Goal: Information Seeking & Learning: Learn about a topic

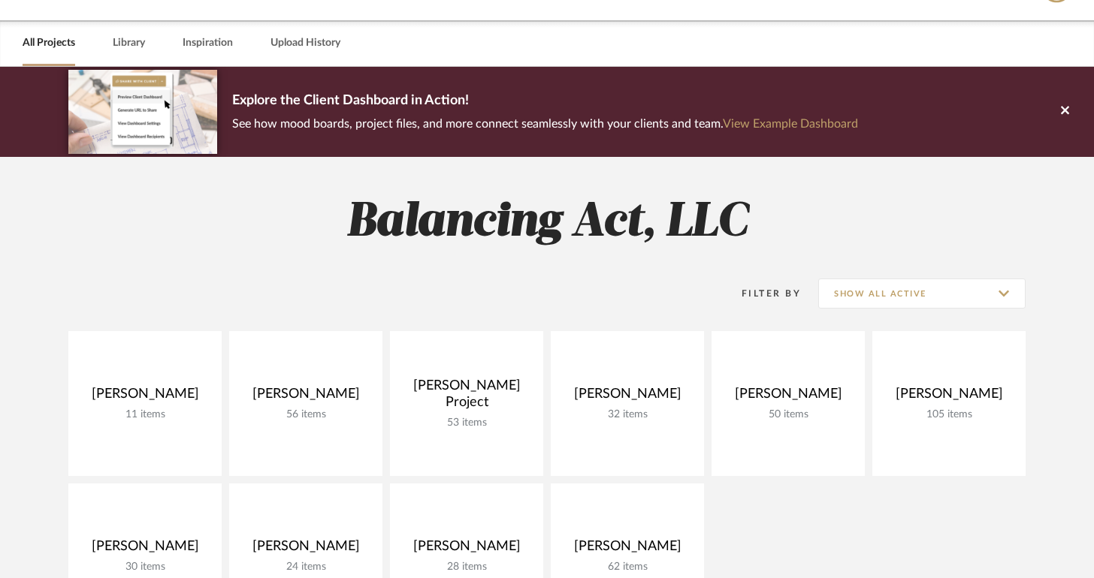
scroll to position [128, 0]
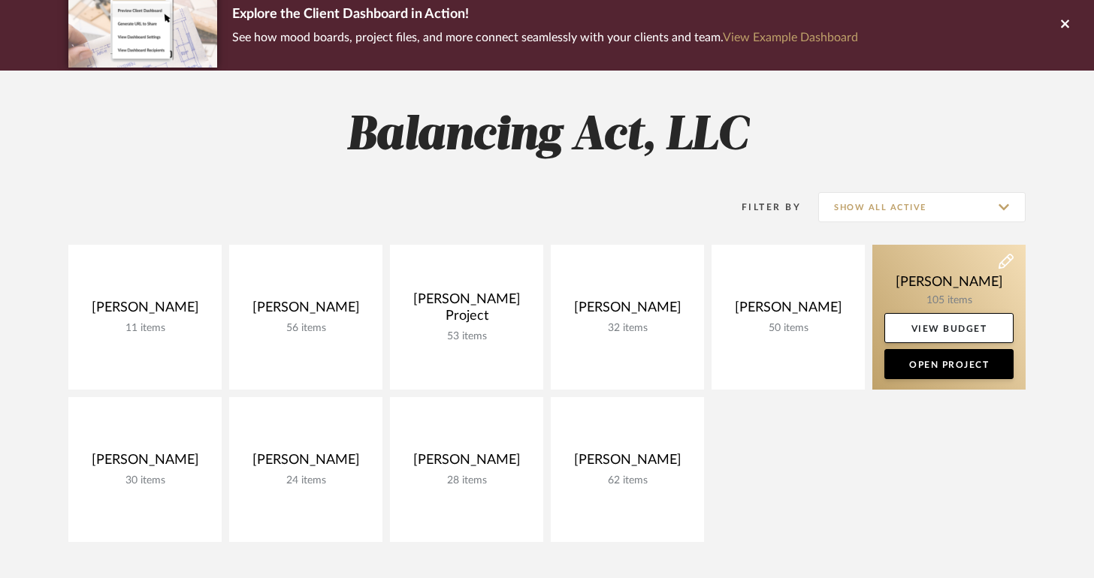
click at [899, 283] on link at bounding box center [948, 317] width 153 height 145
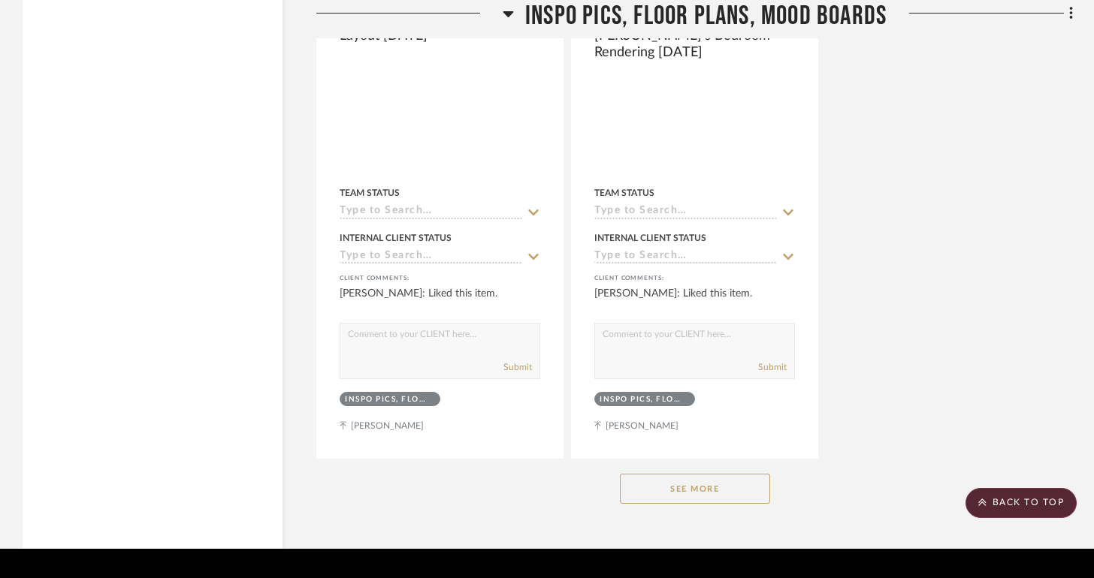
scroll to position [22395, 0]
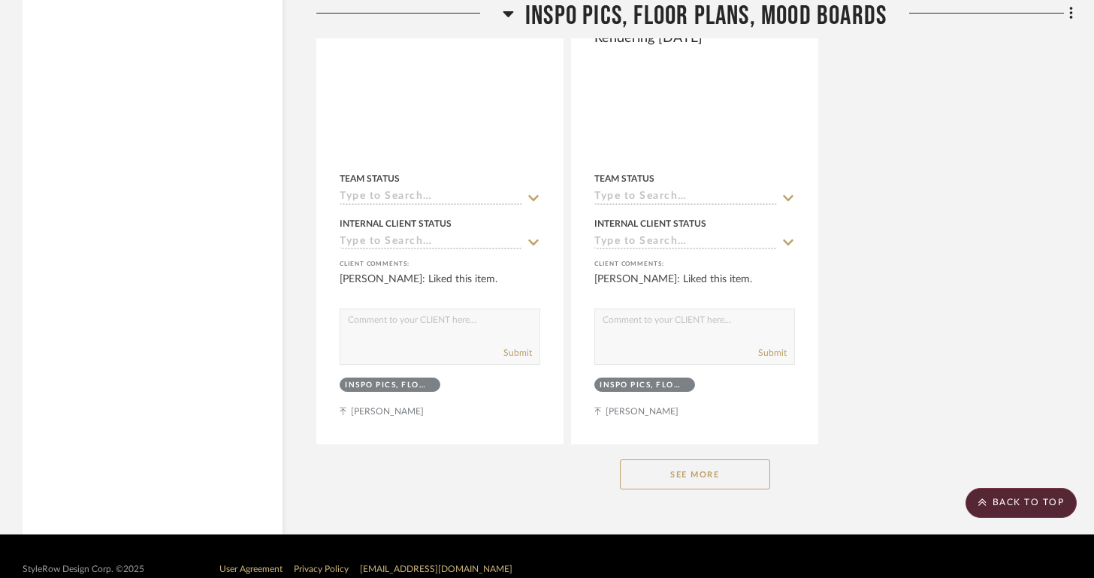
click at [723, 460] on button "See More" at bounding box center [695, 475] width 150 height 30
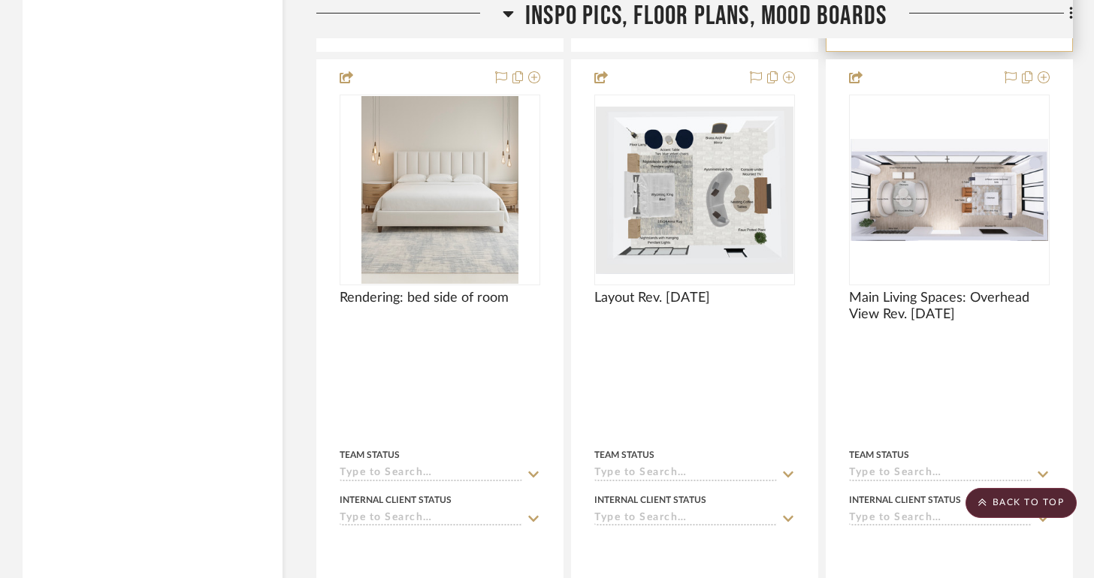
scroll to position [22809, 0]
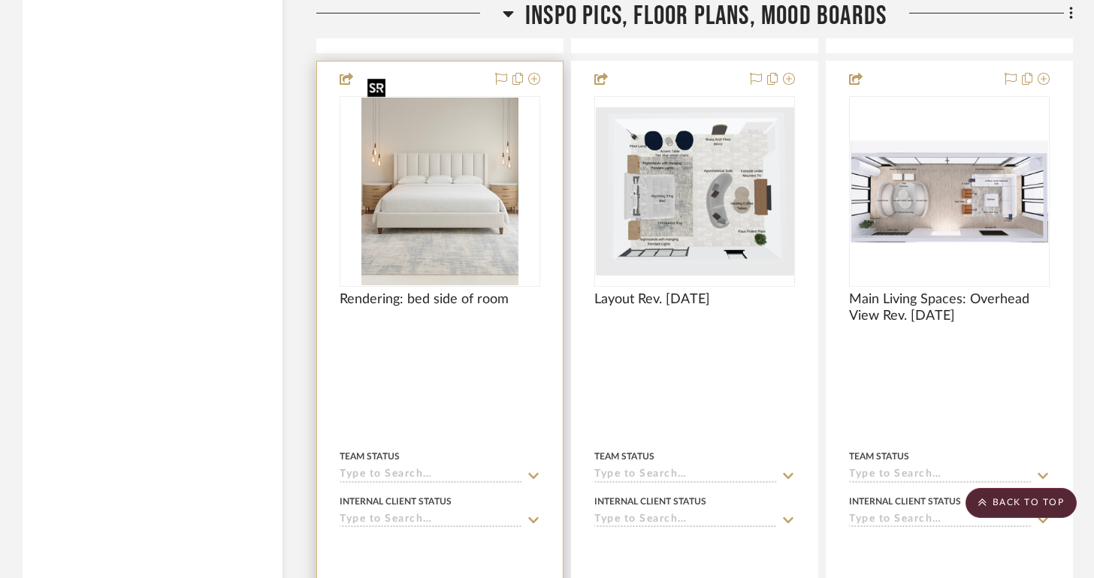
click at [0, 0] on img at bounding box center [0, 0] width 0 height 0
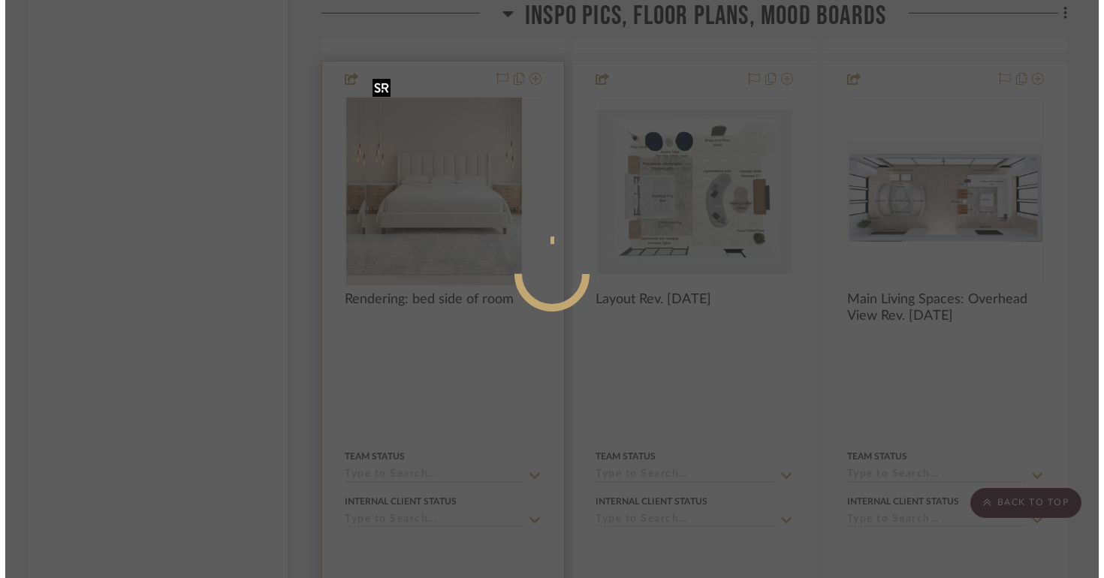
scroll to position [0, 0]
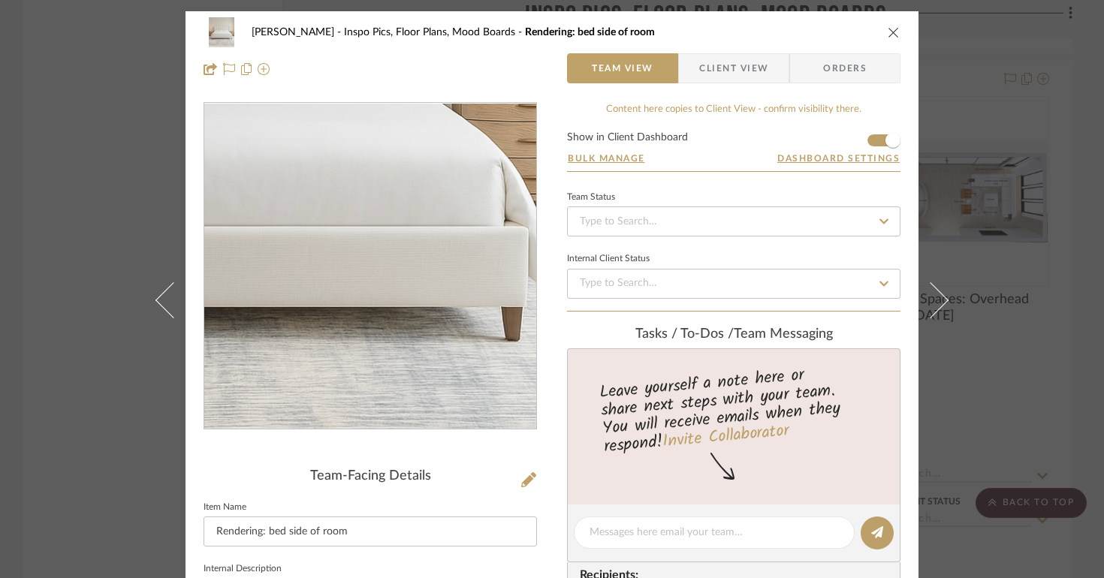
click at [424, 316] on img "0" at bounding box center [370, 267] width 273 height 326
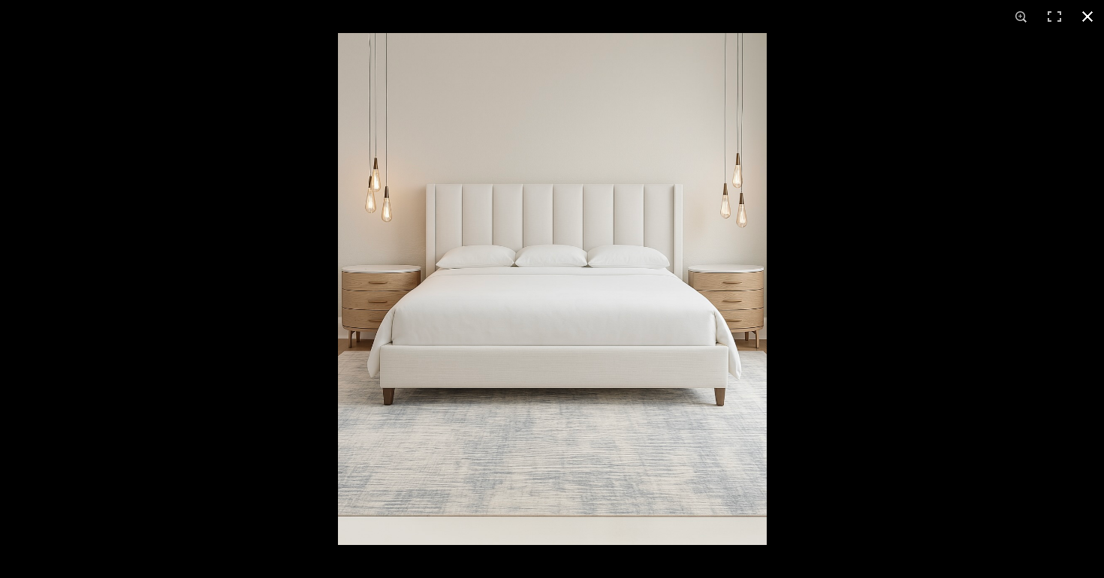
click at [837, 366] on div at bounding box center [890, 322] width 1104 height 578
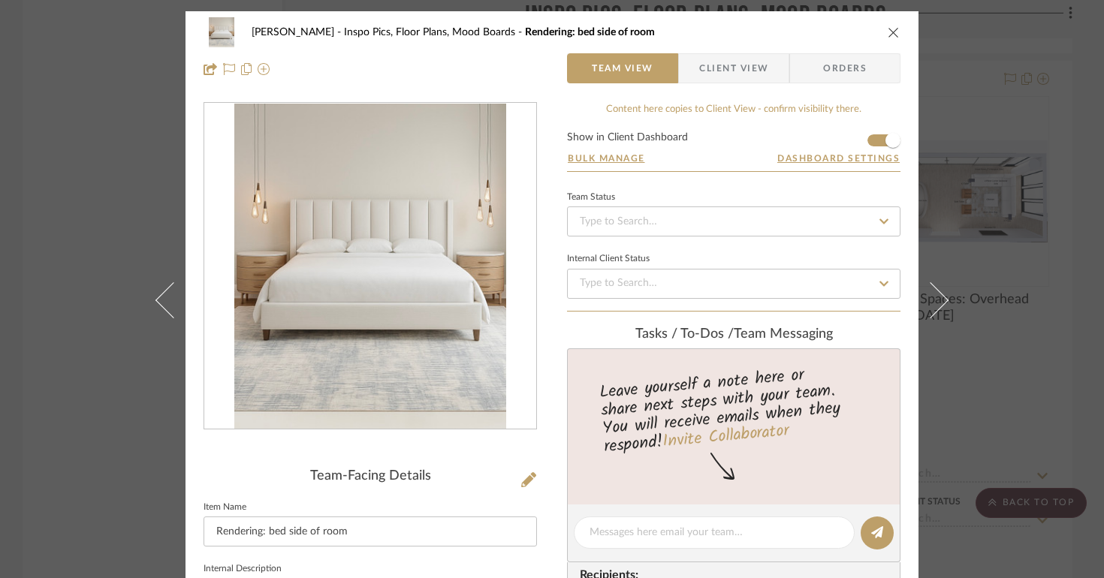
click at [888, 27] on icon "close" at bounding box center [894, 32] width 12 height 12
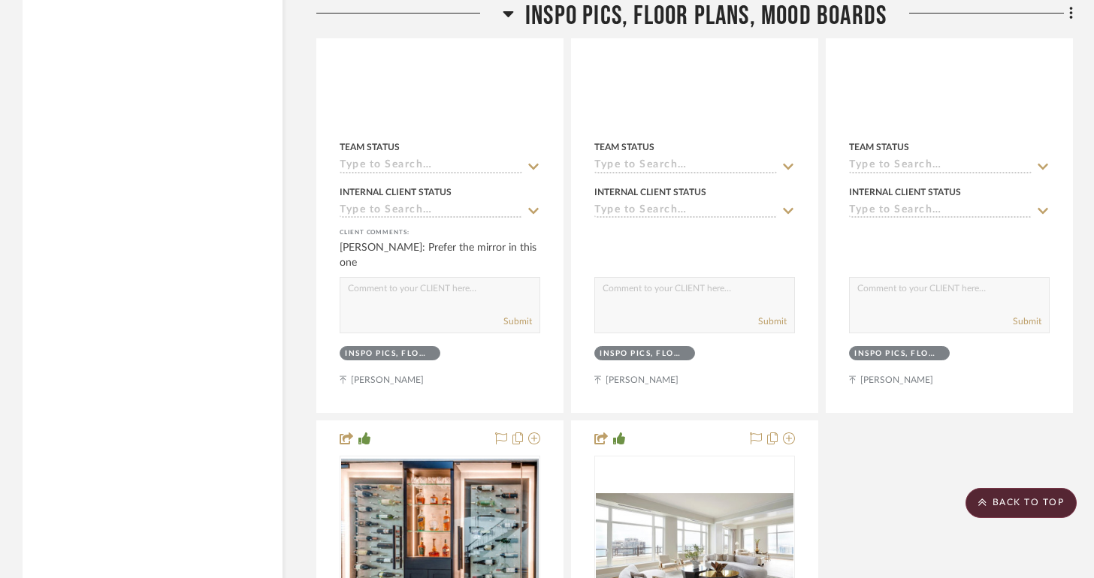
scroll to position [25324, 0]
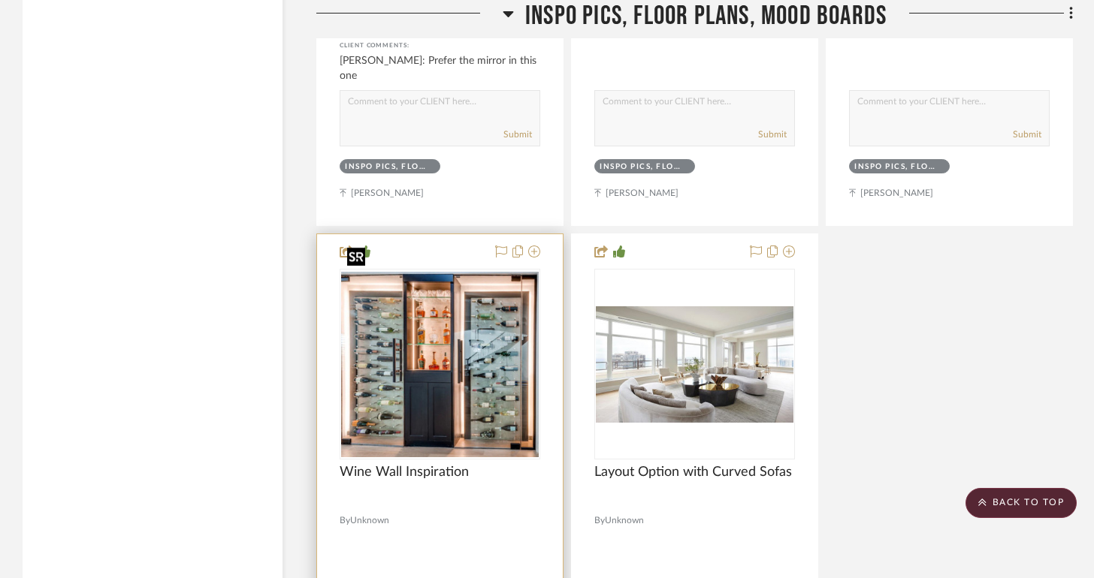
click at [509, 374] on img "0" at bounding box center [440, 365] width 198 height 186
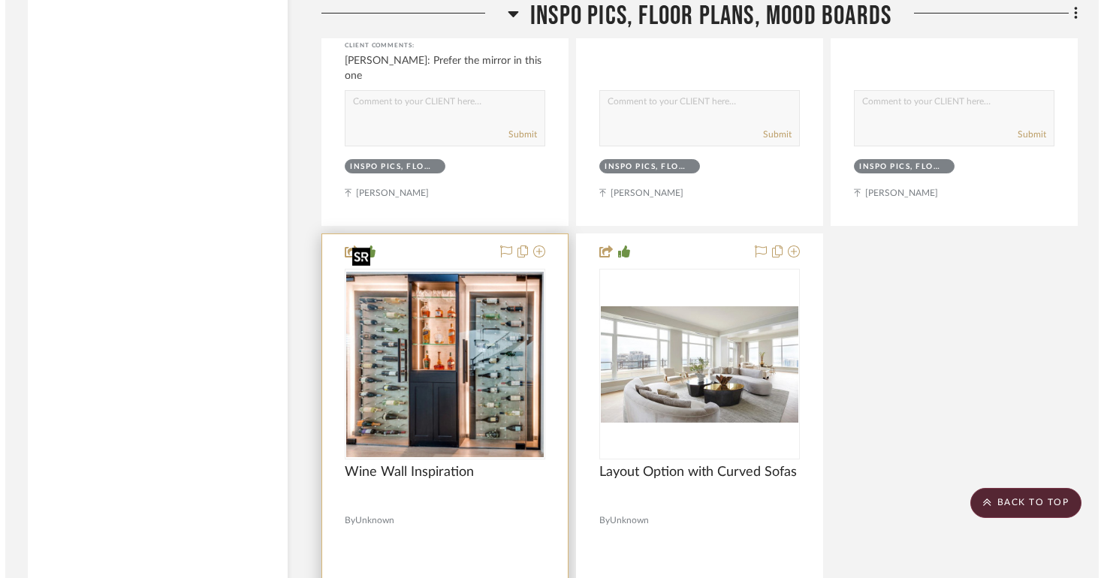
scroll to position [0, 0]
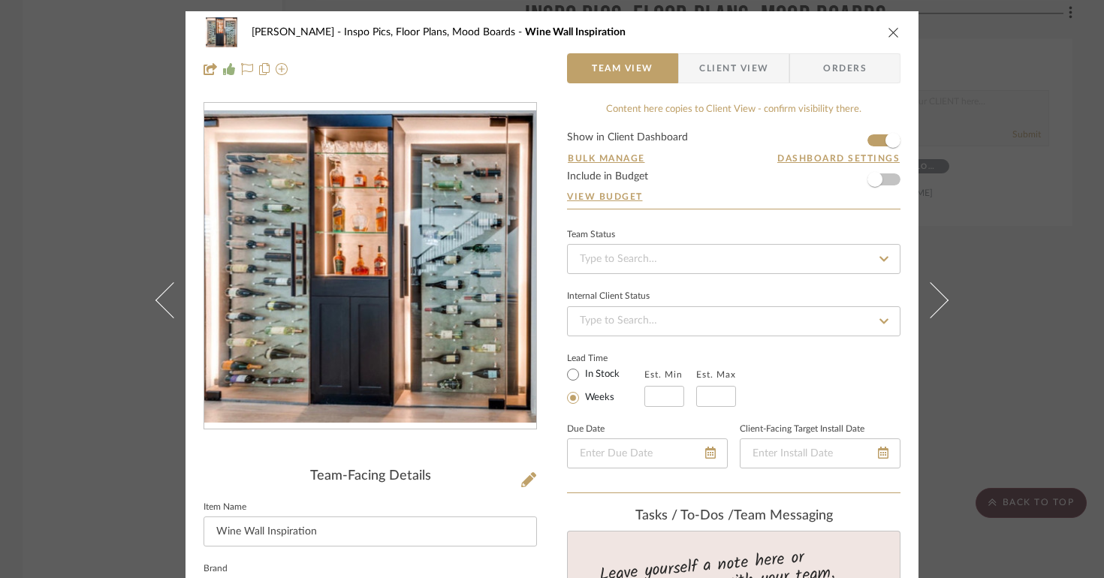
click at [448, 320] on img "0" at bounding box center [370, 266] width 332 height 312
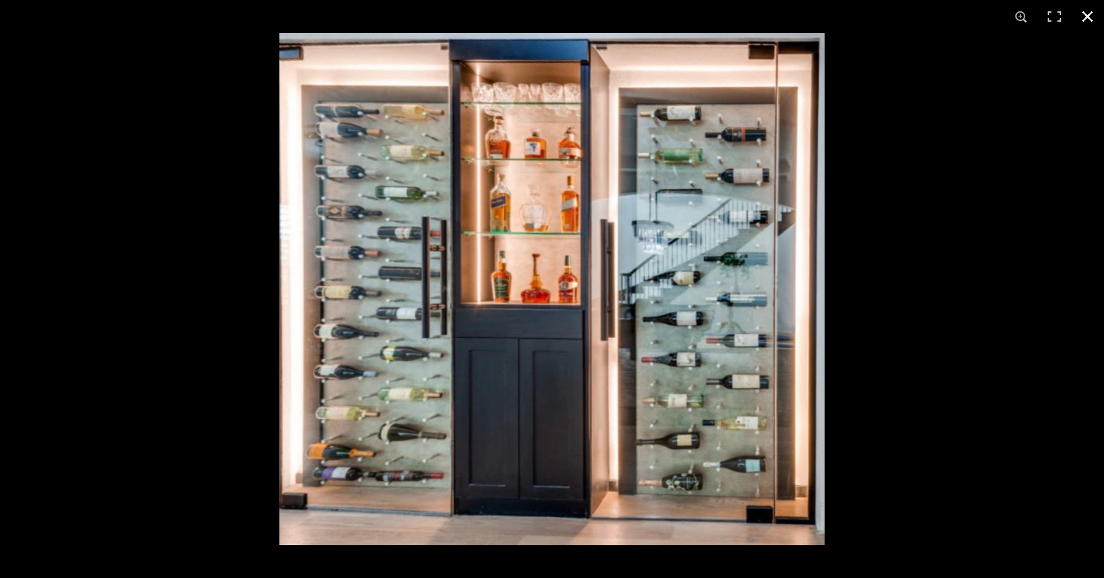
click at [850, 343] on div at bounding box center [831, 322] width 1104 height 578
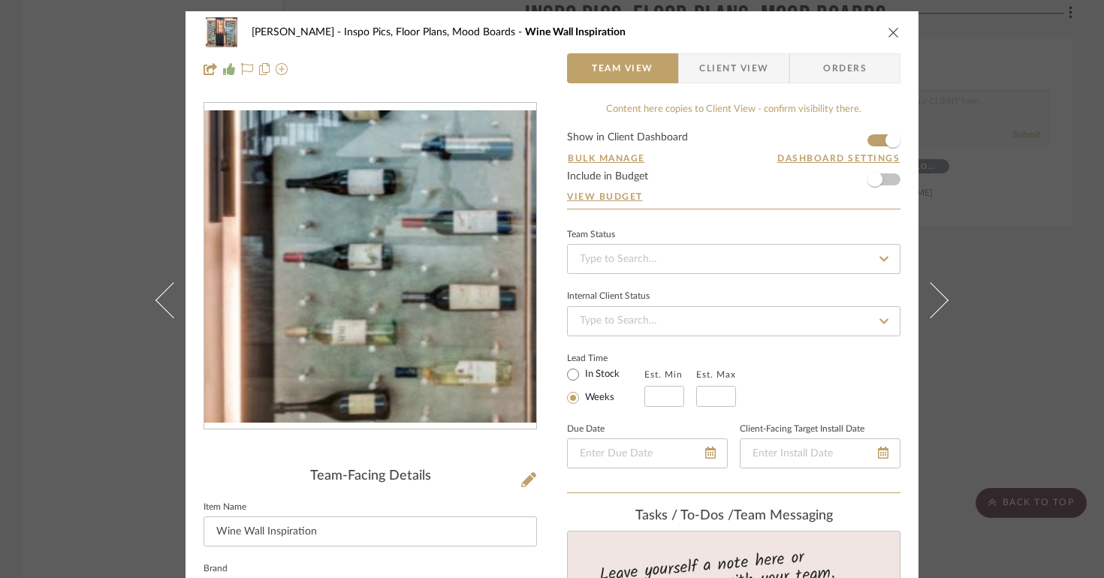
click at [448, 312] on img "0" at bounding box center [370, 266] width 332 height 312
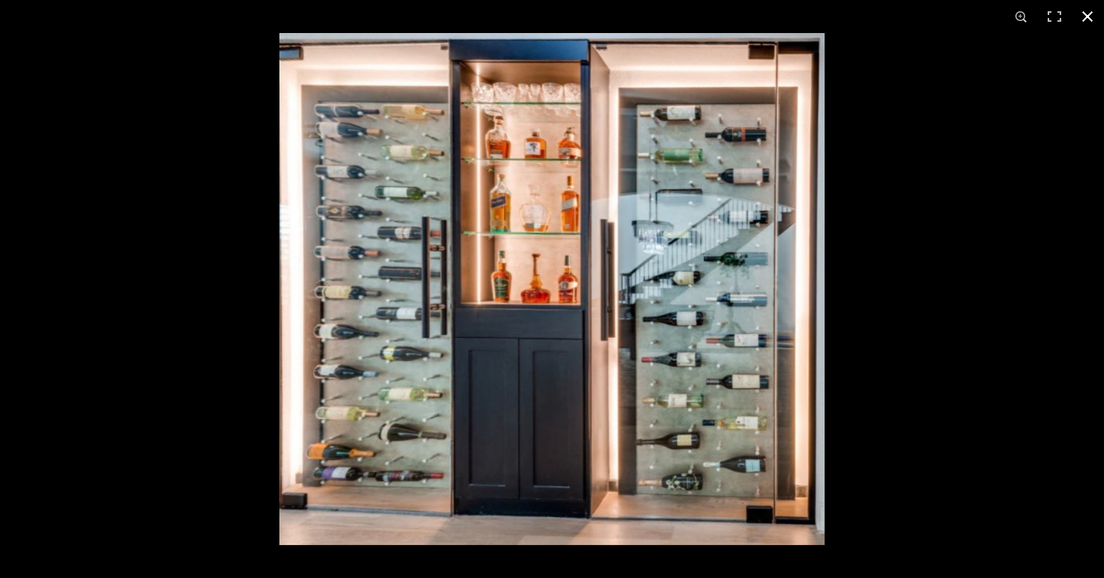
click at [929, 216] on div at bounding box center [831, 322] width 1104 height 578
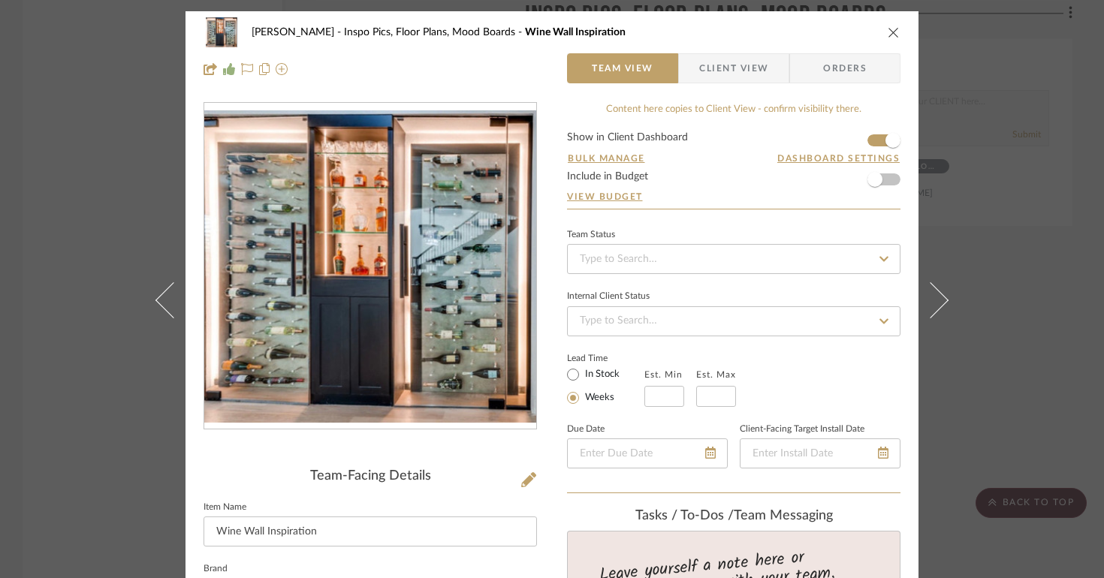
click at [888, 37] on icon "close" at bounding box center [894, 32] width 12 height 12
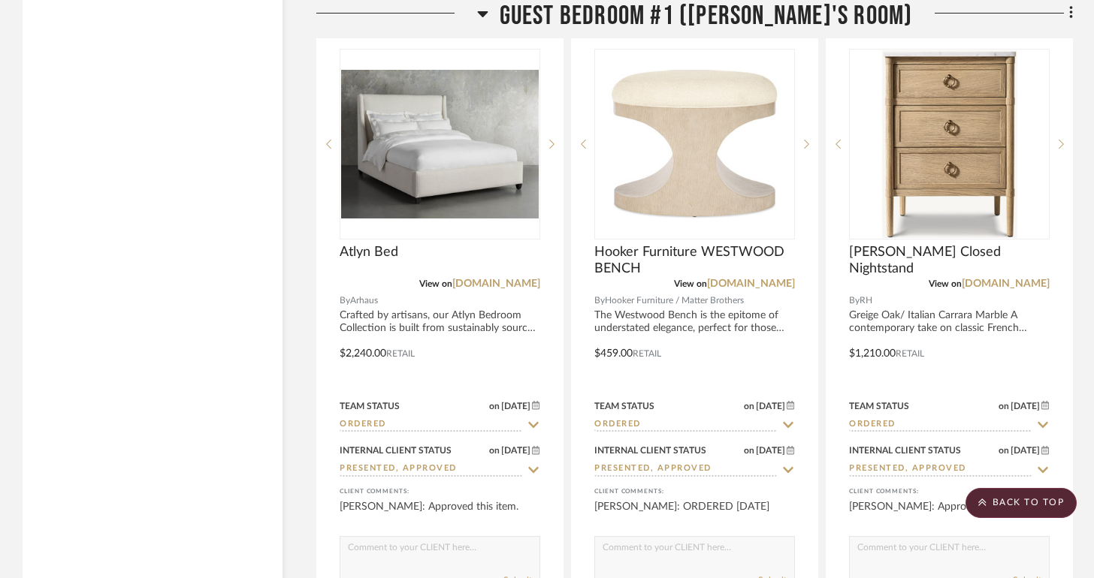
scroll to position [12199, 0]
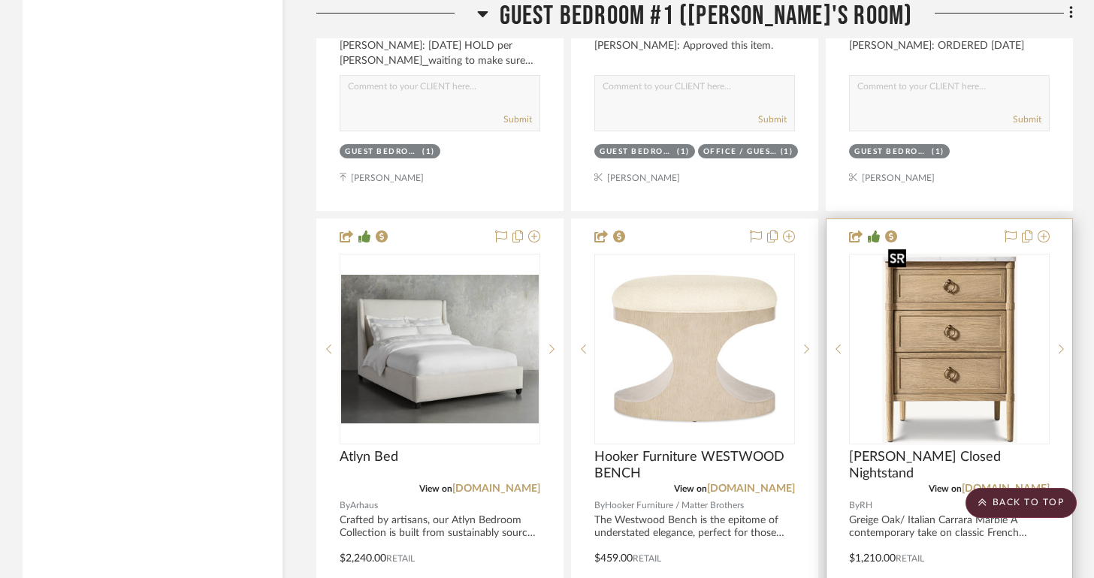
click at [0, 0] on img at bounding box center [0, 0] width 0 height 0
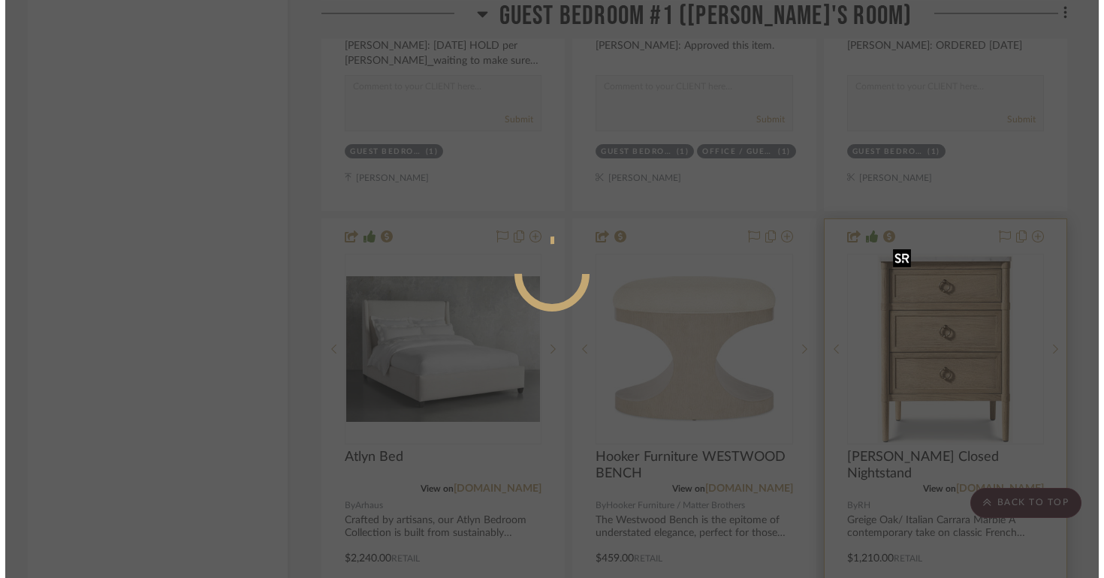
scroll to position [0, 0]
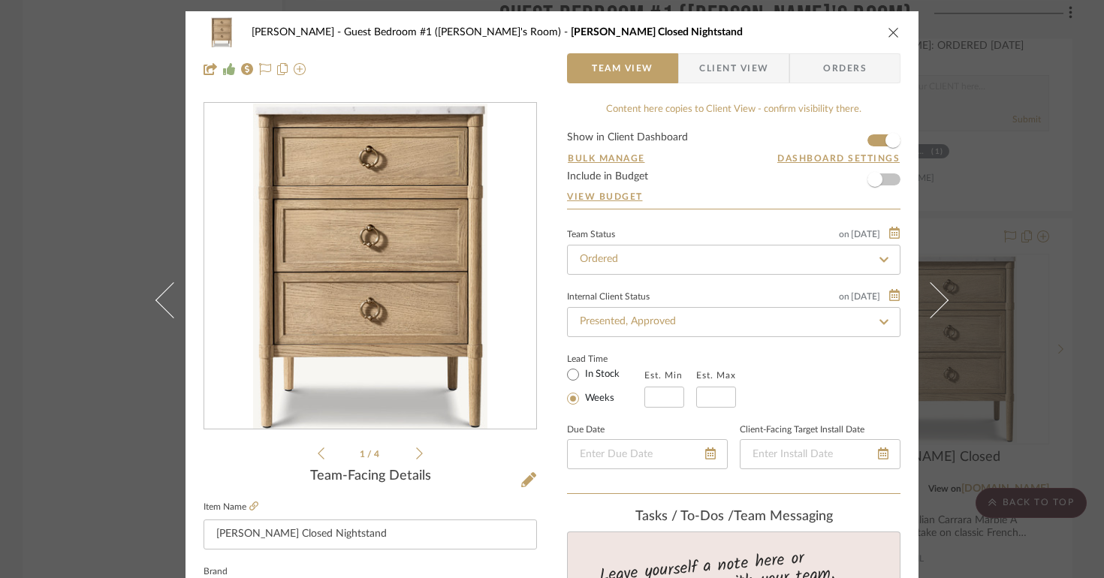
click at [416, 450] on icon at bounding box center [419, 454] width 7 height 12
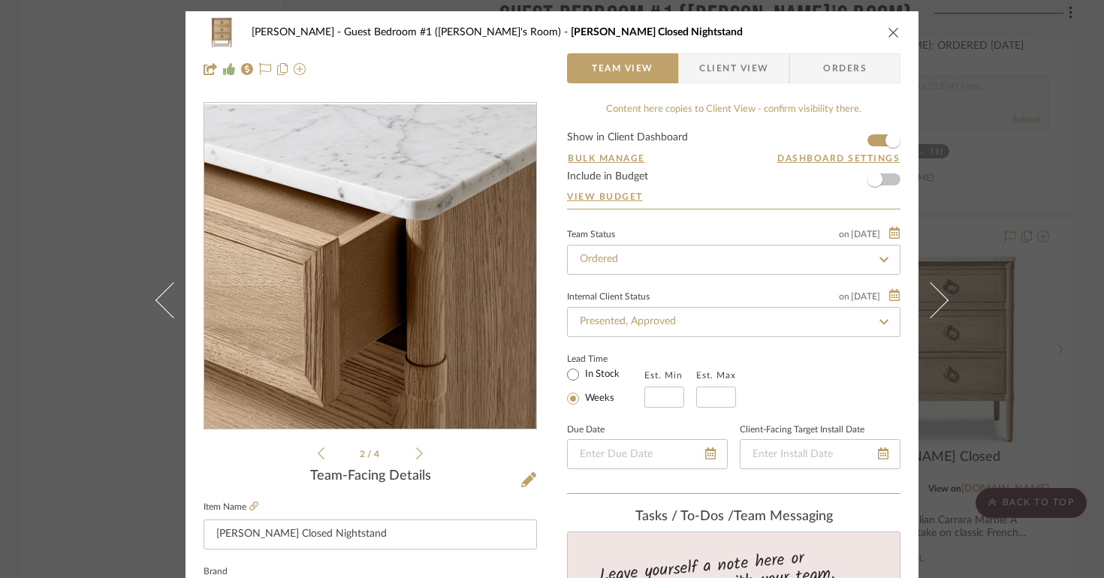
click at [416, 449] on icon at bounding box center [419, 454] width 7 height 14
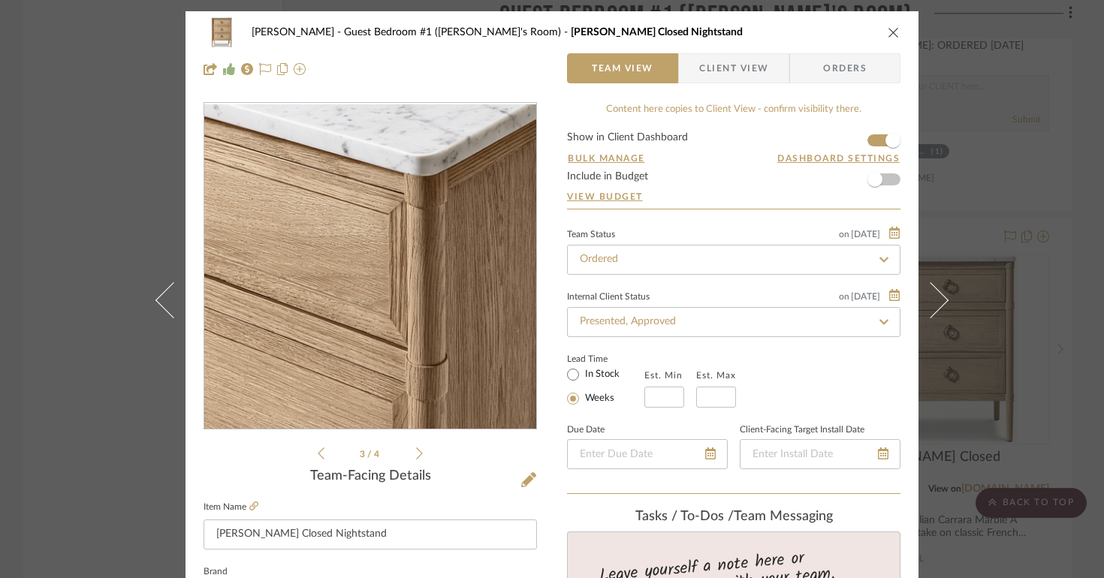
click at [416, 449] on icon at bounding box center [419, 454] width 7 height 14
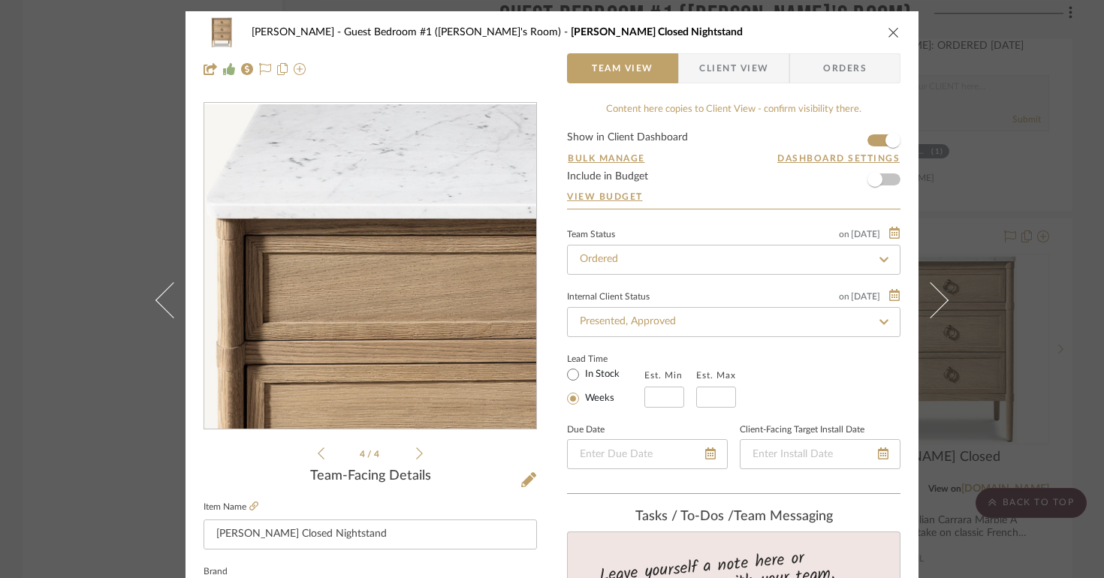
click at [416, 449] on icon at bounding box center [419, 454] width 7 height 14
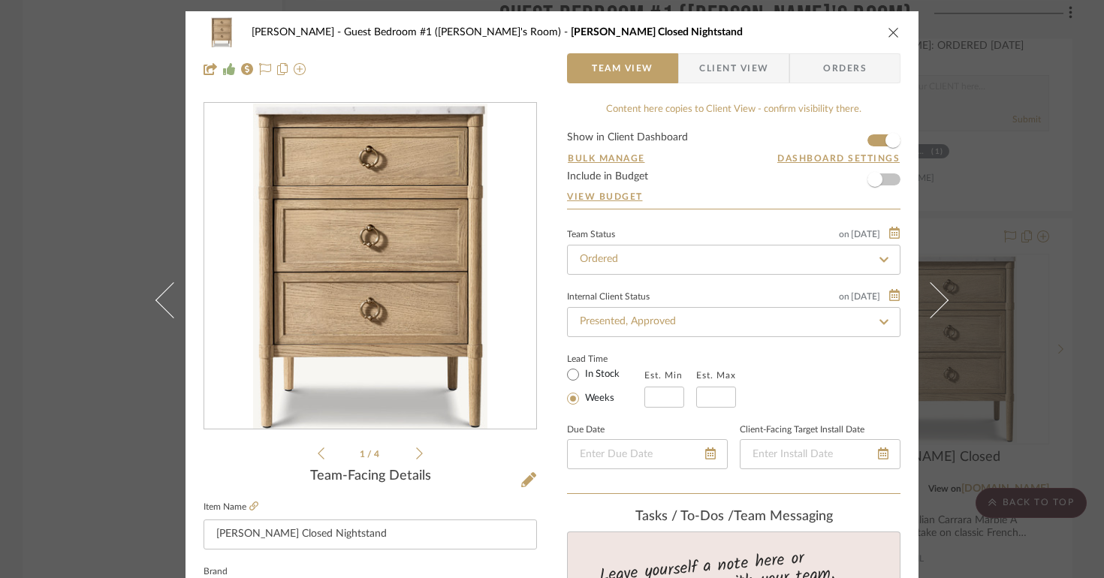
click at [416, 449] on icon at bounding box center [419, 454] width 7 height 14
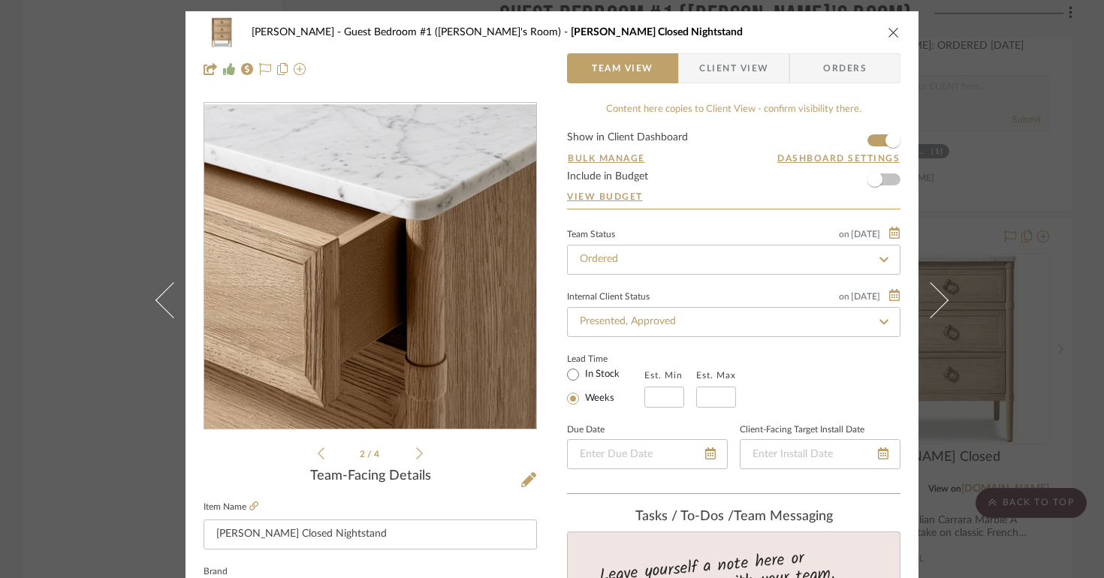
click at [888, 35] on icon "close" at bounding box center [894, 32] width 12 height 12
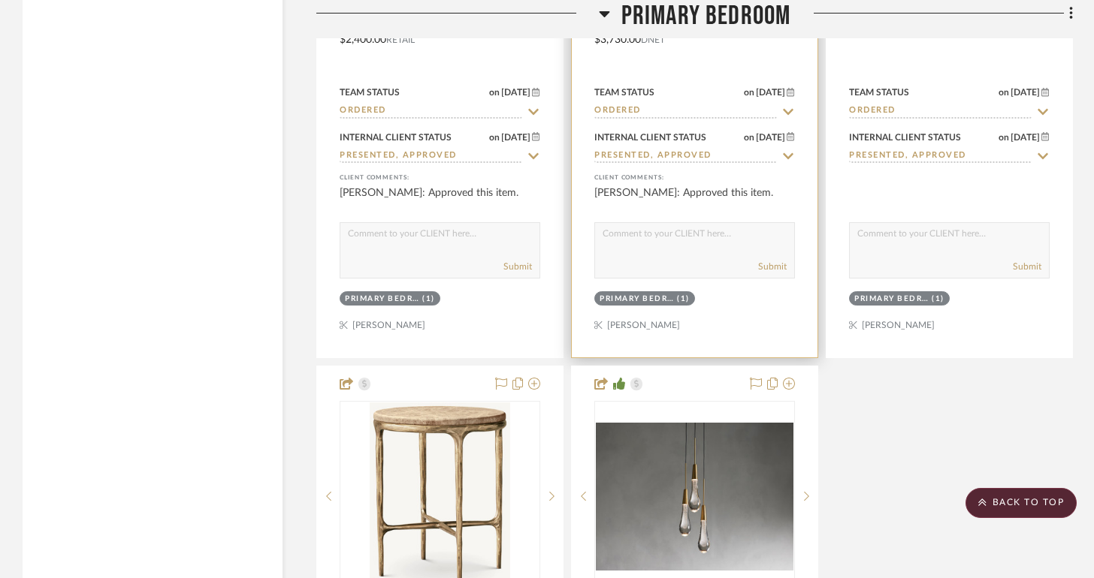
scroll to position [9505, 0]
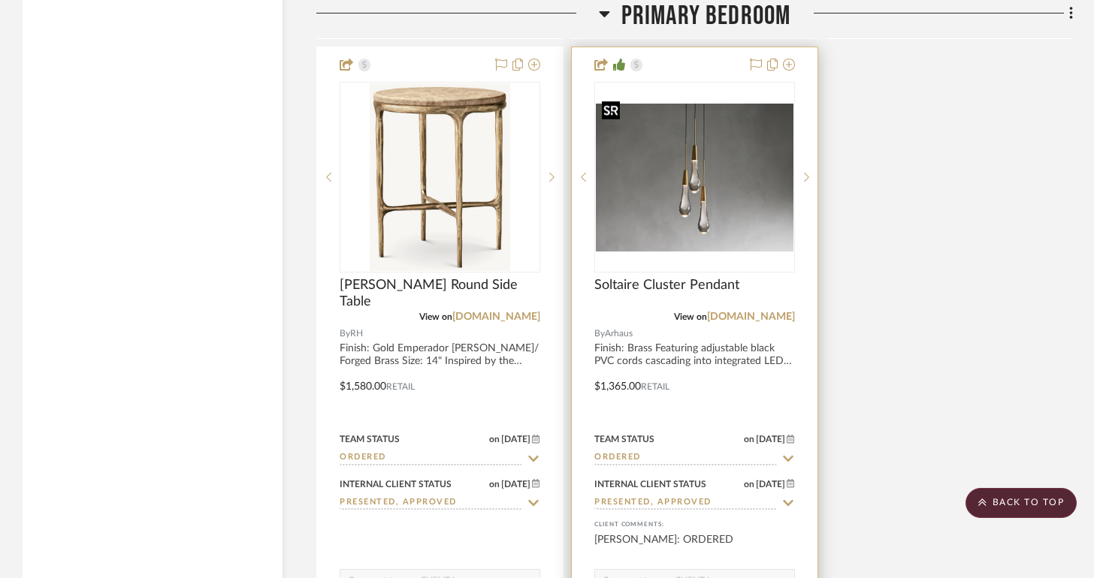
click at [723, 168] on img "0" at bounding box center [695, 178] width 198 height 149
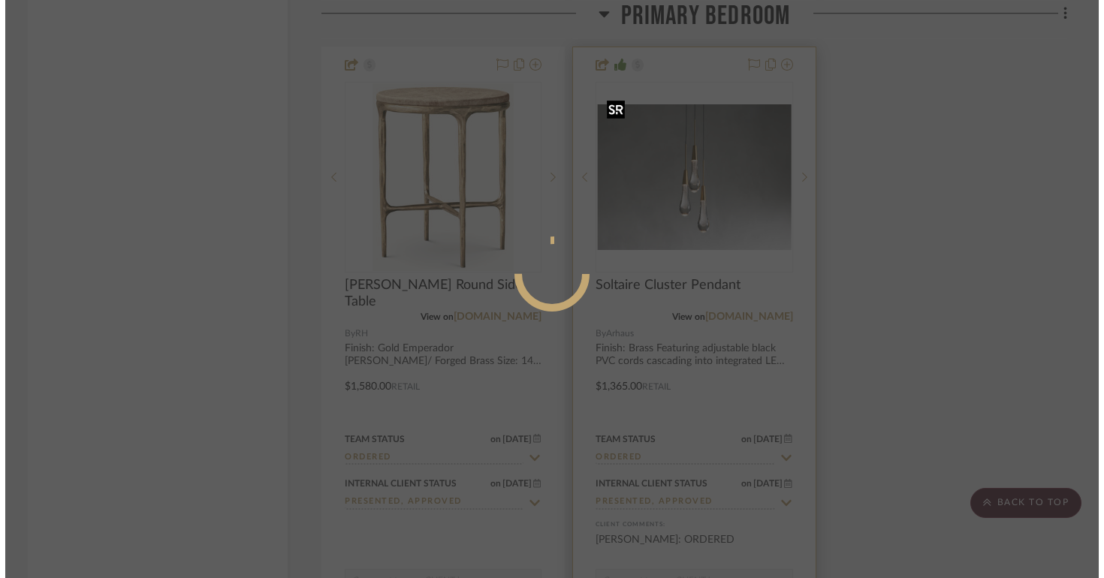
scroll to position [0, 0]
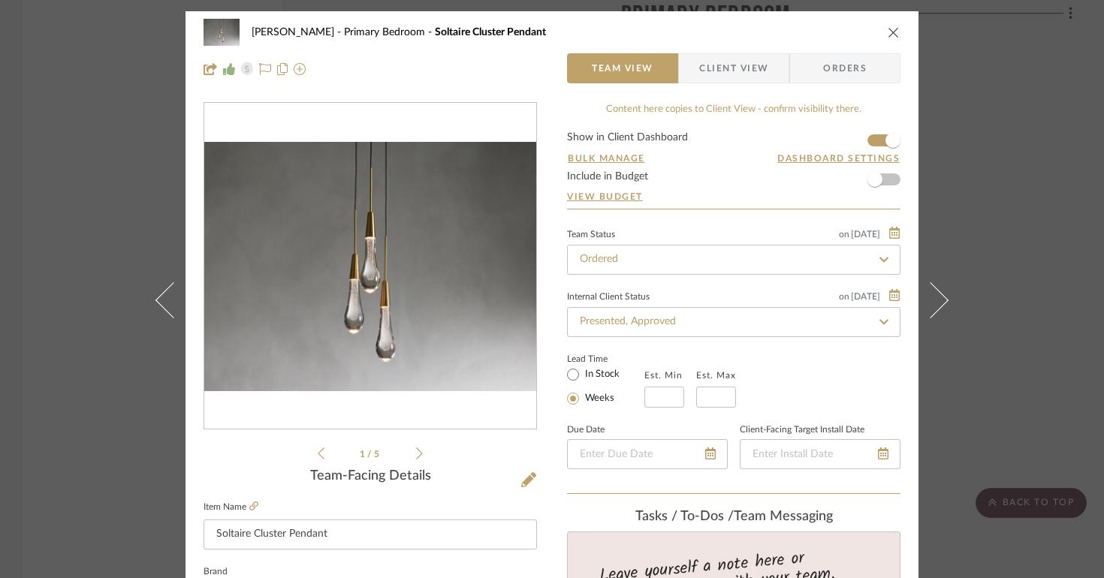
click at [440, 300] on img "0" at bounding box center [370, 266] width 332 height 249
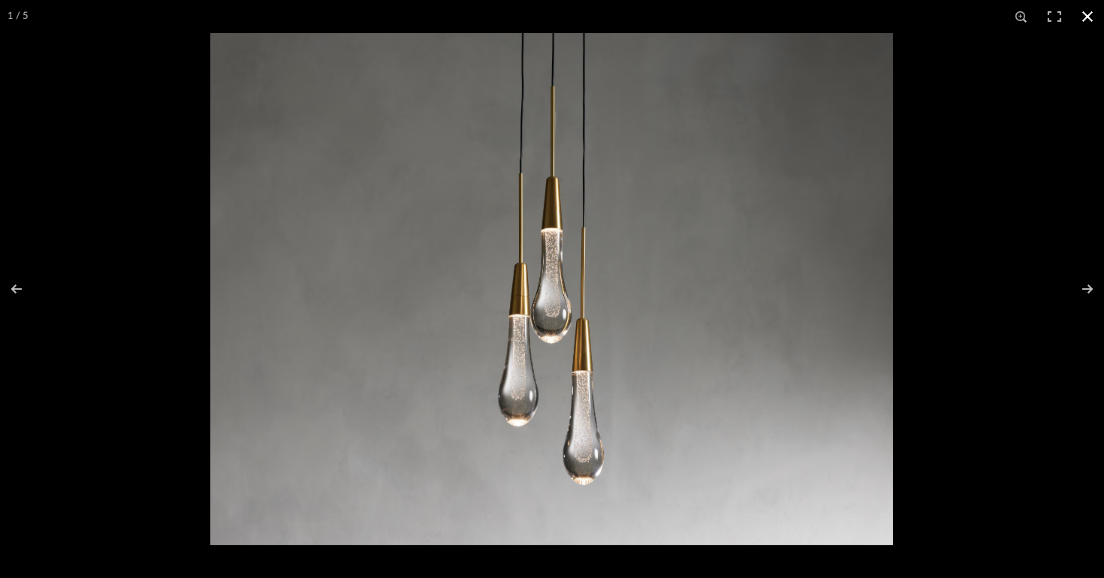
click at [953, 168] on div at bounding box center [762, 322] width 1104 height 578
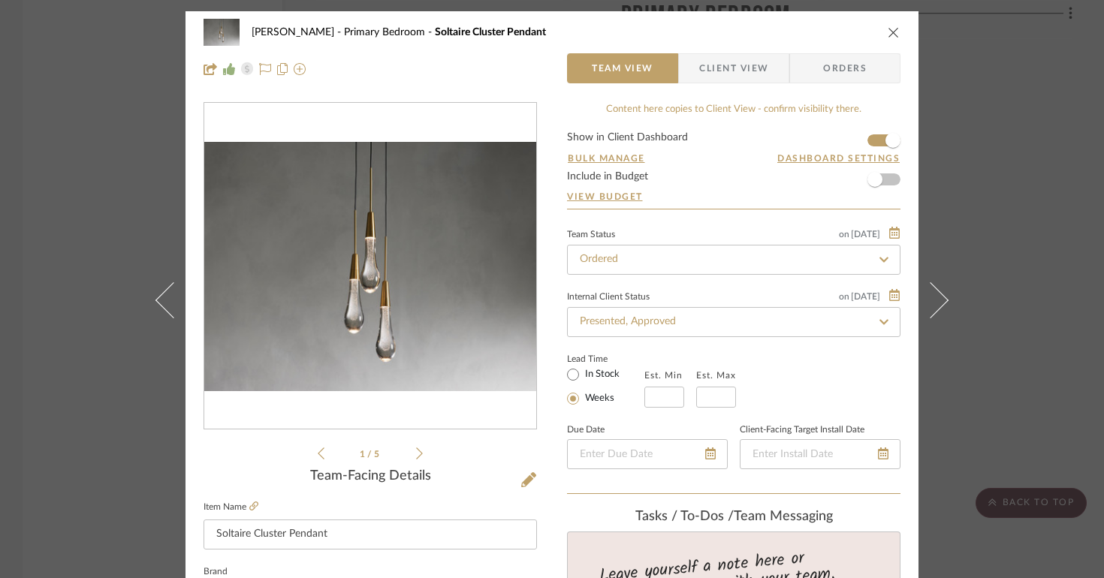
drag, startPoint x: 886, startPoint y: 33, endPoint x: 867, endPoint y: 95, distance: 65.1
click at [888, 32] on icon "close" at bounding box center [894, 32] width 12 height 12
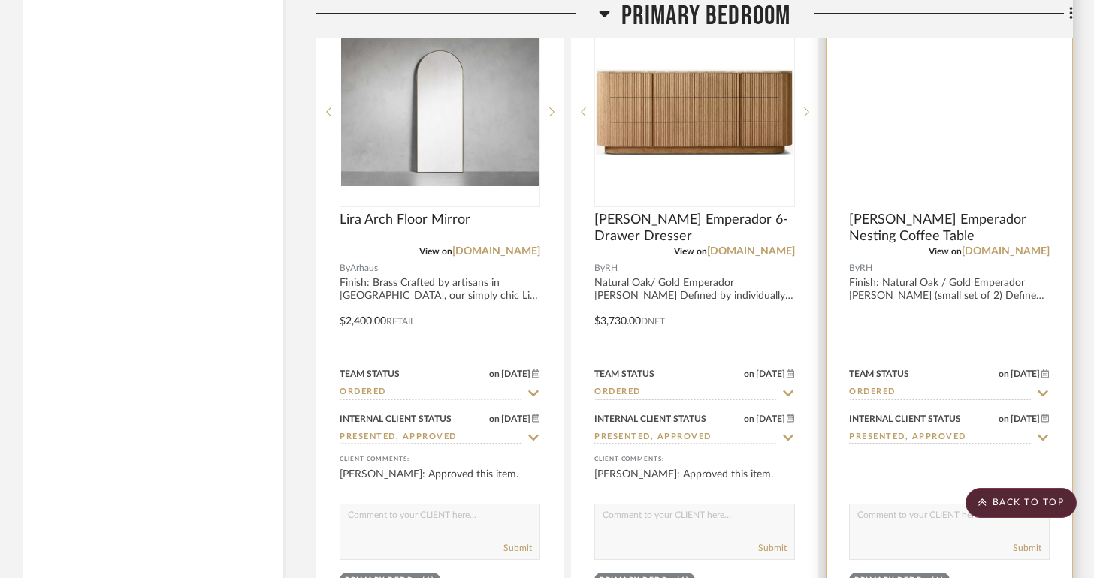
scroll to position [8799, 0]
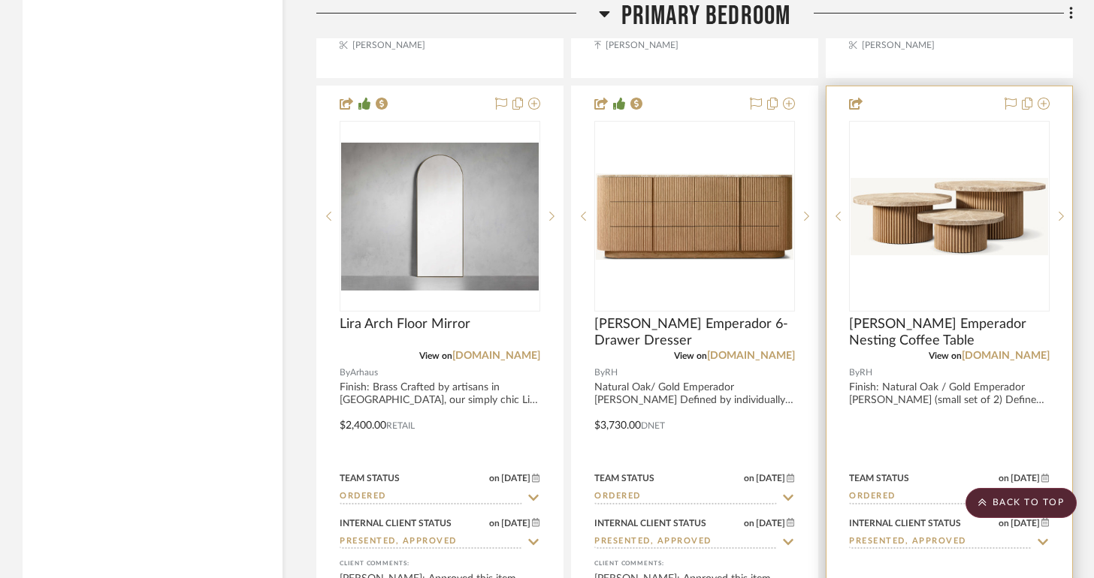
click at [0, 0] on img at bounding box center [0, 0] width 0 height 0
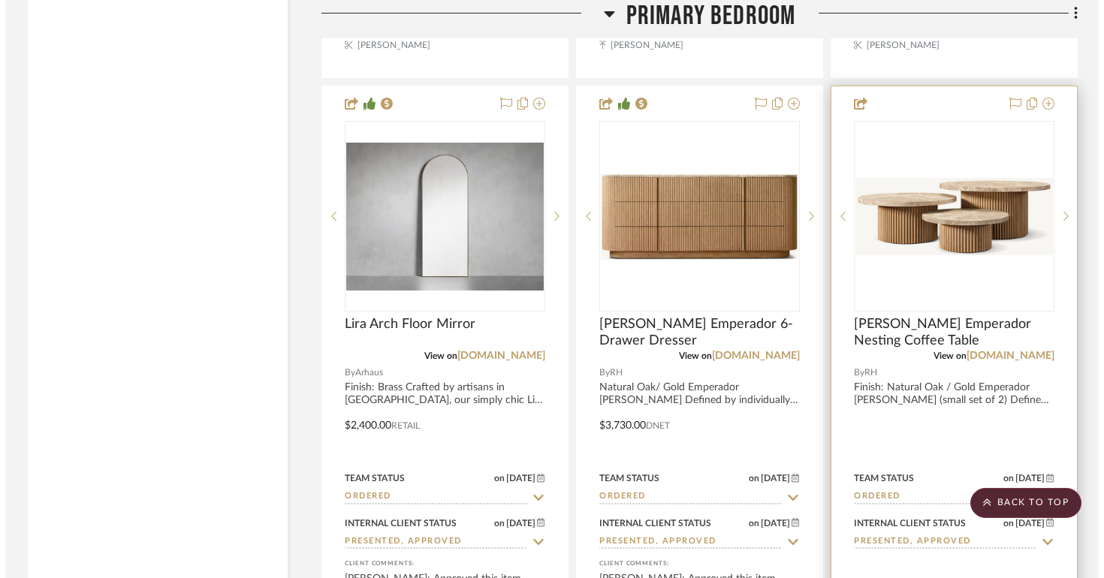
scroll to position [0, 0]
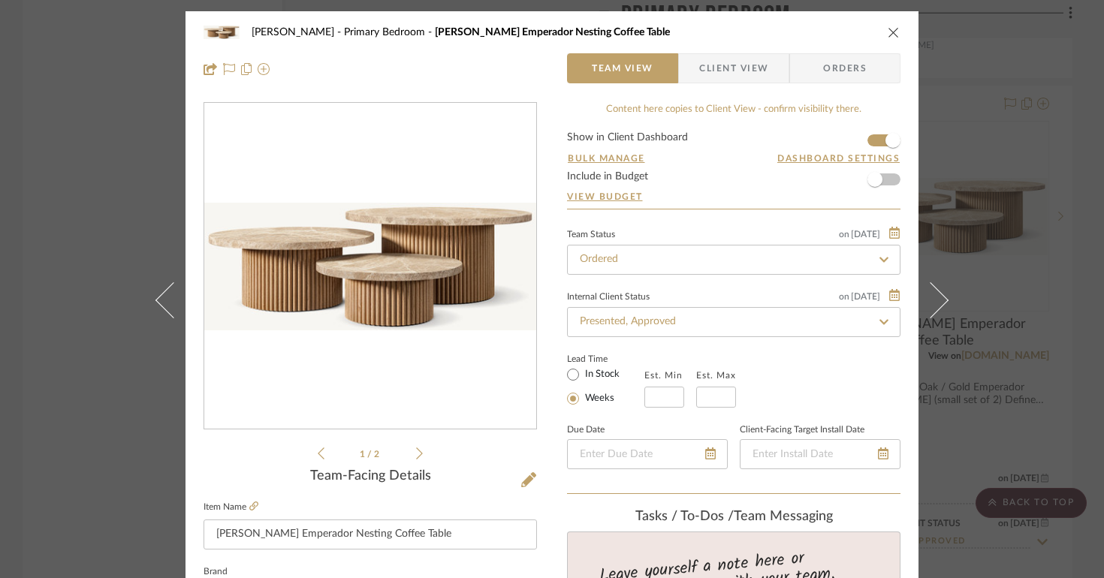
click at [416, 456] on icon at bounding box center [419, 454] width 7 height 12
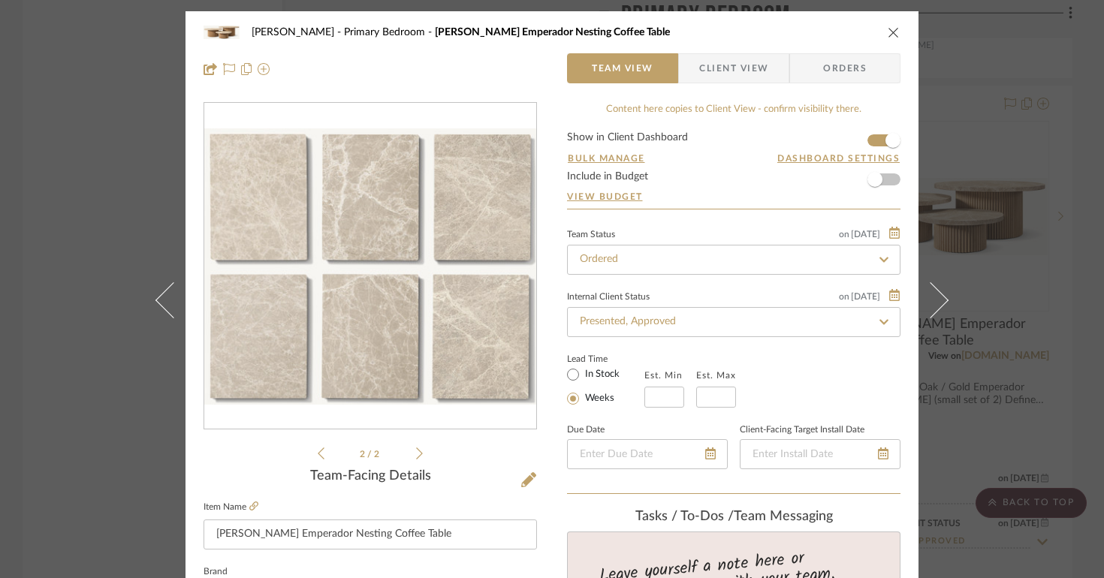
click at [414, 376] on img "1" at bounding box center [370, 266] width 332 height 276
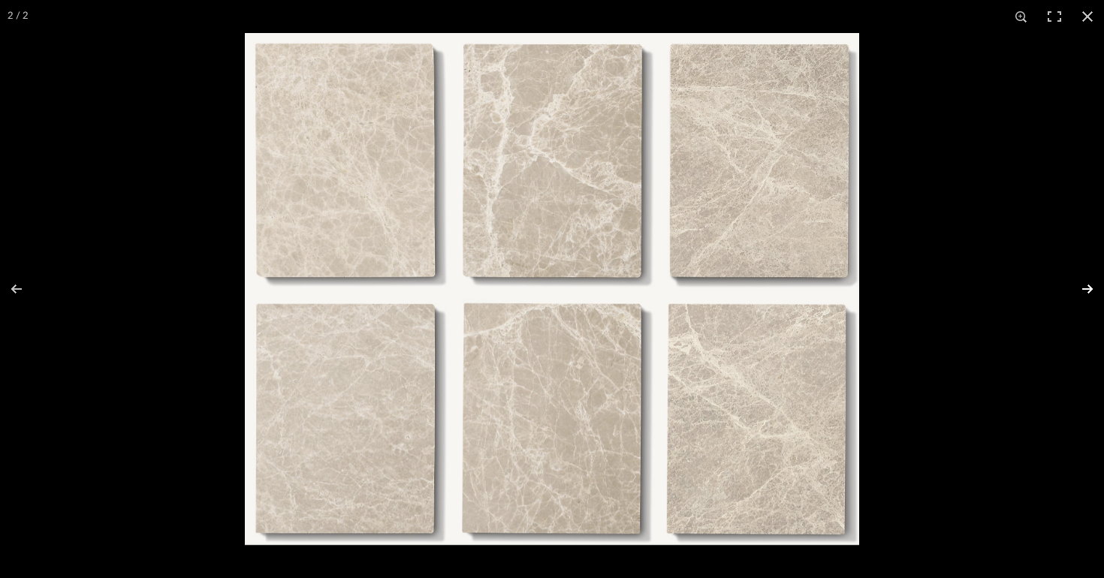
click at [1094, 288] on button at bounding box center [1078, 289] width 53 height 75
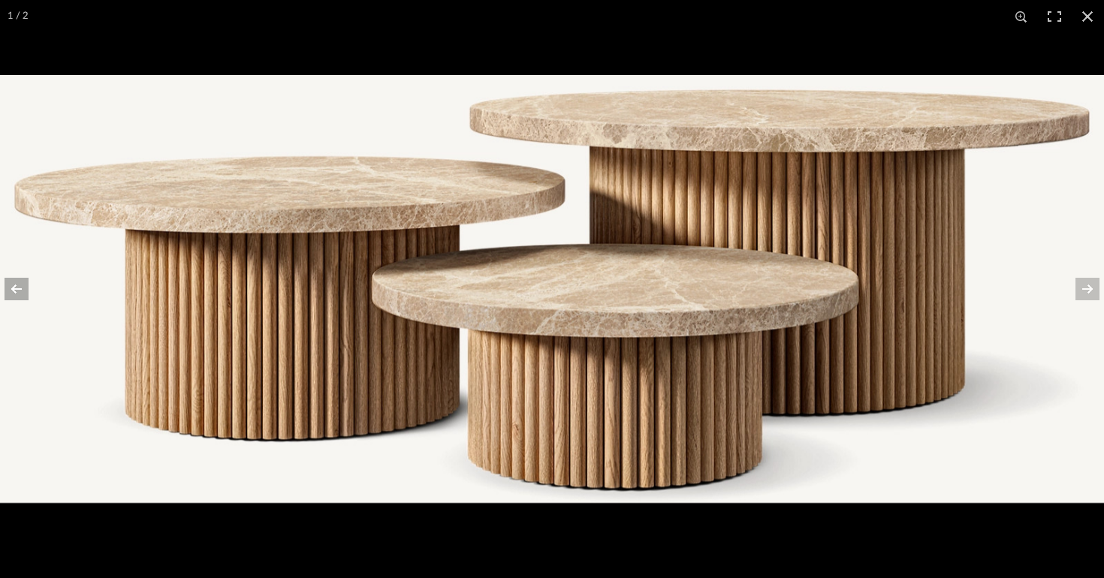
click at [8, 290] on button at bounding box center [26, 289] width 53 height 75
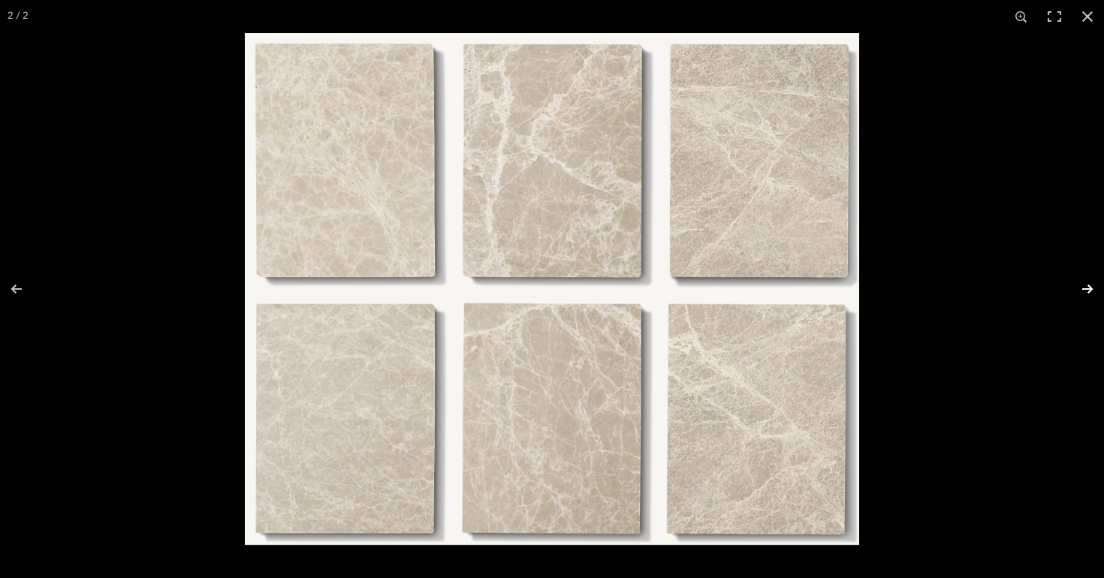
click at [1075, 297] on button at bounding box center [1078, 289] width 53 height 75
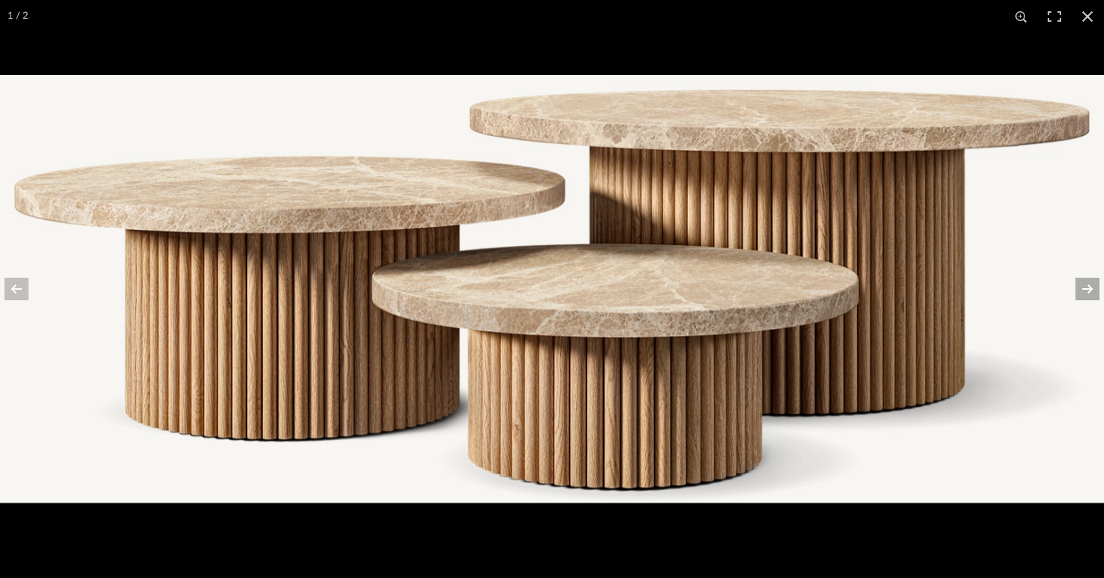
click at [1076, 295] on button at bounding box center [1078, 289] width 53 height 75
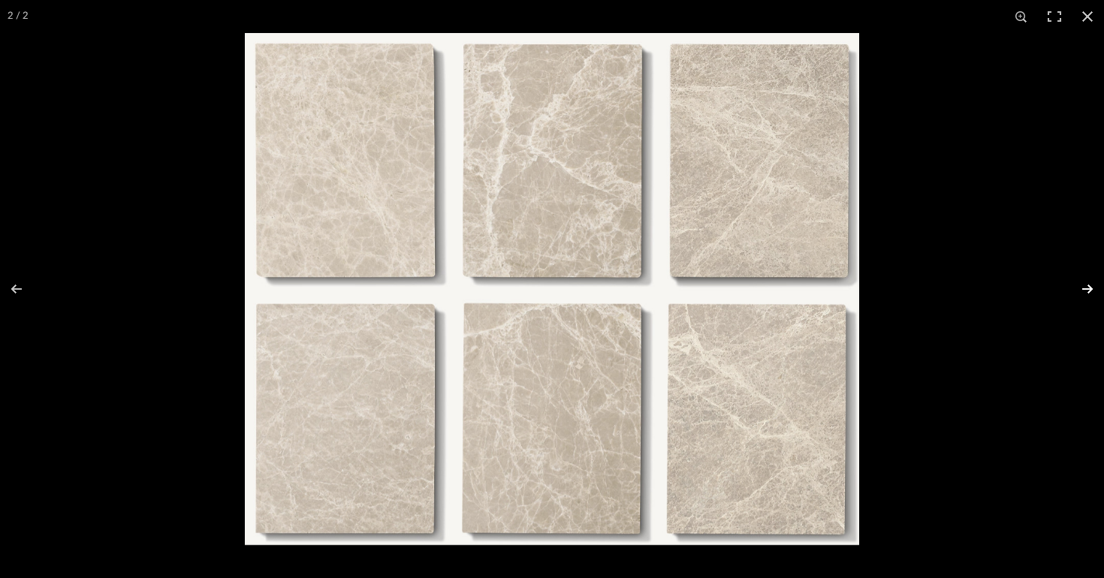
click at [1076, 295] on button at bounding box center [1078, 289] width 53 height 75
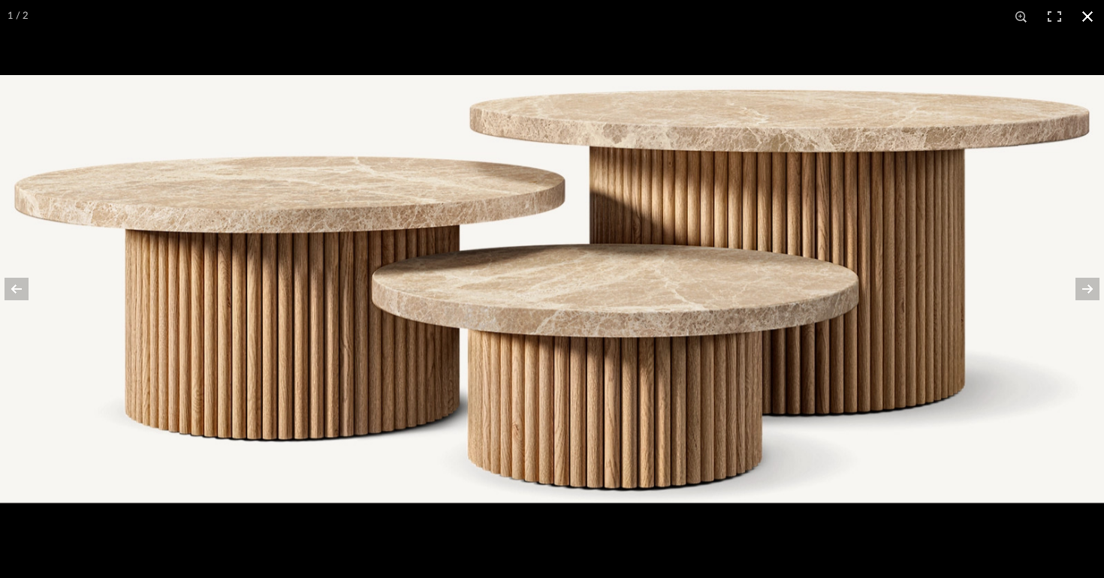
click at [1079, 26] on button at bounding box center [1087, 16] width 33 height 33
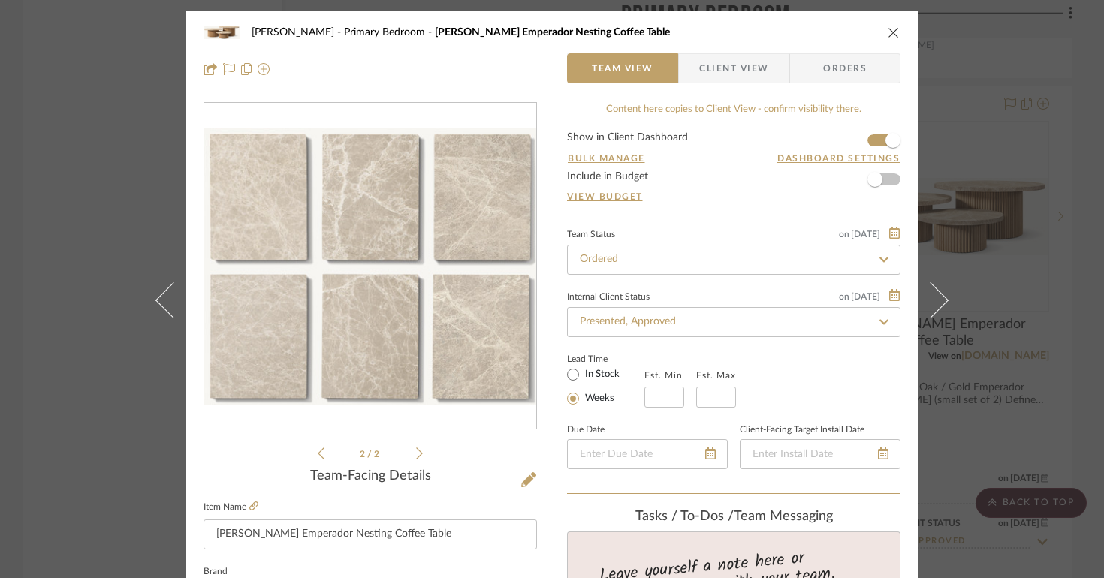
click at [888, 36] on icon "close" at bounding box center [894, 32] width 12 height 12
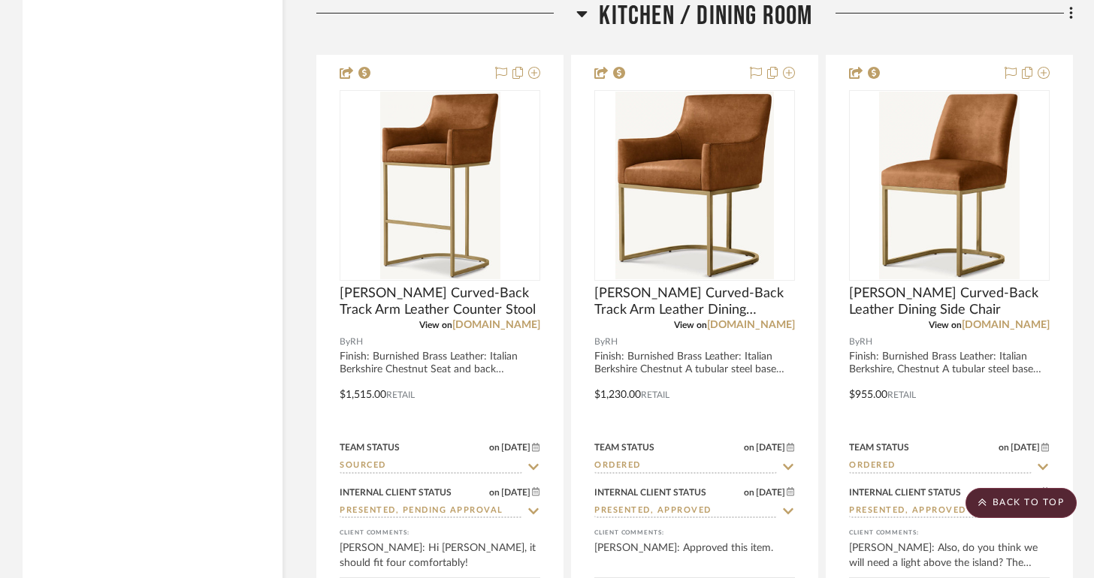
scroll to position [17948, 0]
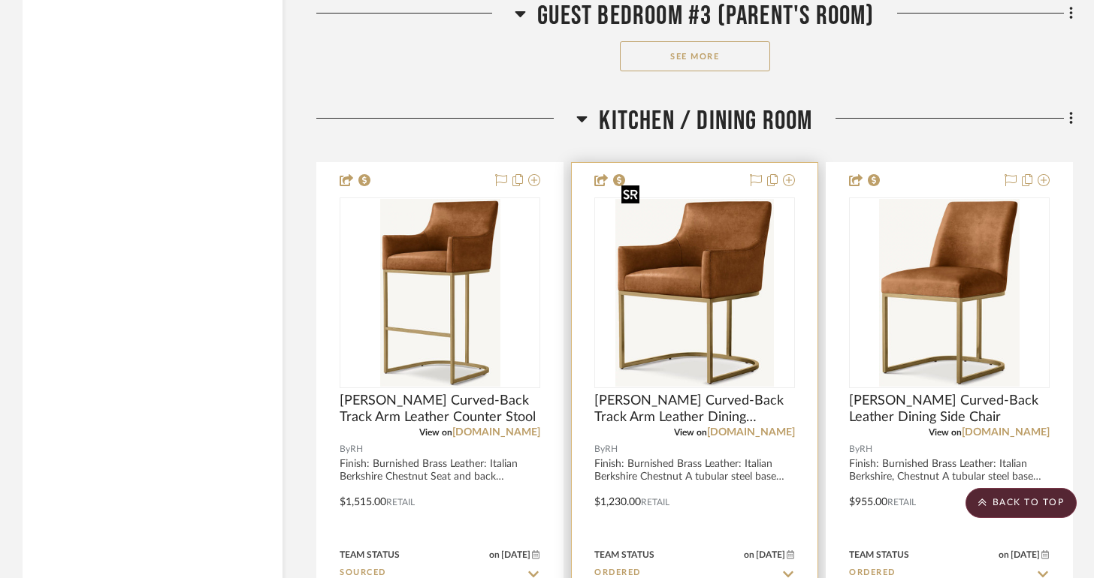
click at [699, 265] on img "0" at bounding box center [694, 293] width 159 height 188
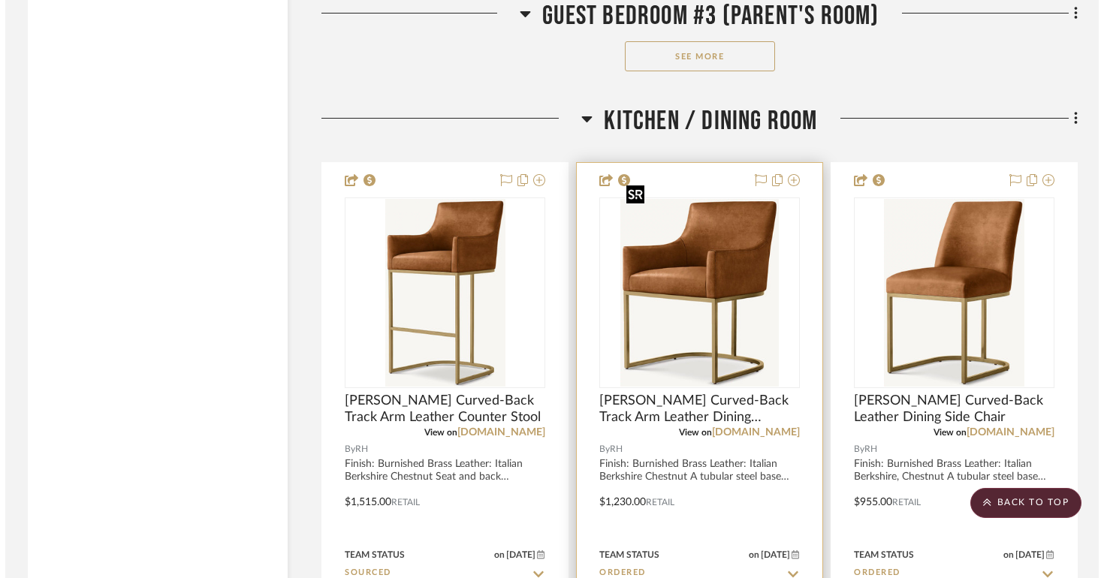
scroll to position [0, 0]
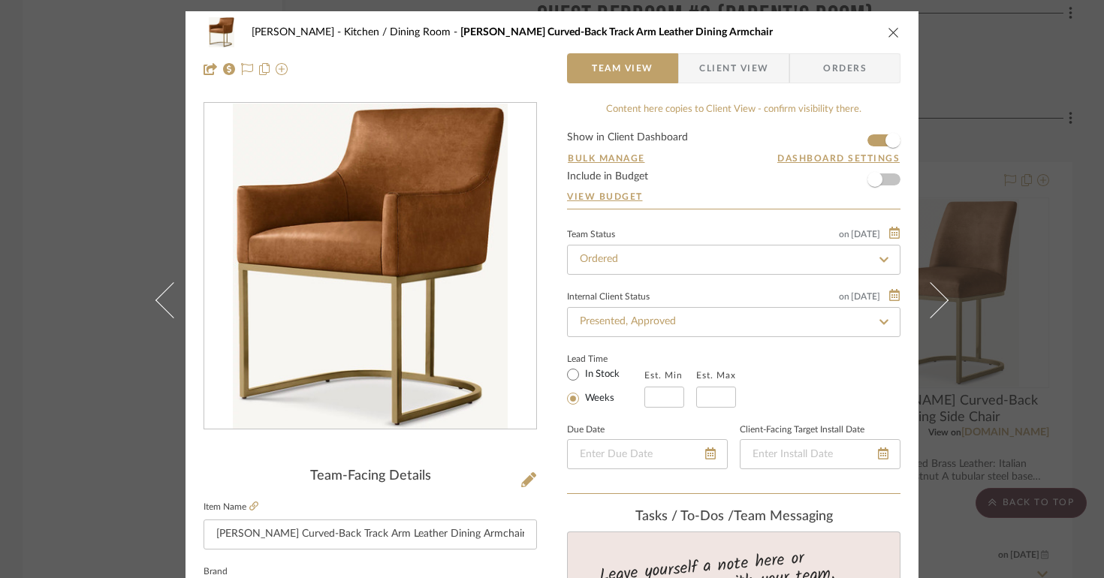
click at [410, 355] on img "0" at bounding box center [370, 267] width 275 height 326
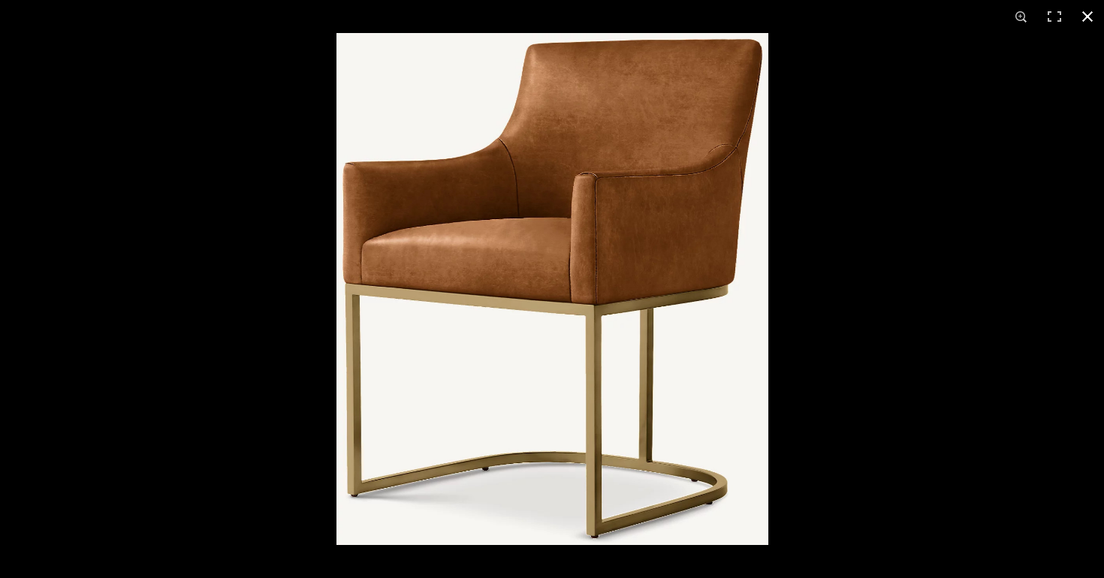
click at [865, 170] on div at bounding box center [889, 322] width 1104 height 578
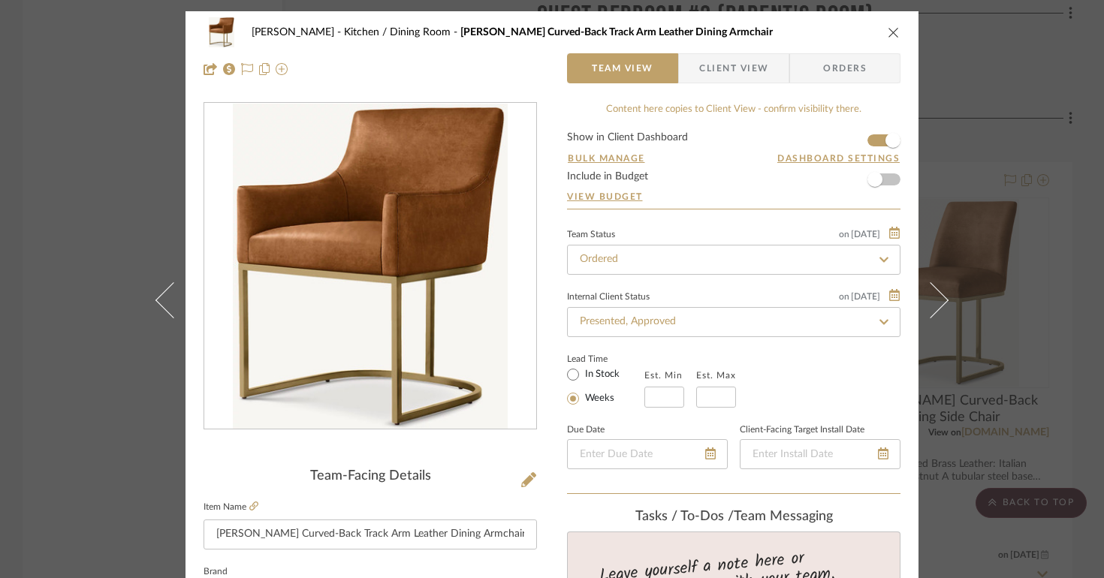
click at [888, 38] on button "close" at bounding box center [894, 33] width 14 height 14
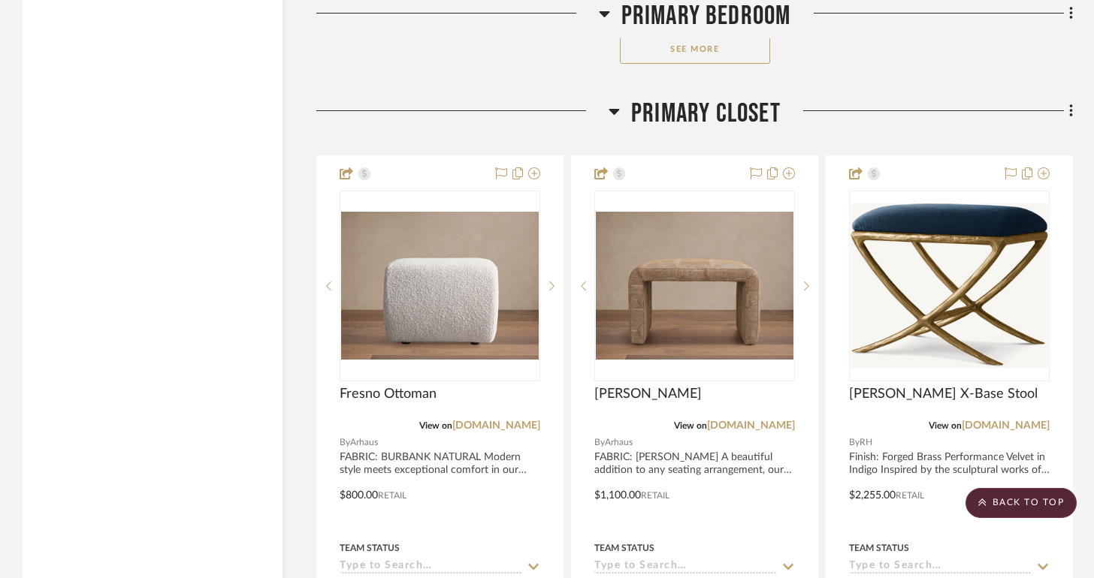
scroll to position [9978, 0]
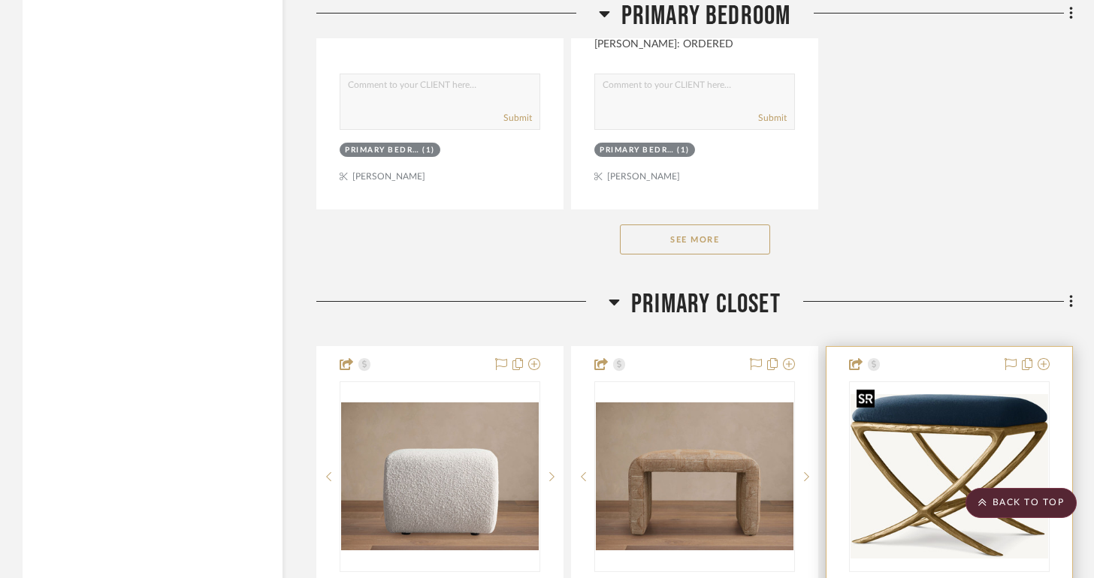
click at [0, 0] on img at bounding box center [0, 0] width 0 height 0
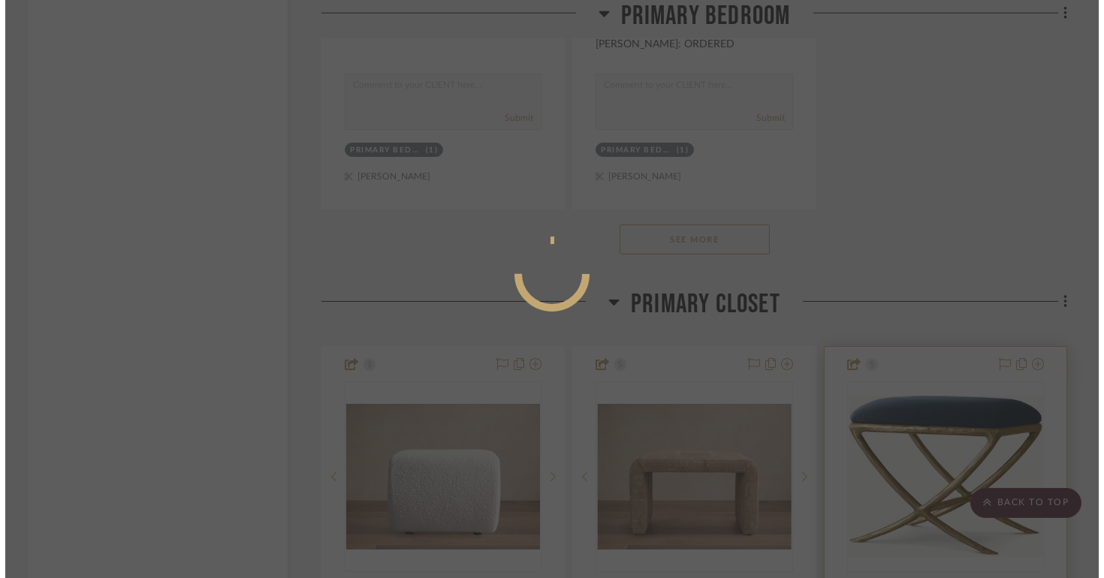
scroll to position [0, 0]
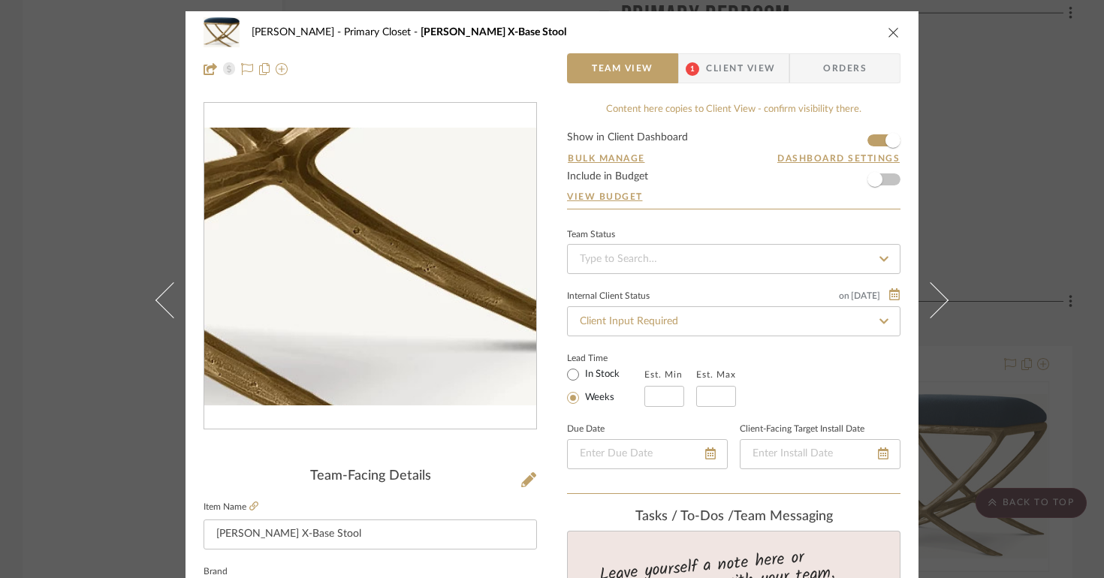
click at [438, 338] on img "0" at bounding box center [370, 266] width 332 height 277
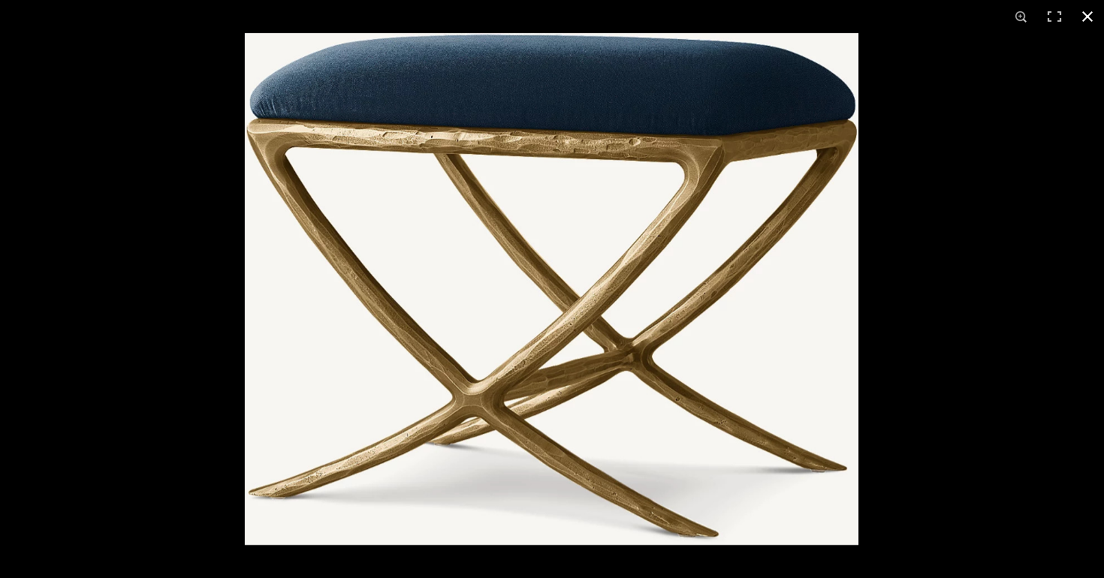
click at [1079, 267] on div at bounding box center [797, 322] width 1104 height 578
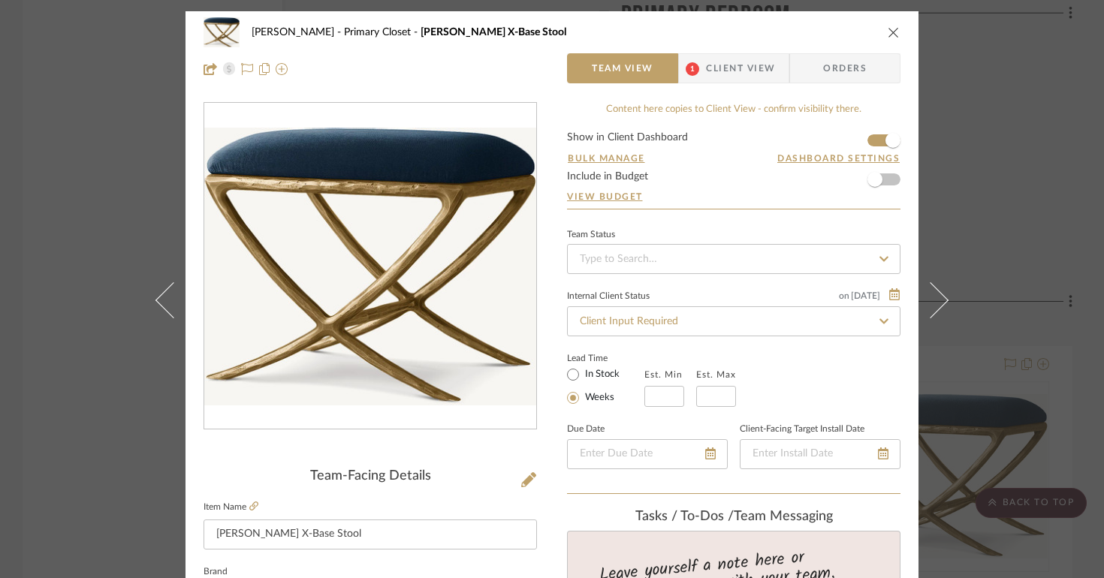
click at [988, 246] on div "[PERSON_NAME] Primary Closet [PERSON_NAME] X-Base Stool Team View 1 Client View…" at bounding box center [552, 289] width 1104 height 578
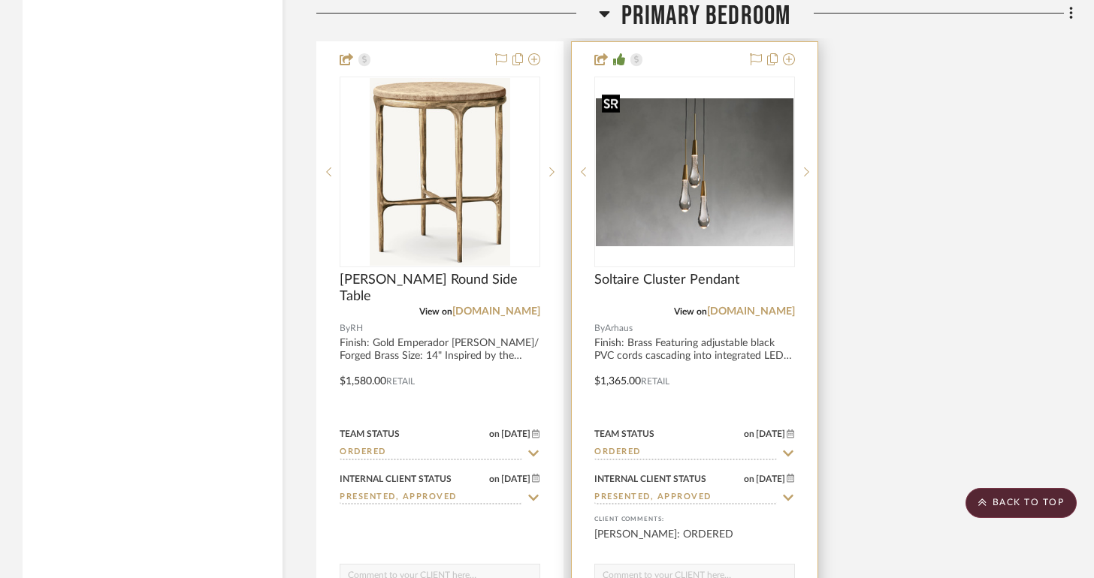
scroll to position [9171, 0]
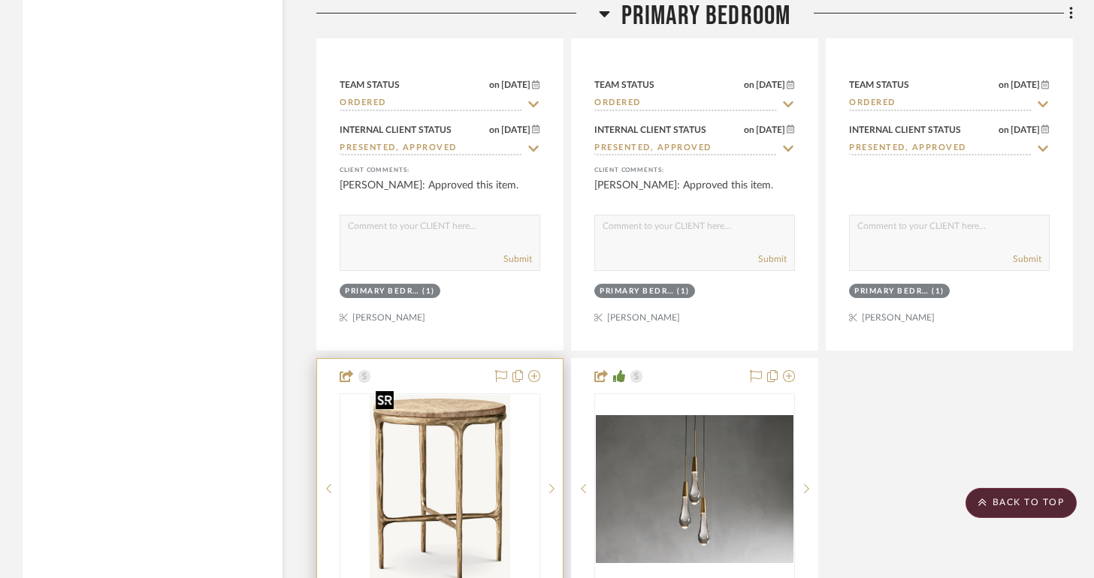
click at [424, 421] on img "0" at bounding box center [440, 489] width 141 height 188
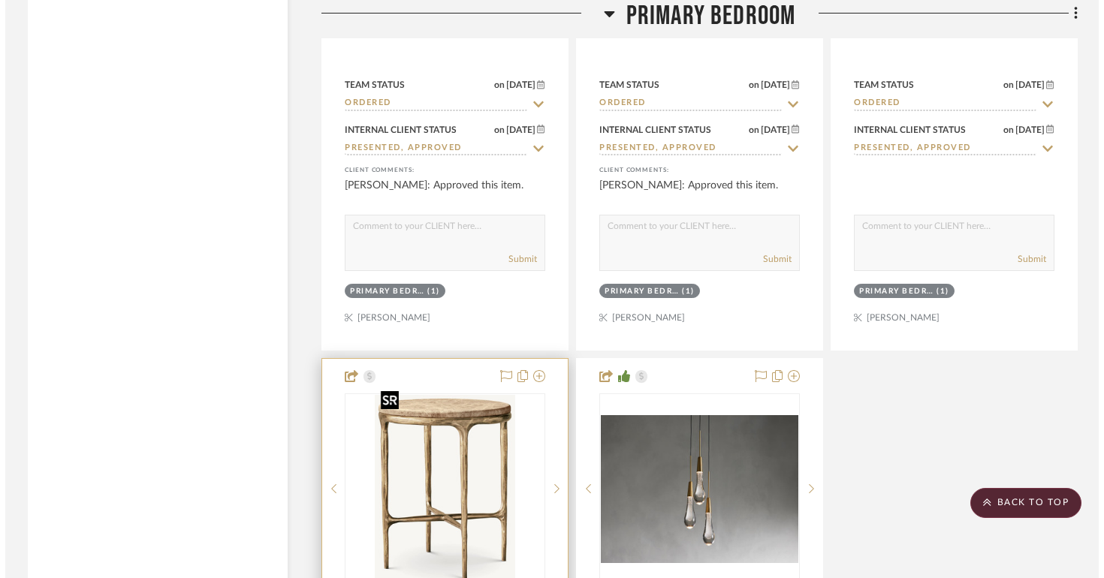
scroll to position [0, 0]
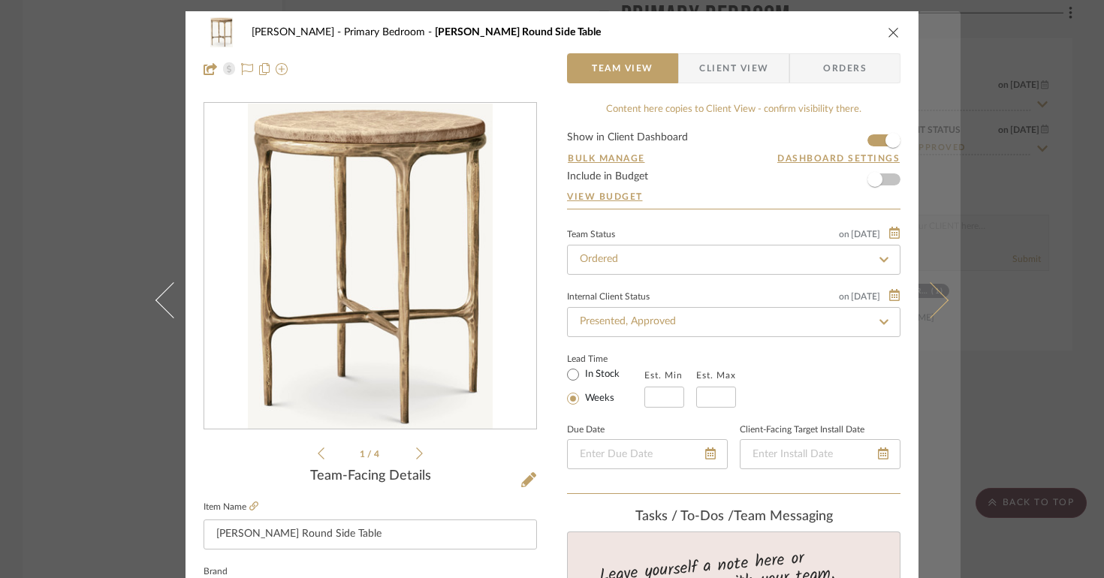
click at [928, 295] on icon at bounding box center [931, 300] width 36 height 36
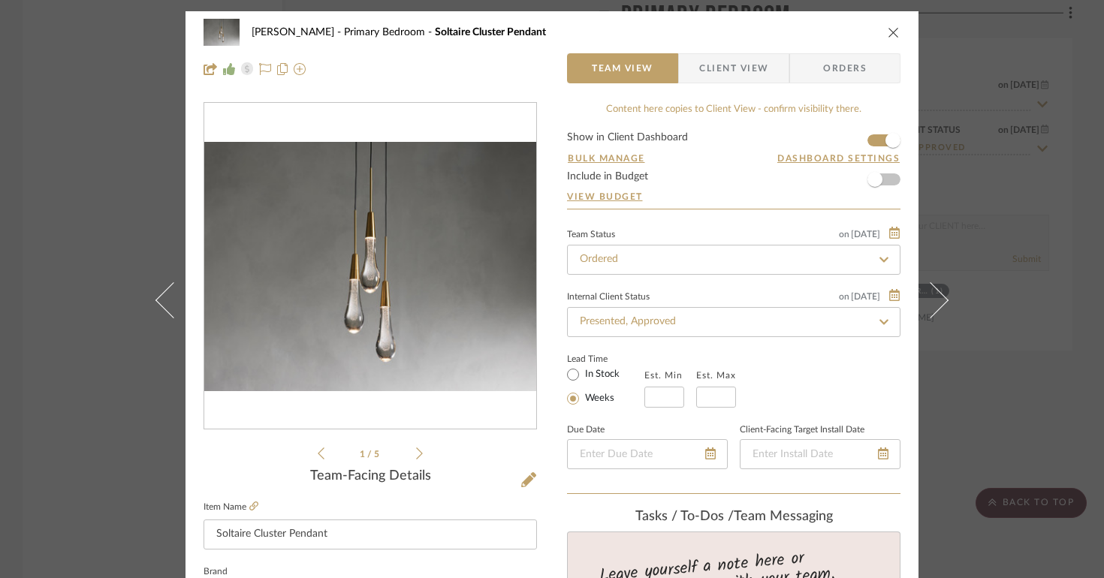
click at [1013, 197] on div "[PERSON_NAME] Primary Bedroom Soltaire Cluster Pendant Team View Client View Or…" at bounding box center [552, 289] width 1104 height 578
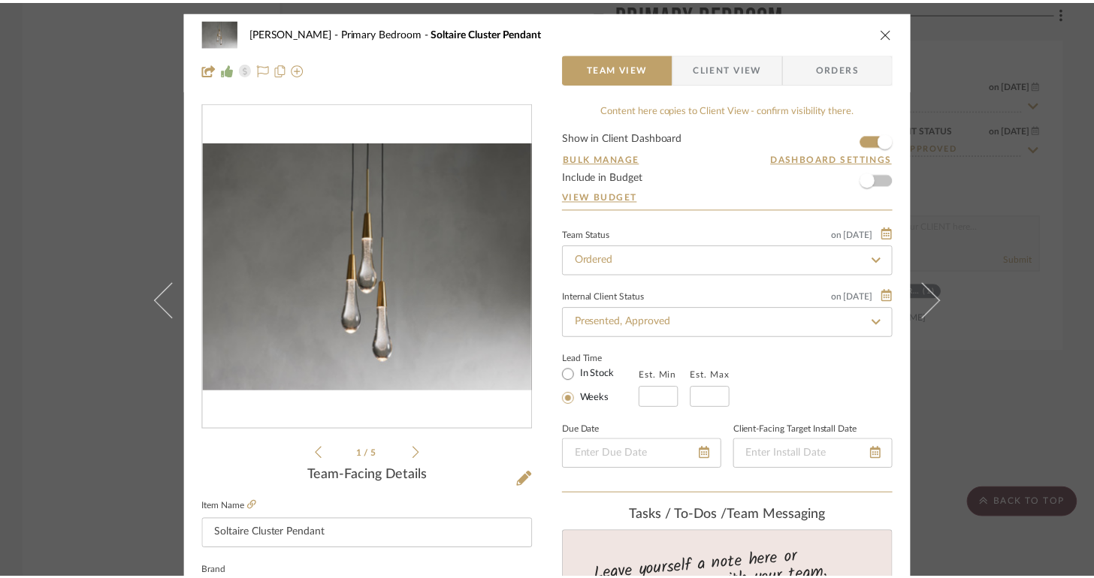
scroll to position [9171, 0]
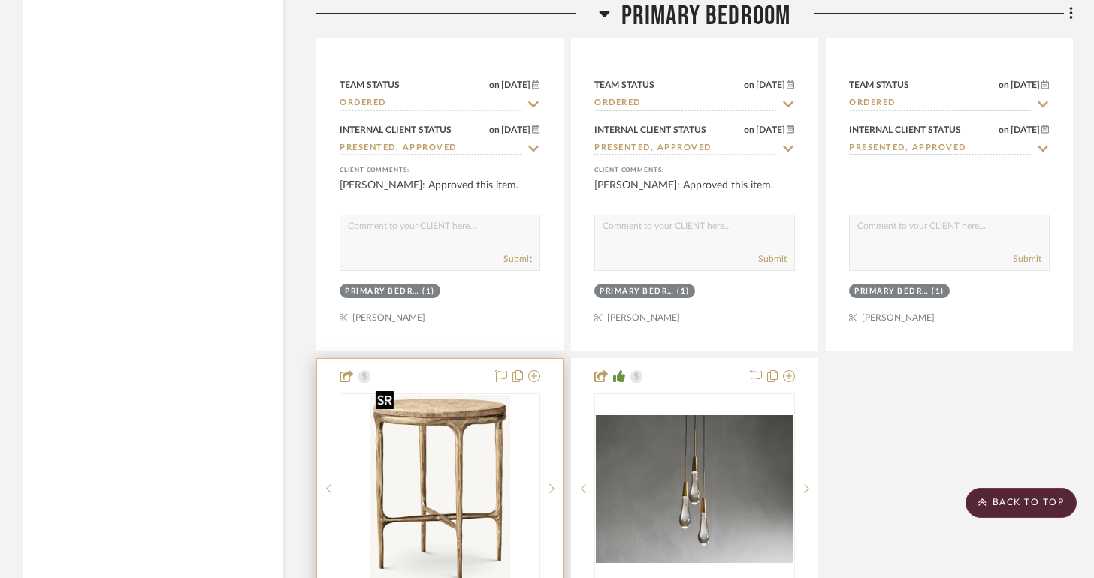
click at [441, 430] on img "0" at bounding box center [440, 489] width 141 height 188
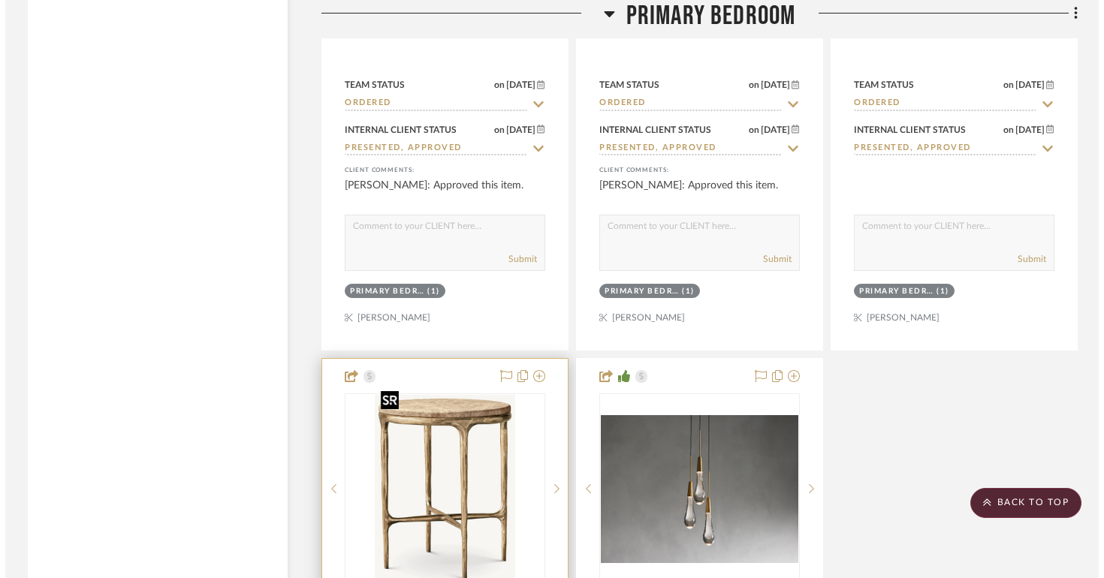
scroll to position [0, 0]
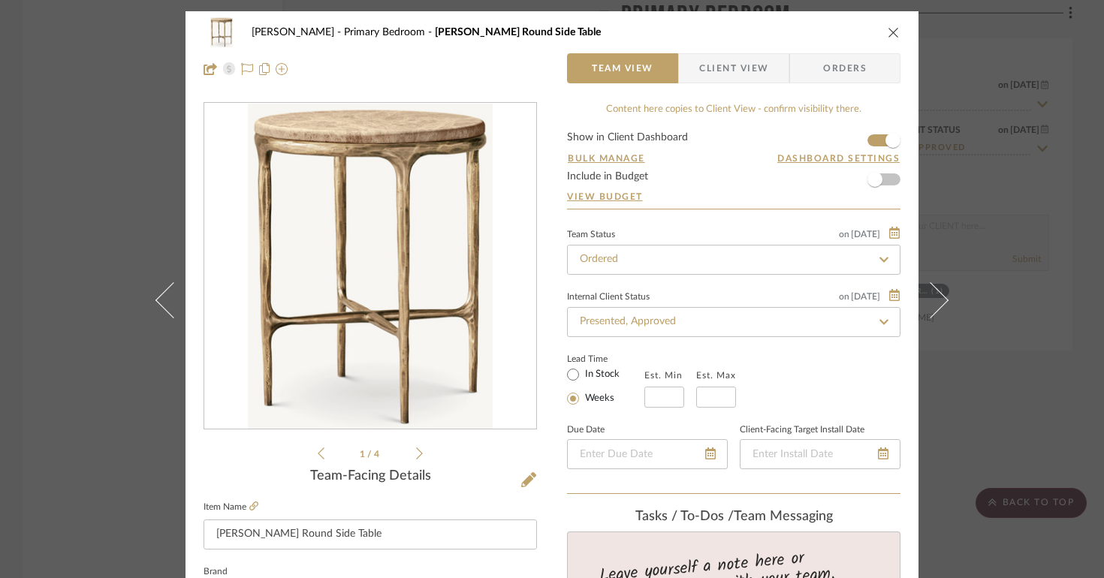
click at [402, 451] on li "1 / 4" at bounding box center [371, 454] width 92 height 18
click at [404, 450] on li "1 / 4" at bounding box center [371, 454] width 92 height 18
click at [416, 453] on icon at bounding box center [419, 454] width 7 height 14
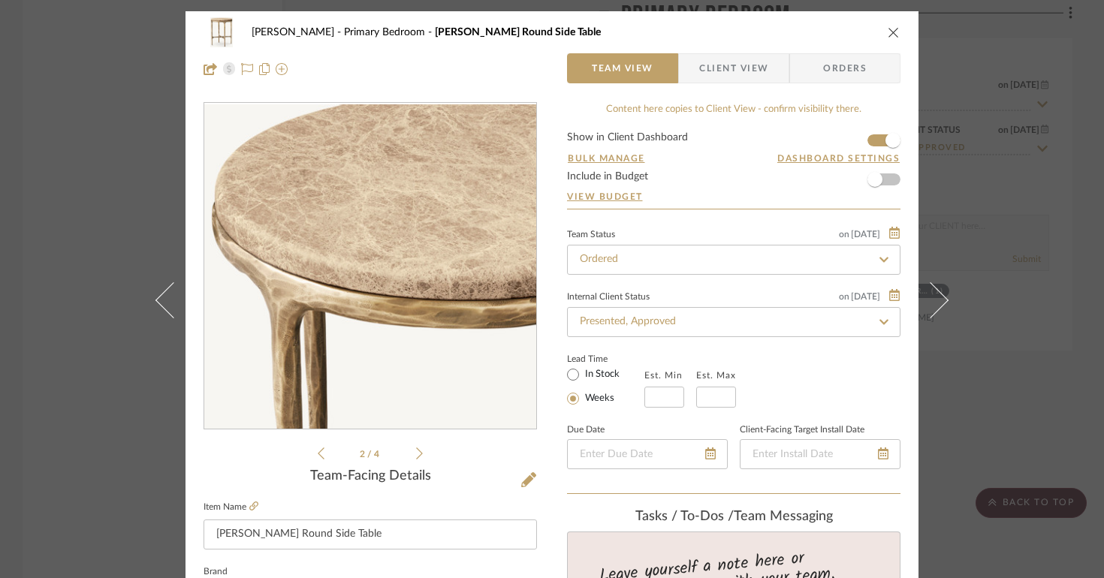
click at [886, 14] on div "[PERSON_NAME] Primary Bedroom [PERSON_NAME] Round Side Table Team View Client V…" at bounding box center [552, 50] width 733 height 79
click at [888, 29] on icon "close" at bounding box center [894, 32] width 12 height 12
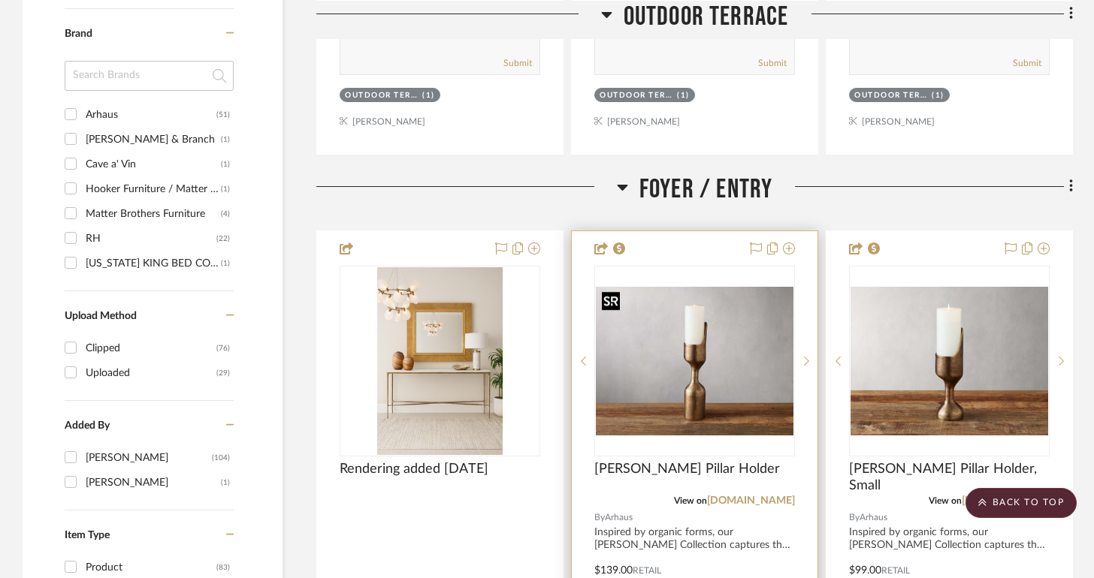
scroll to position [1577, 0]
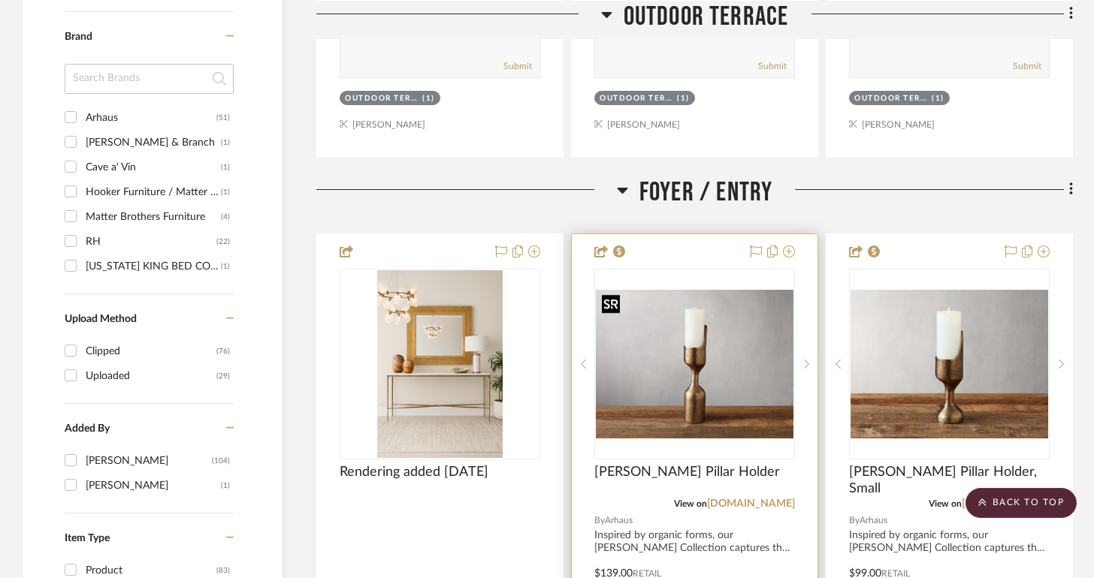
click at [734, 337] on img "0" at bounding box center [695, 364] width 198 height 149
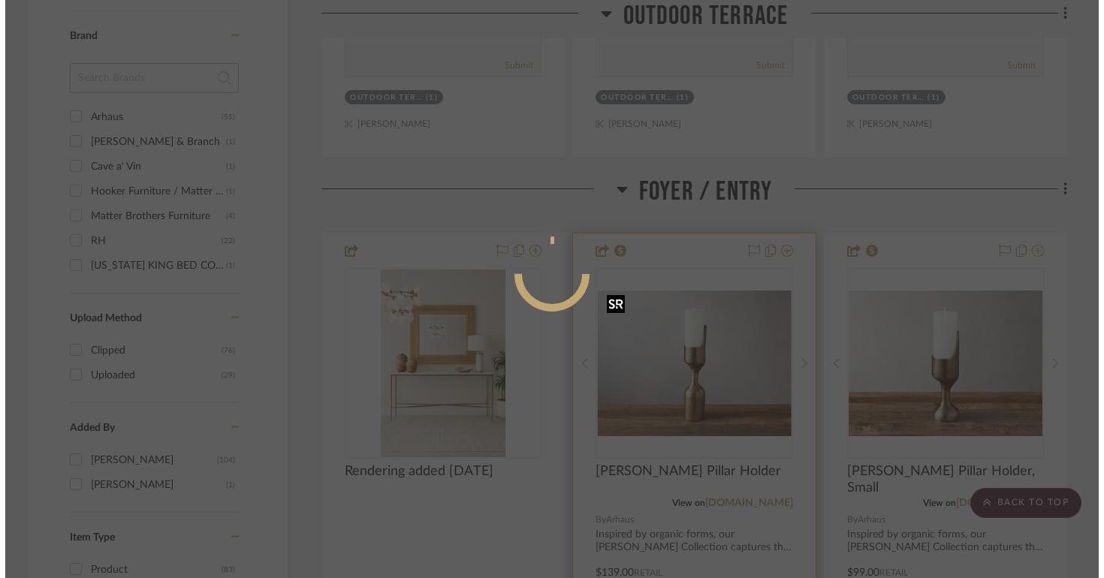
scroll to position [0, 0]
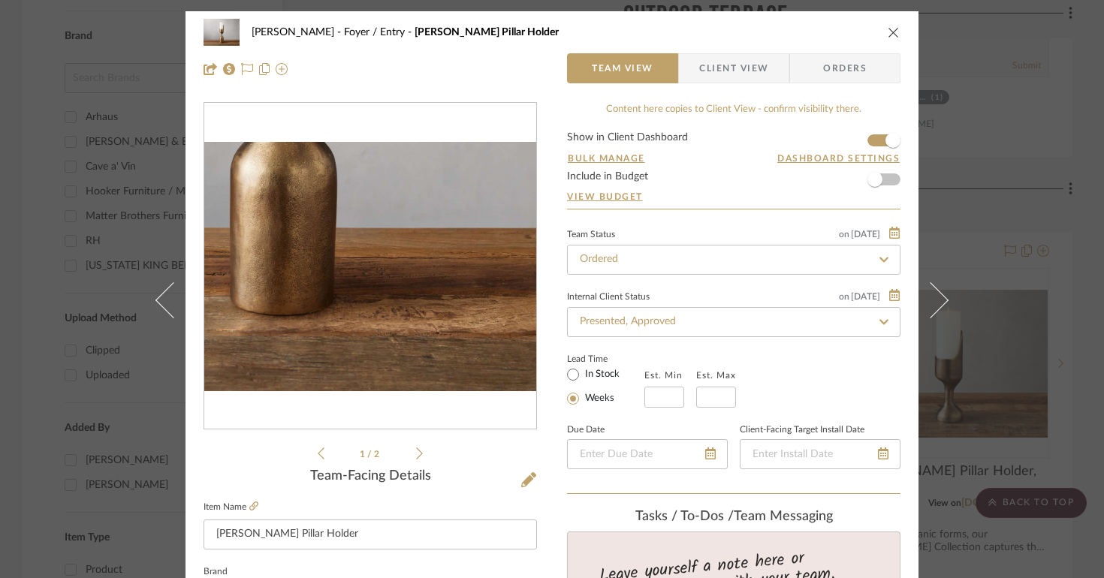
click at [400, 326] on img "0" at bounding box center [370, 266] width 332 height 249
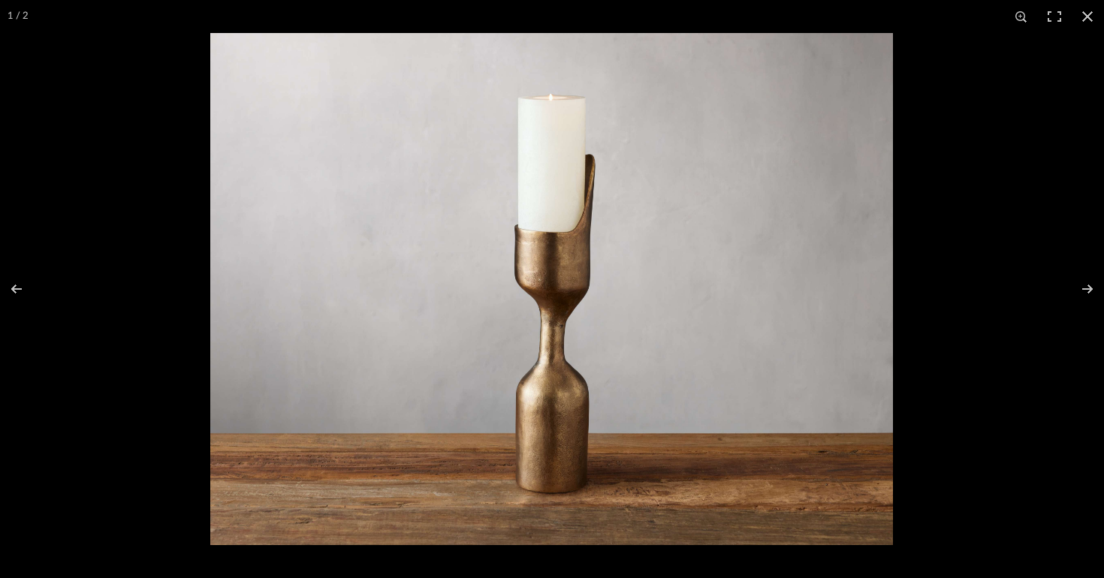
click at [566, 440] on img at bounding box center [551, 289] width 683 height 512
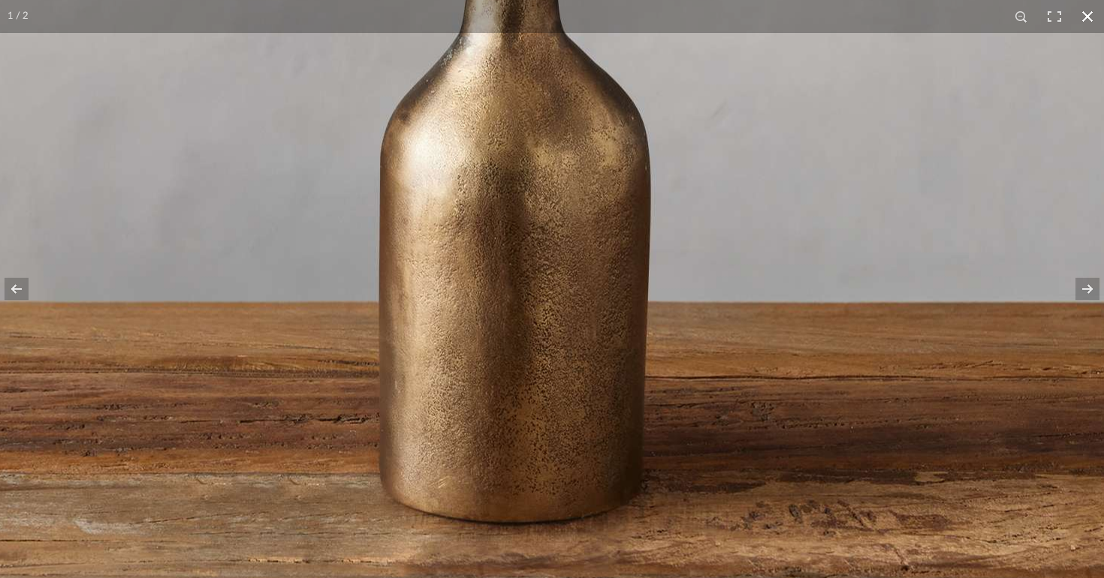
click at [1088, 22] on button at bounding box center [1087, 16] width 33 height 33
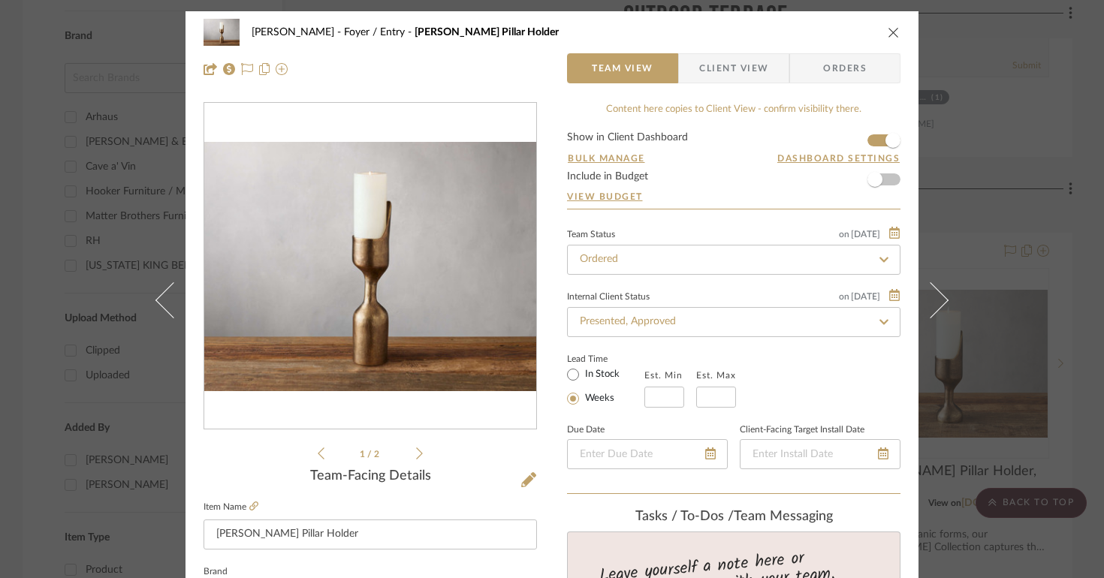
click at [895, 41] on div "[PERSON_NAME] Foyer / Entry [PERSON_NAME] Pillar Holder Team View Client View O…" at bounding box center [552, 50] width 733 height 79
click at [893, 35] on icon "close" at bounding box center [894, 32] width 12 height 12
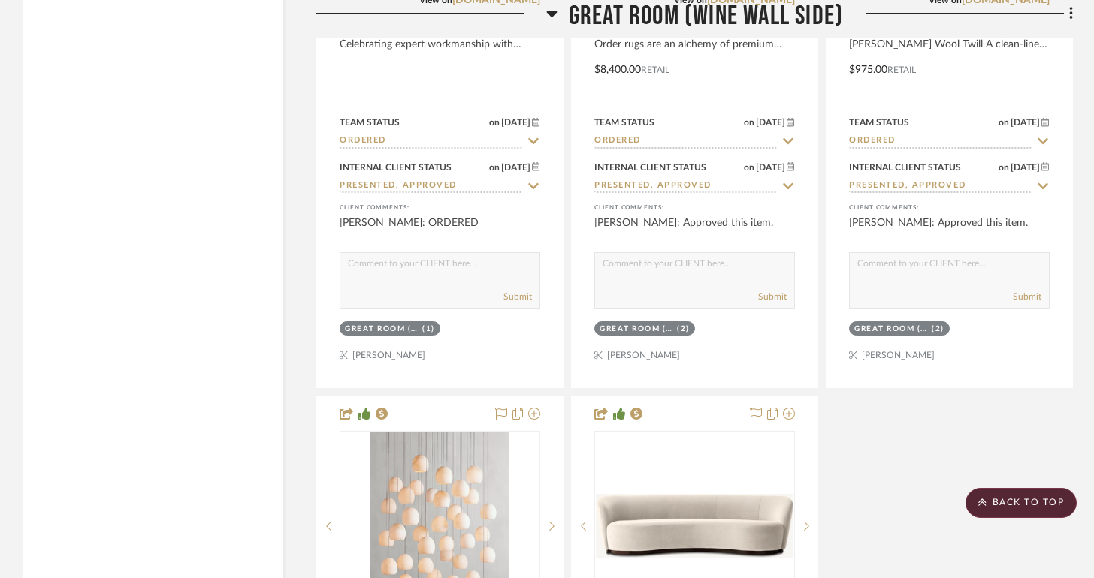
scroll to position [4588, 0]
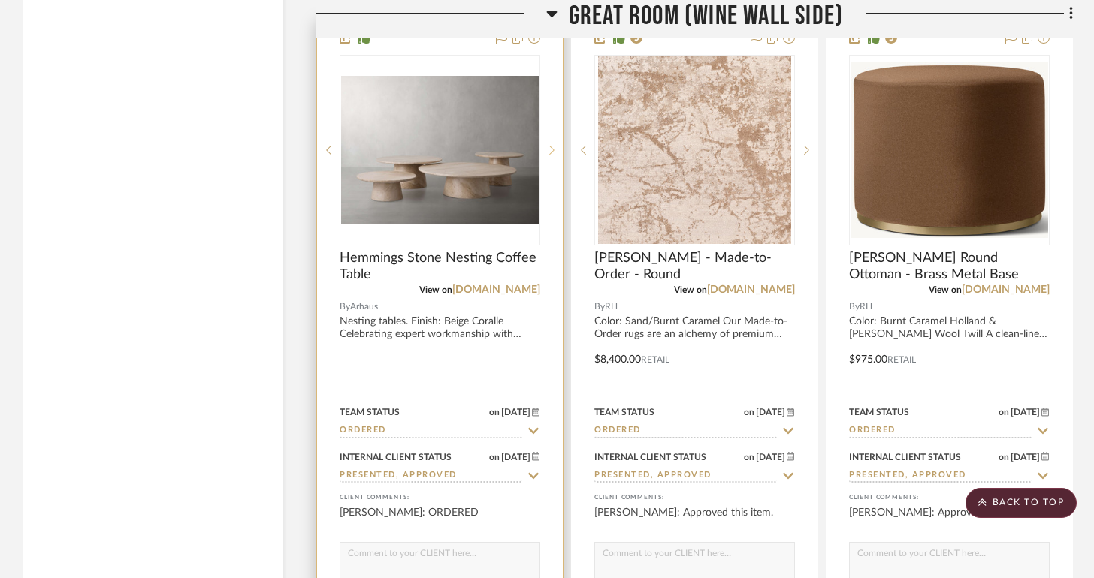
click at [546, 145] on sr-next-btn at bounding box center [551, 150] width 23 height 11
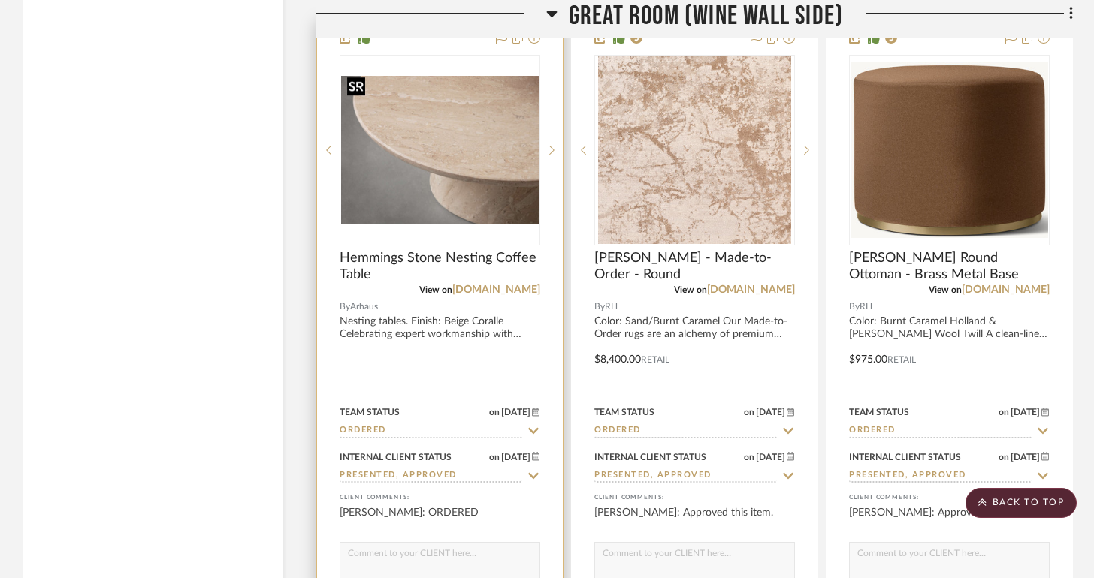
click at [515, 140] on img "2" at bounding box center [440, 150] width 198 height 149
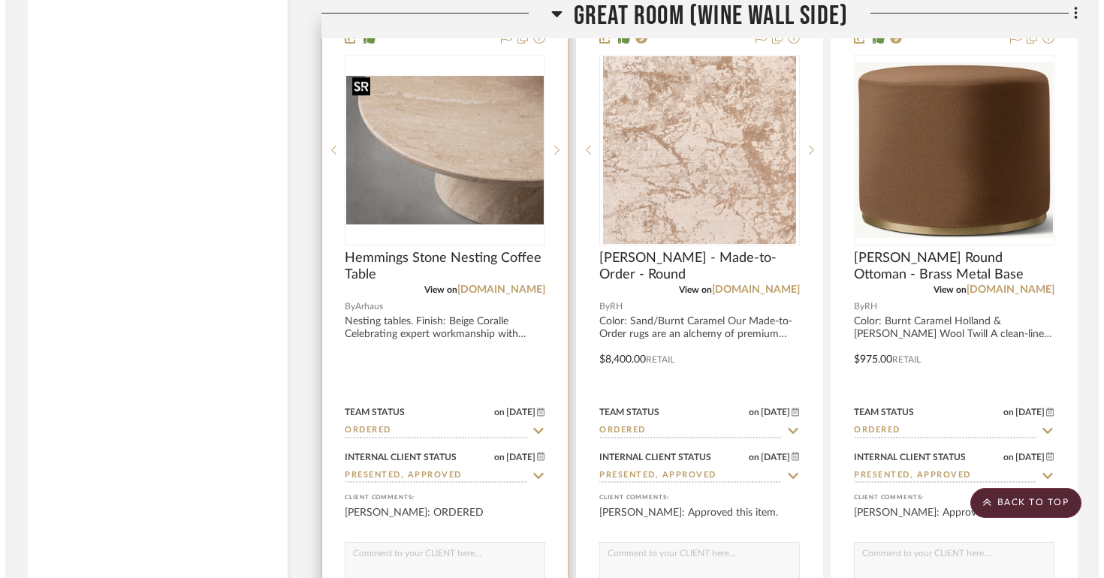
scroll to position [0, 0]
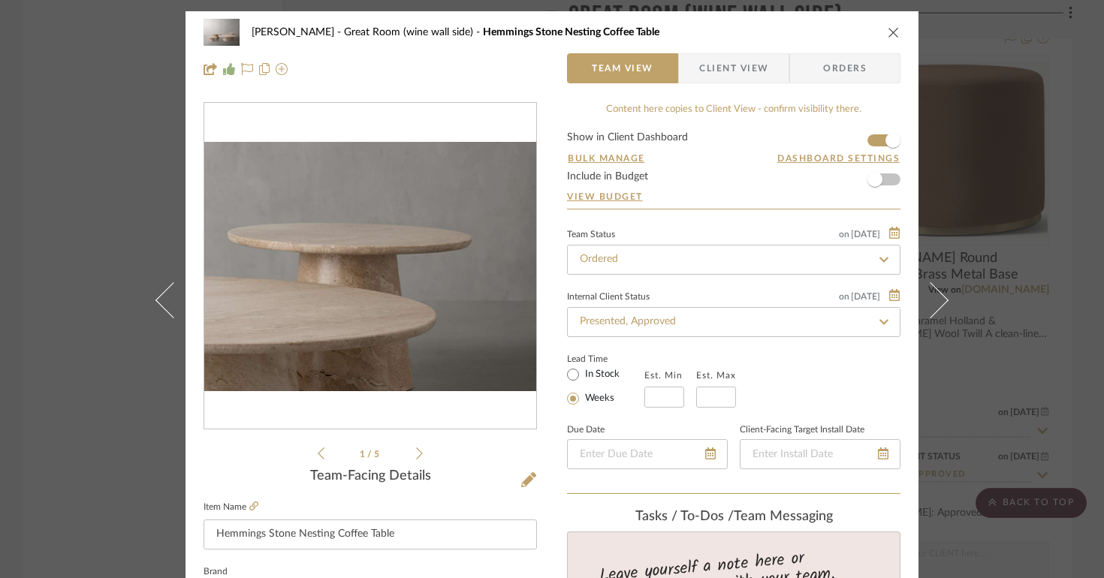
click at [472, 284] on img "0" at bounding box center [370, 266] width 332 height 249
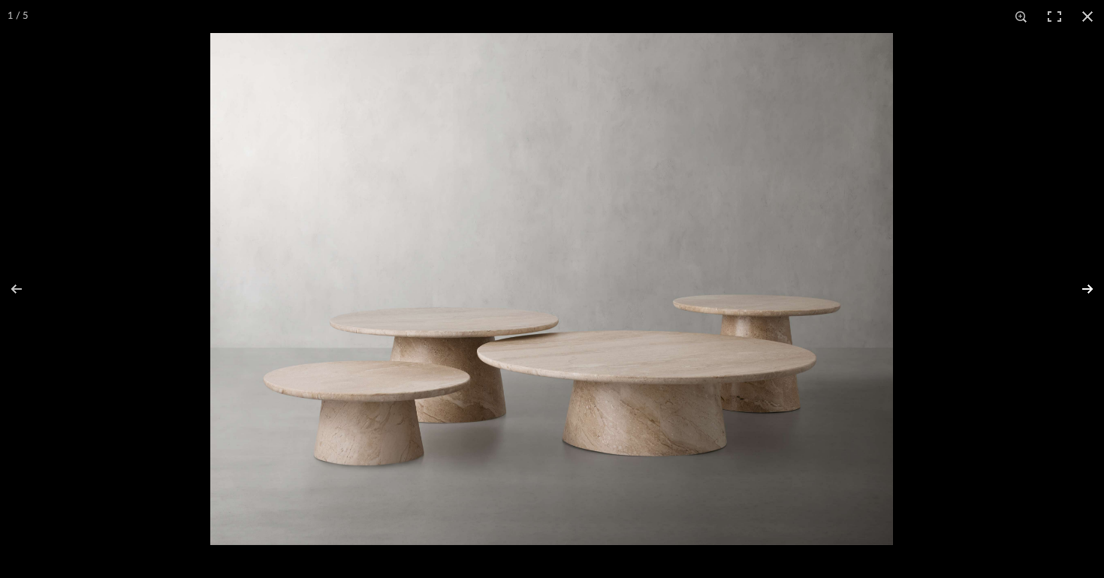
click at [1094, 288] on button at bounding box center [1078, 289] width 53 height 75
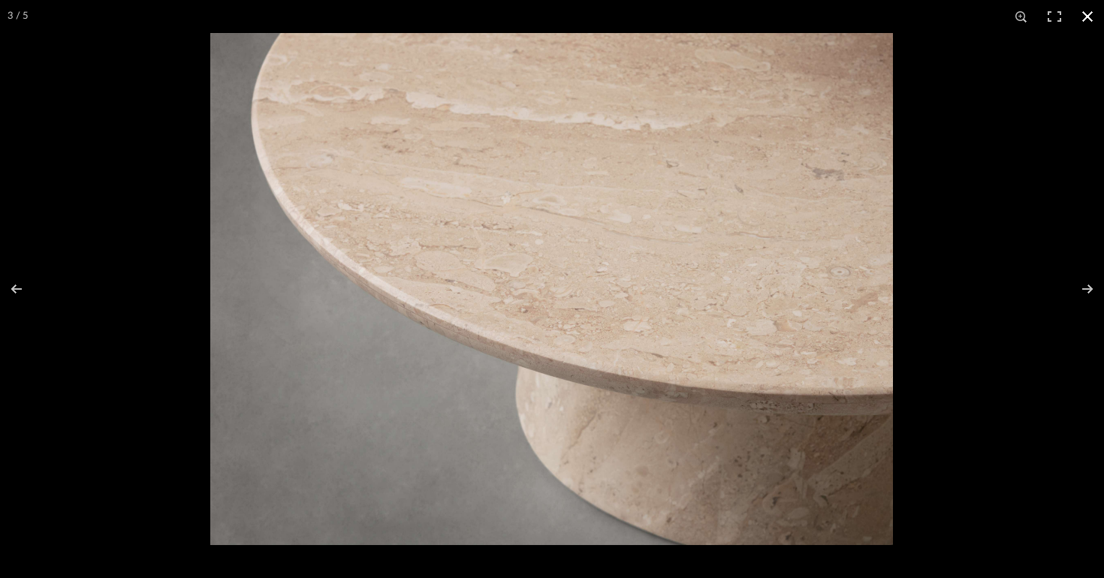
click at [951, 202] on div at bounding box center [762, 322] width 1104 height 578
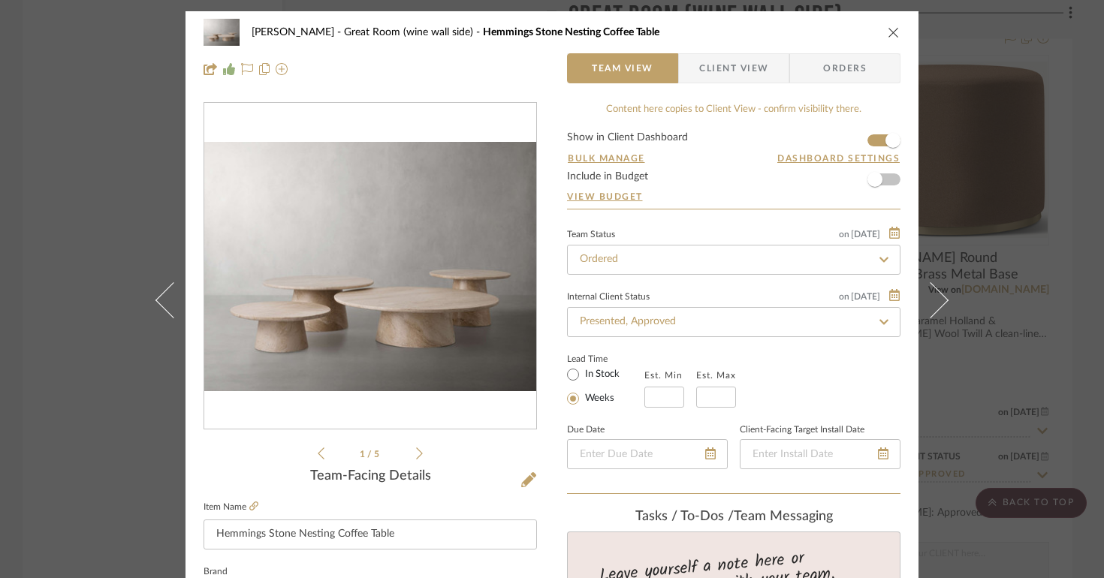
click at [889, 29] on icon "close" at bounding box center [894, 32] width 12 height 12
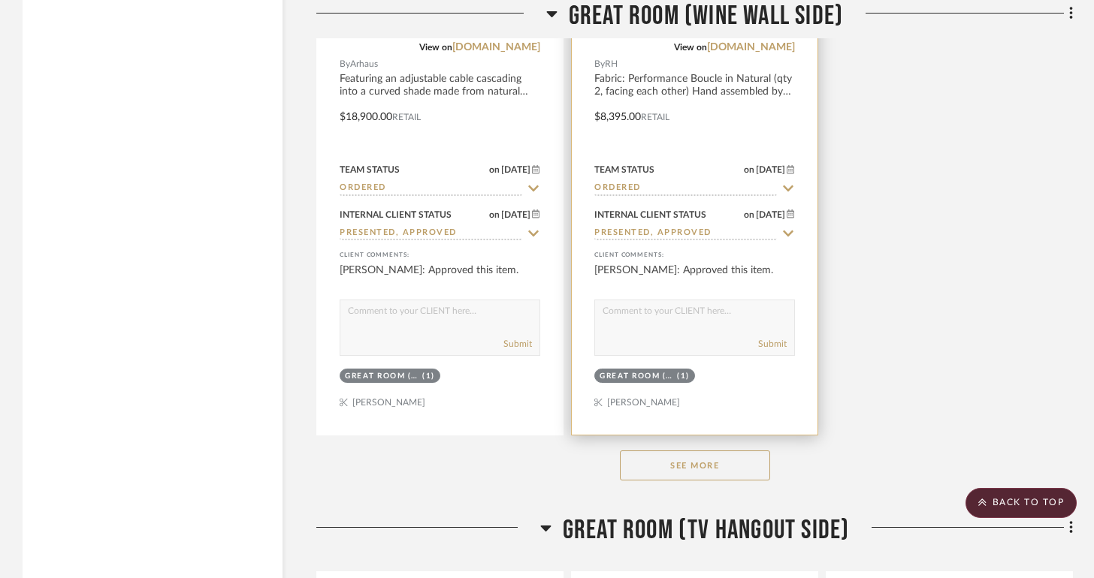
scroll to position [5623, 0]
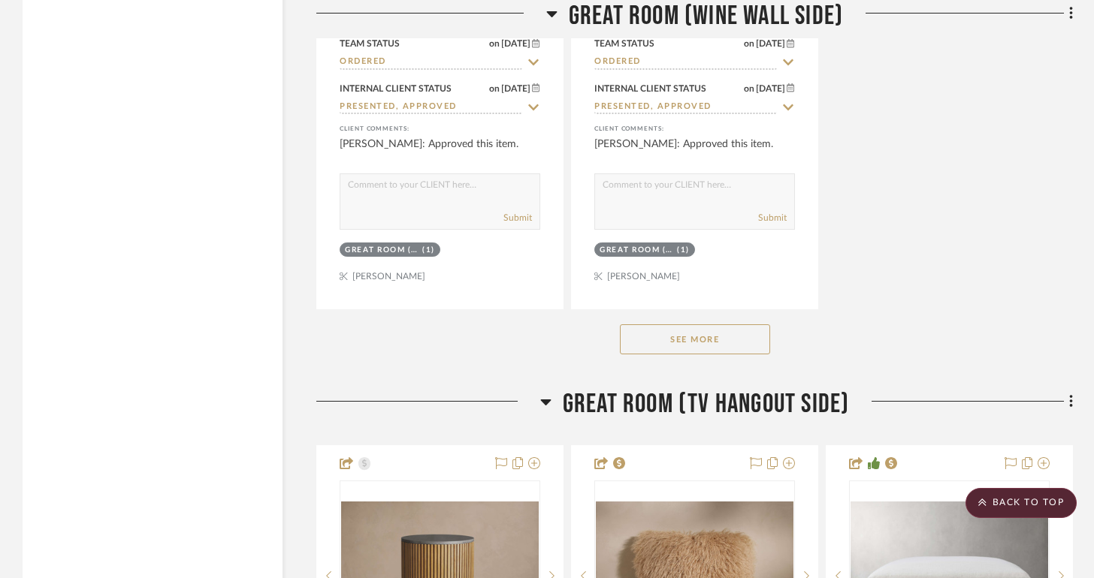
click at [743, 334] on button "See More" at bounding box center [695, 340] width 150 height 30
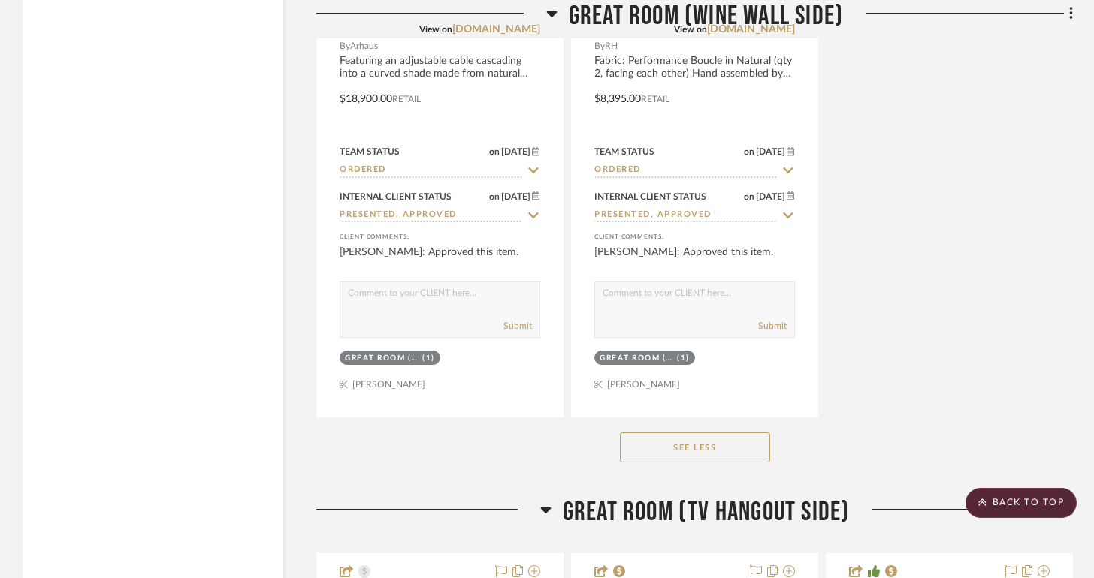
scroll to position [5125, 0]
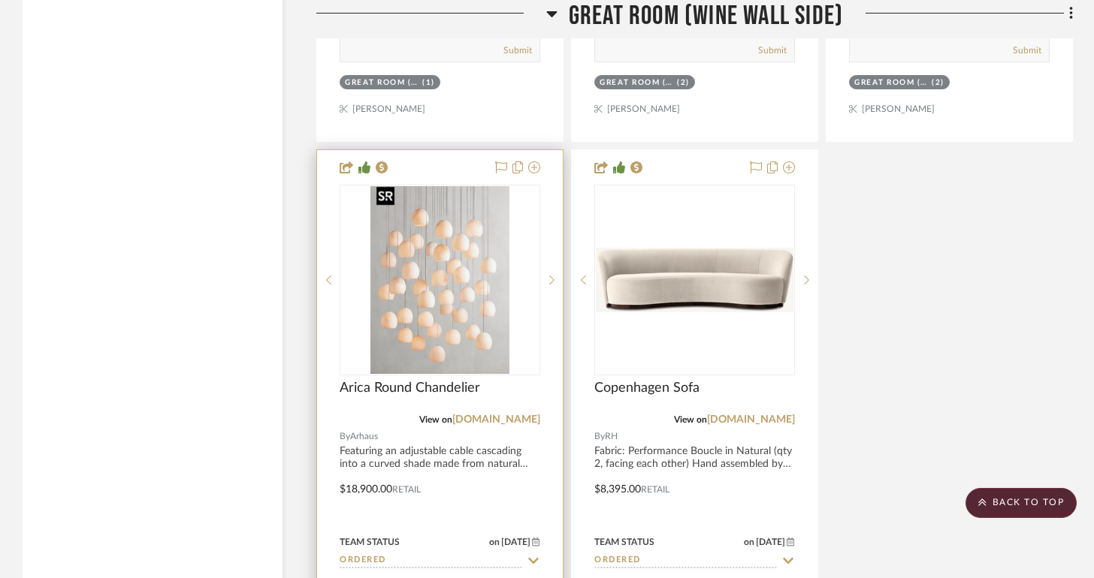
click at [0, 0] on img at bounding box center [0, 0] width 0 height 0
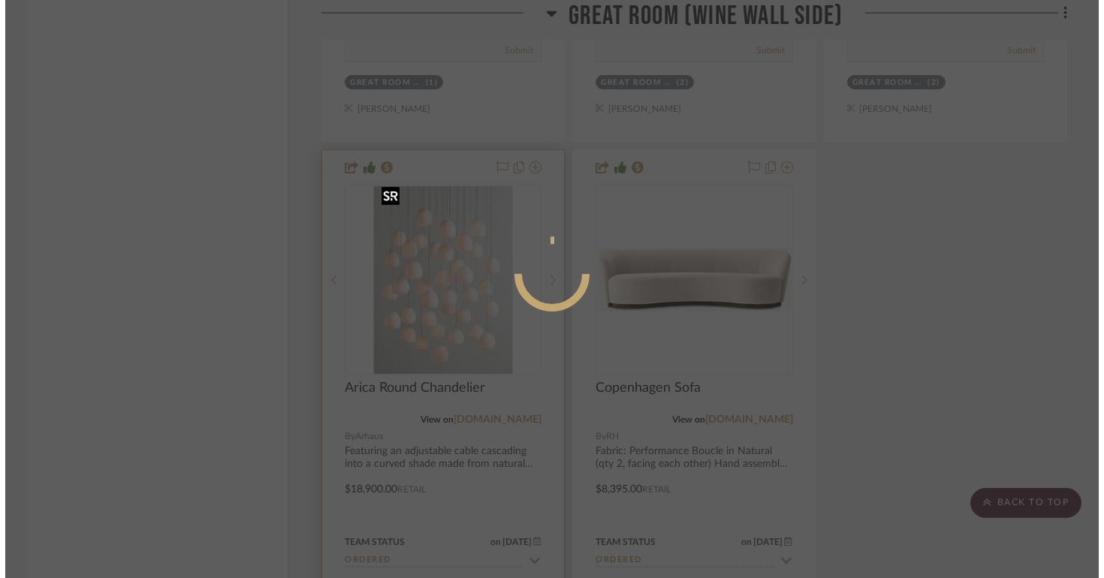
scroll to position [0, 0]
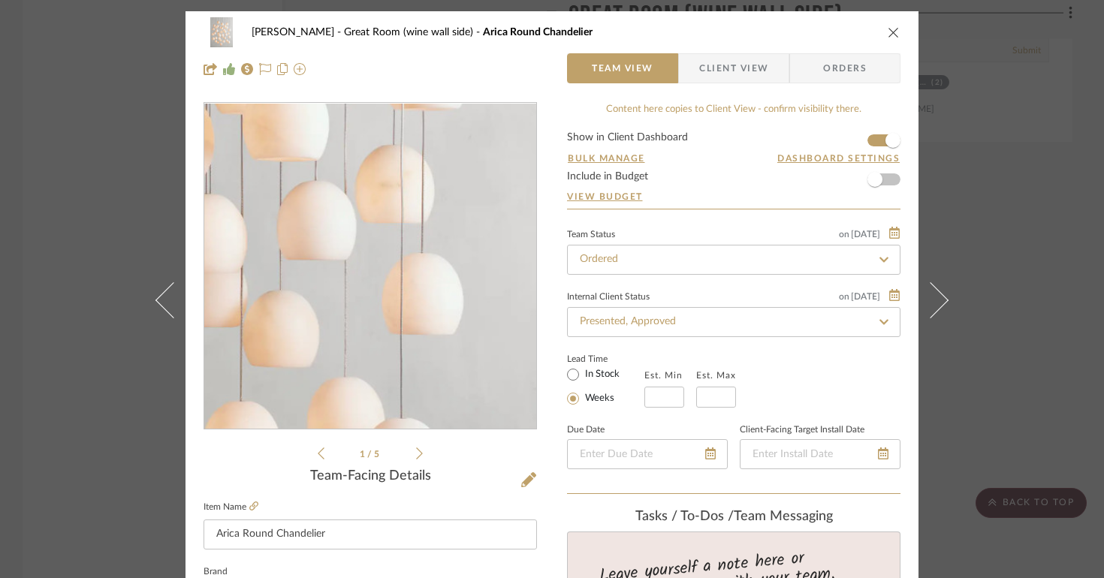
click at [434, 307] on img "0" at bounding box center [370, 267] width 242 height 326
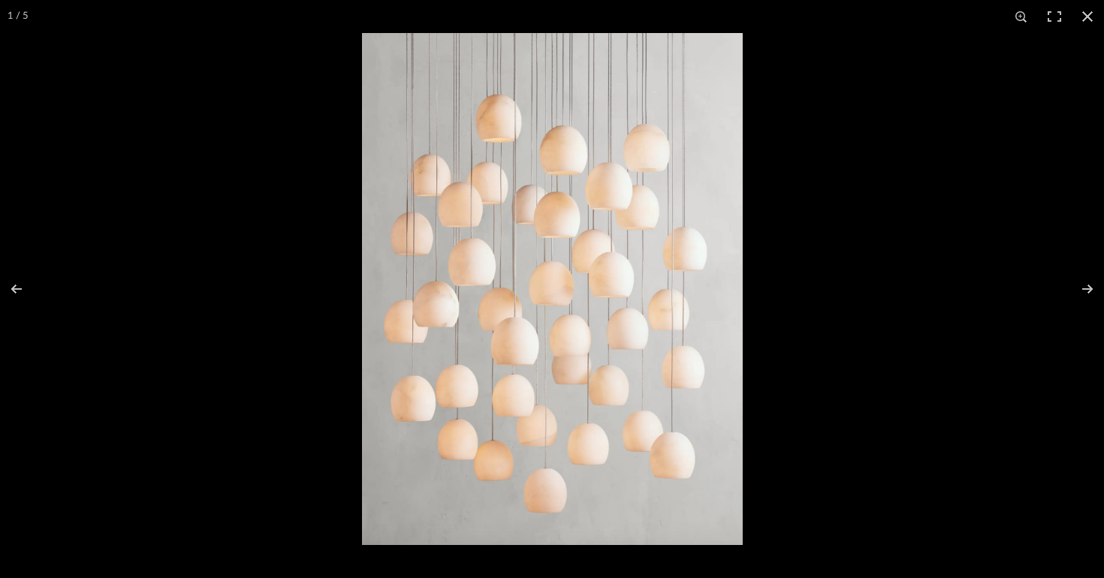
click at [371, 68] on img at bounding box center [552, 289] width 381 height 512
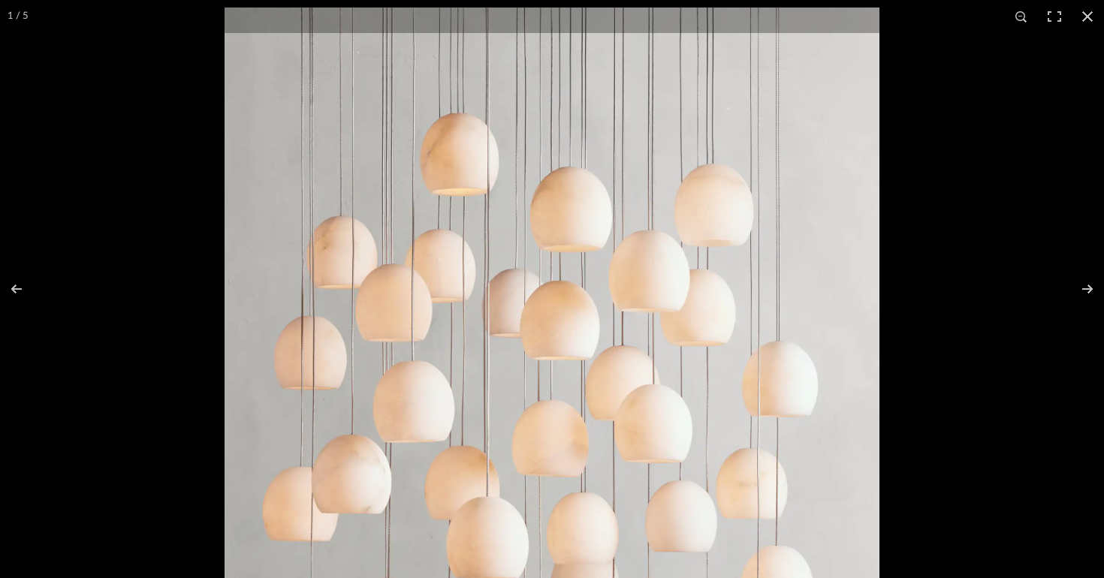
click at [484, 159] on img at bounding box center [552, 449] width 655 height 882
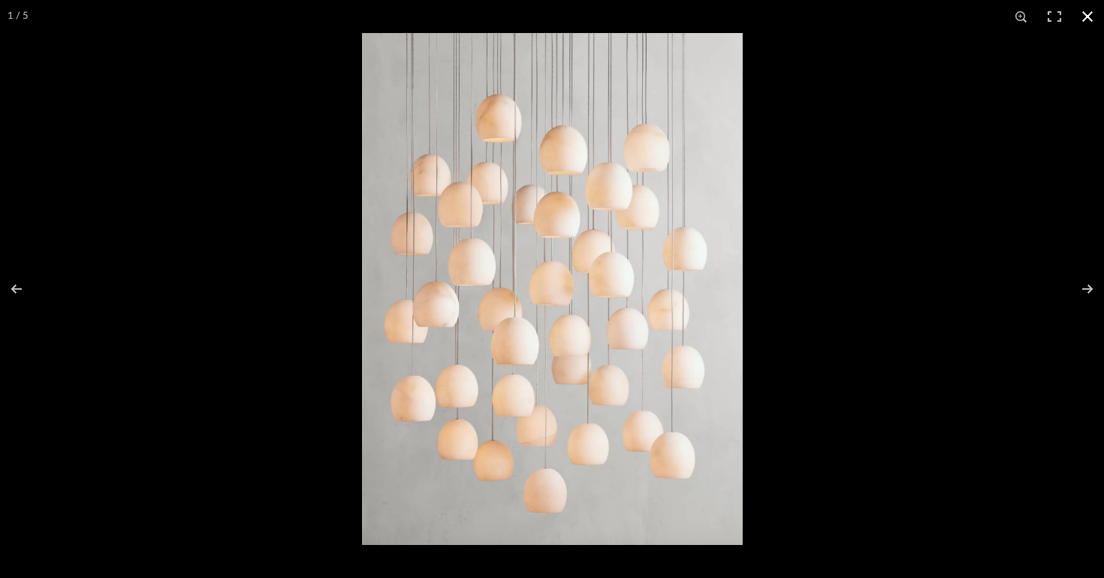
click at [868, 222] on div at bounding box center [914, 322] width 1104 height 578
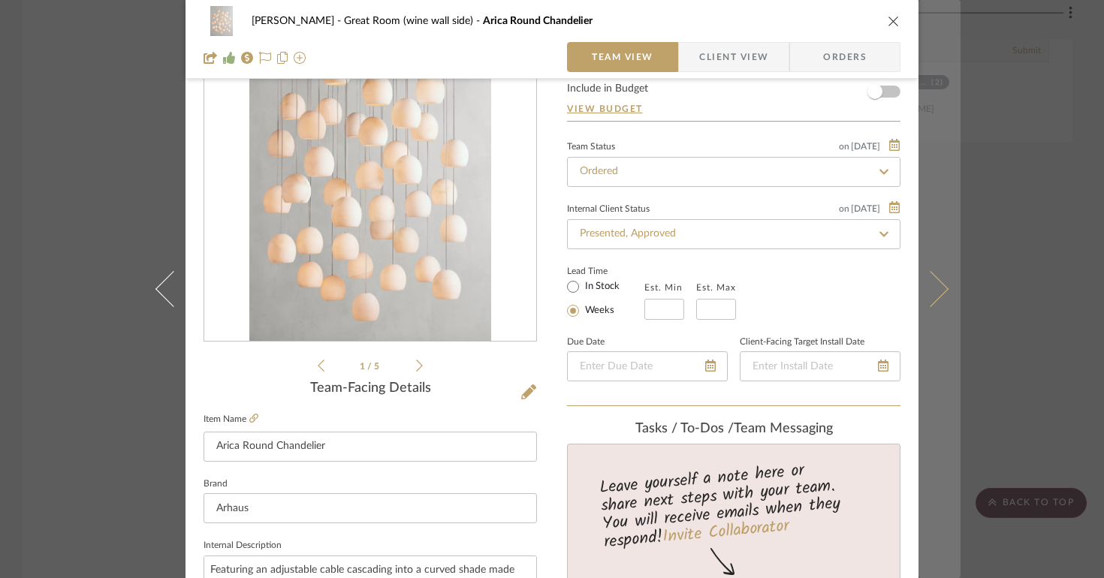
scroll to position [136, 0]
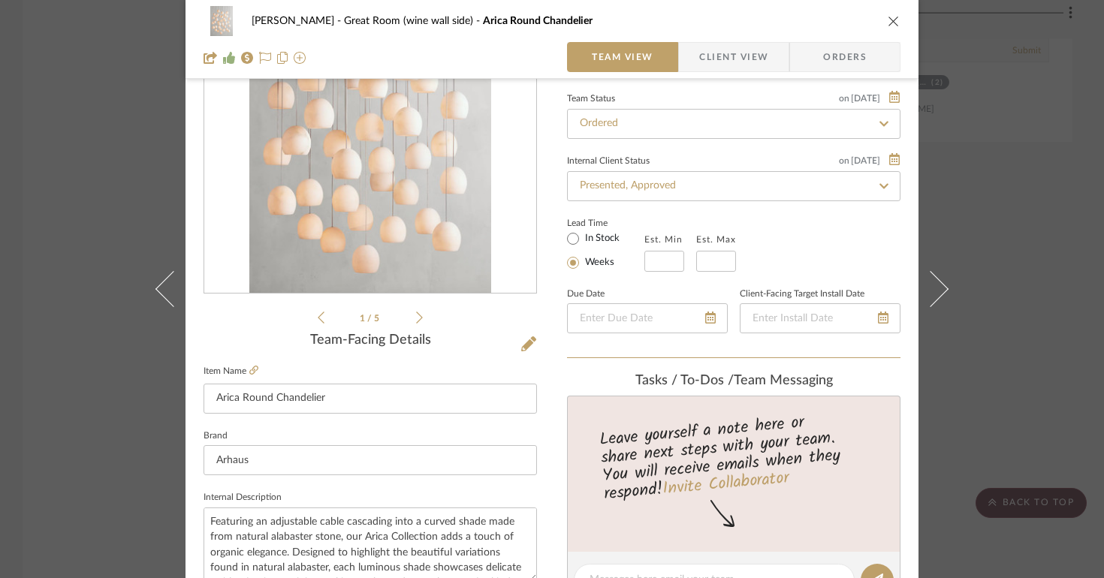
drag, startPoint x: 890, startPoint y: 20, endPoint x: 919, endPoint y: 165, distance: 147.9
click at [890, 20] on icon "close" at bounding box center [894, 21] width 12 height 12
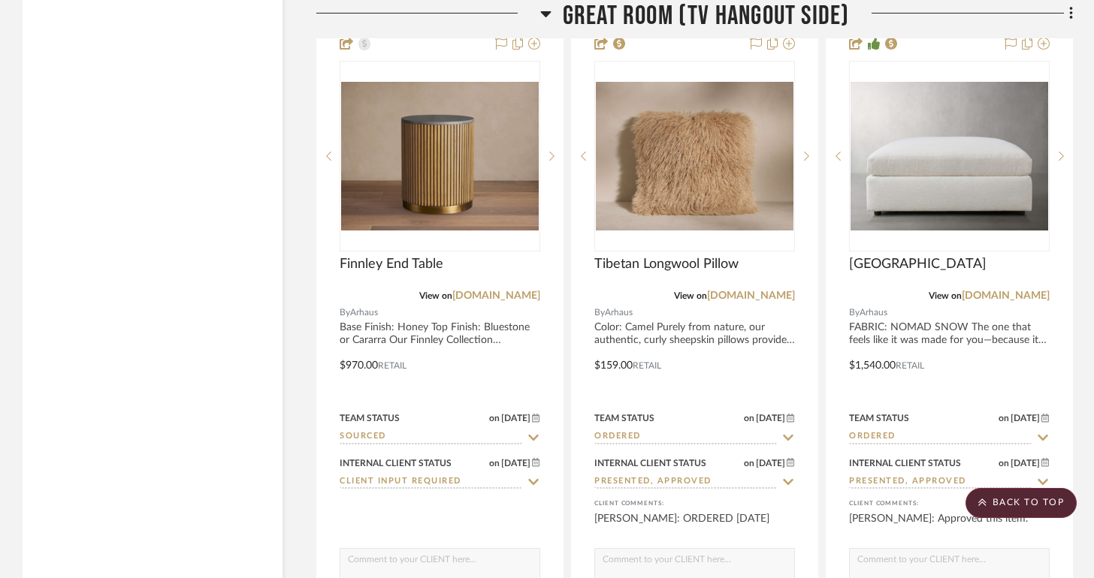
scroll to position [6082, 0]
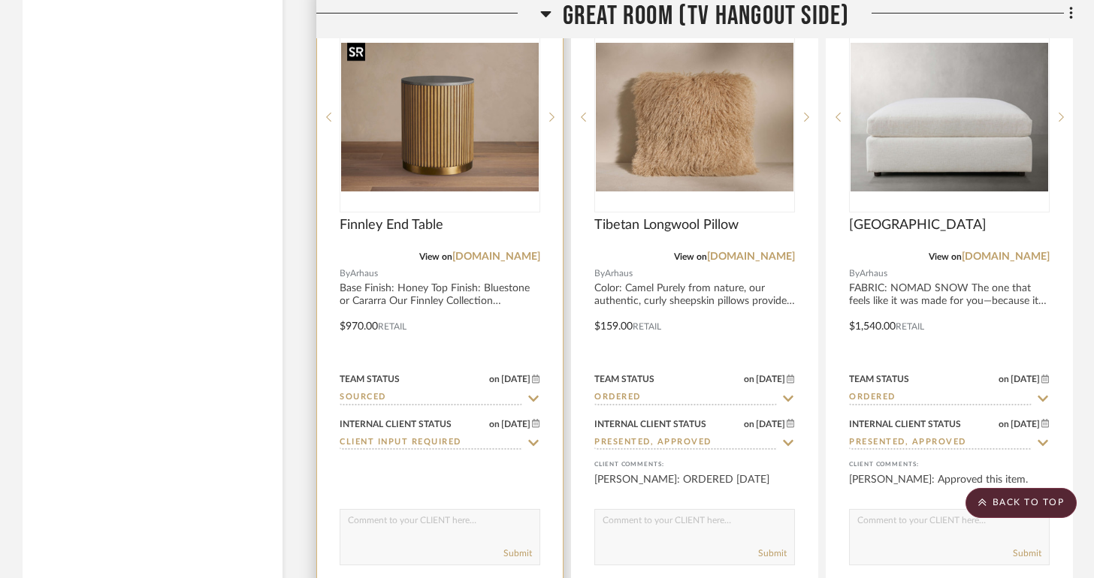
click at [0, 0] on img at bounding box center [0, 0] width 0 height 0
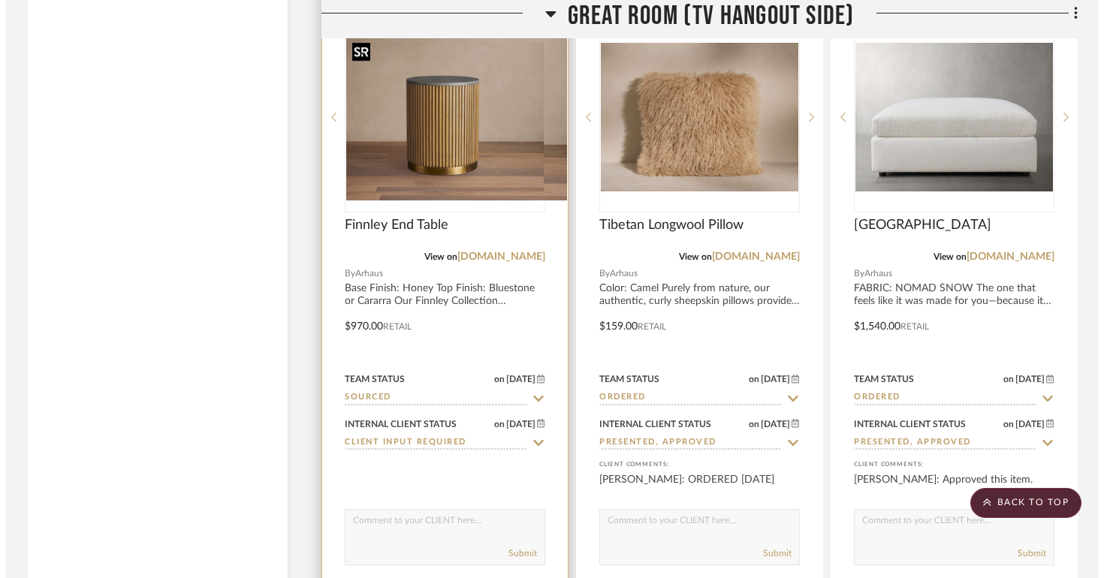
scroll to position [0, 0]
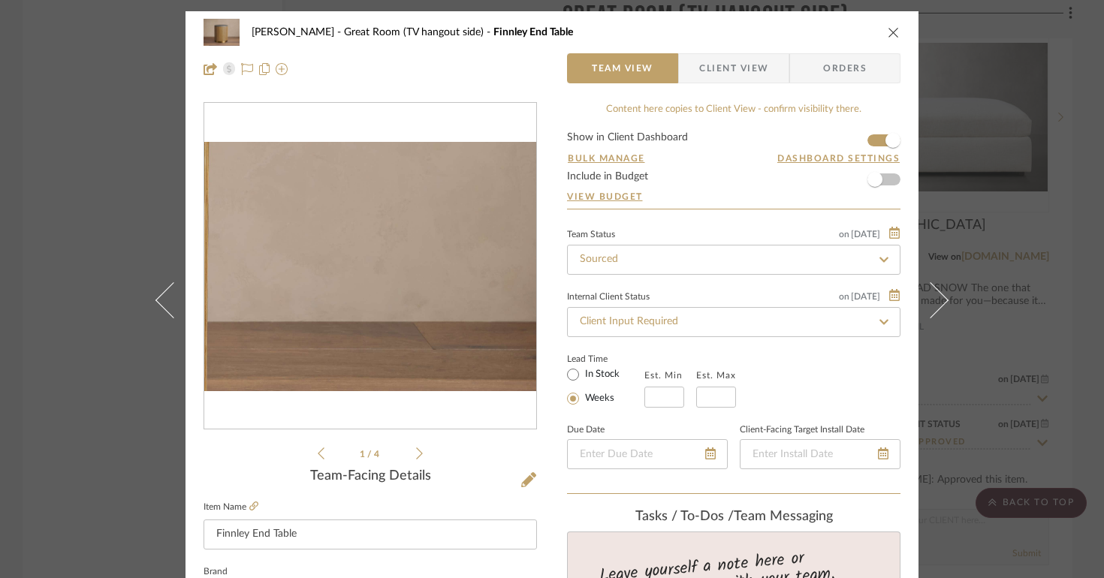
click at [516, 289] on img "0" at bounding box center [370, 266] width 332 height 249
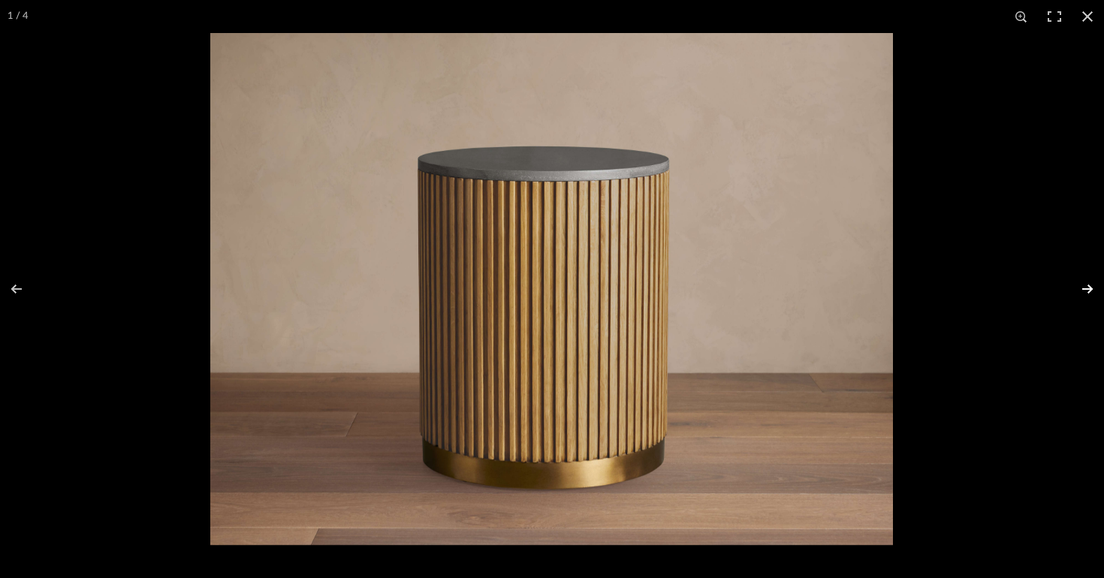
click at [1082, 282] on button at bounding box center [1078, 289] width 53 height 75
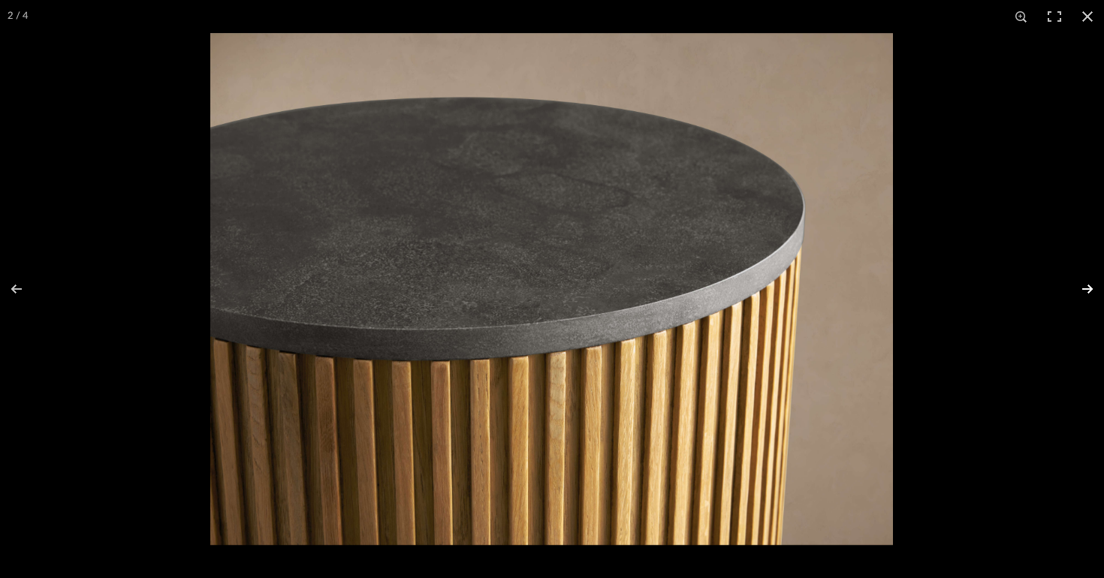
click at [1082, 282] on button at bounding box center [1078, 289] width 53 height 75
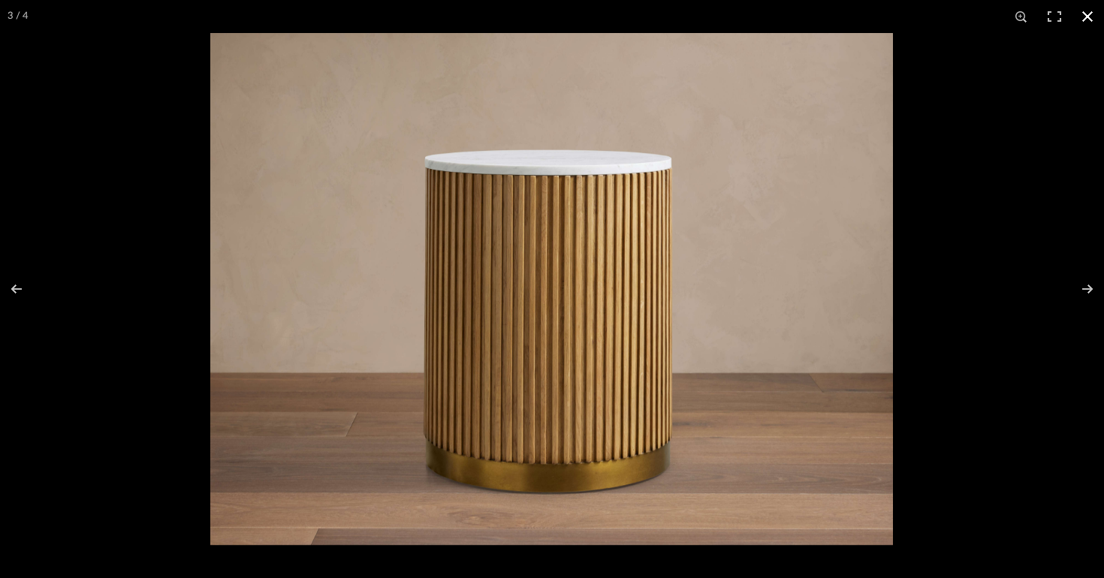
click at [1042, 125] on div at bounding box center [762, 322] width 1104 height 578
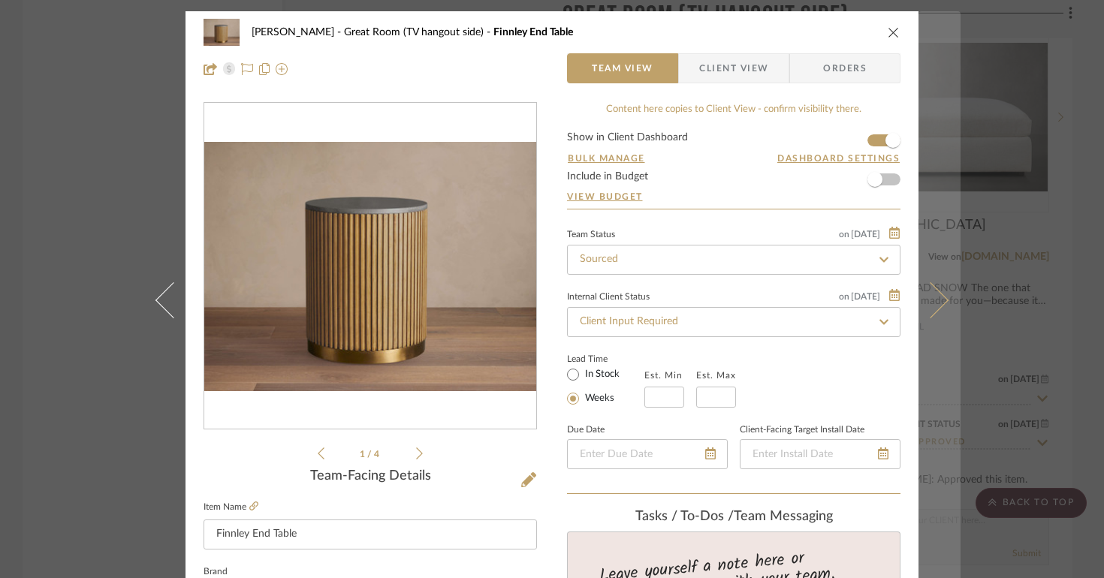
click at [930, 291] on icon at bounding box center [931, 300] width 36 height 36
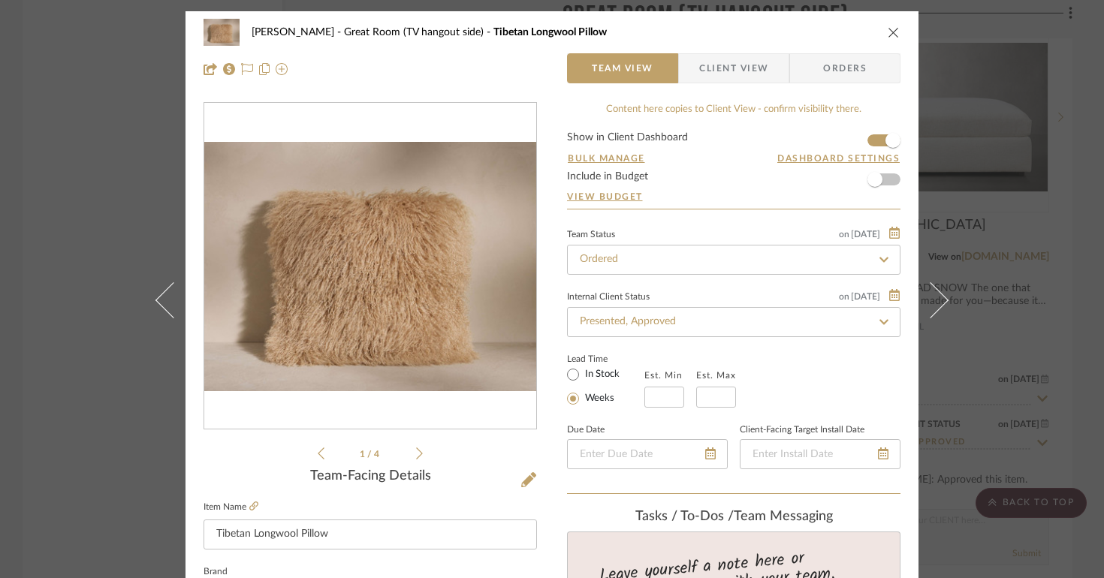
click at [890, 33] on icon "close" at bounding box center [894, 32] width 12 height 12
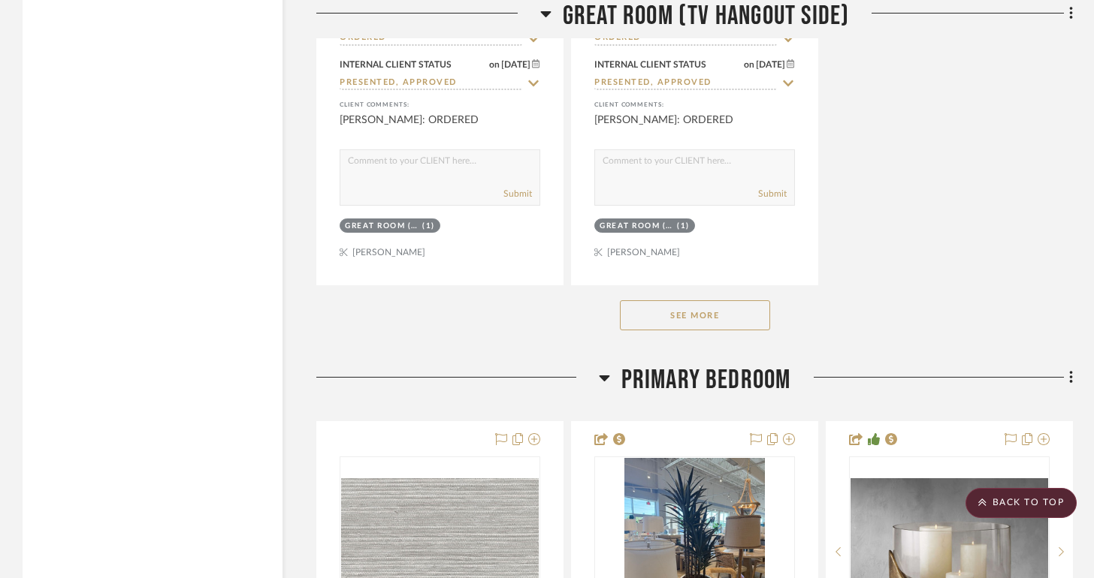
scroll to position [7781, 0]
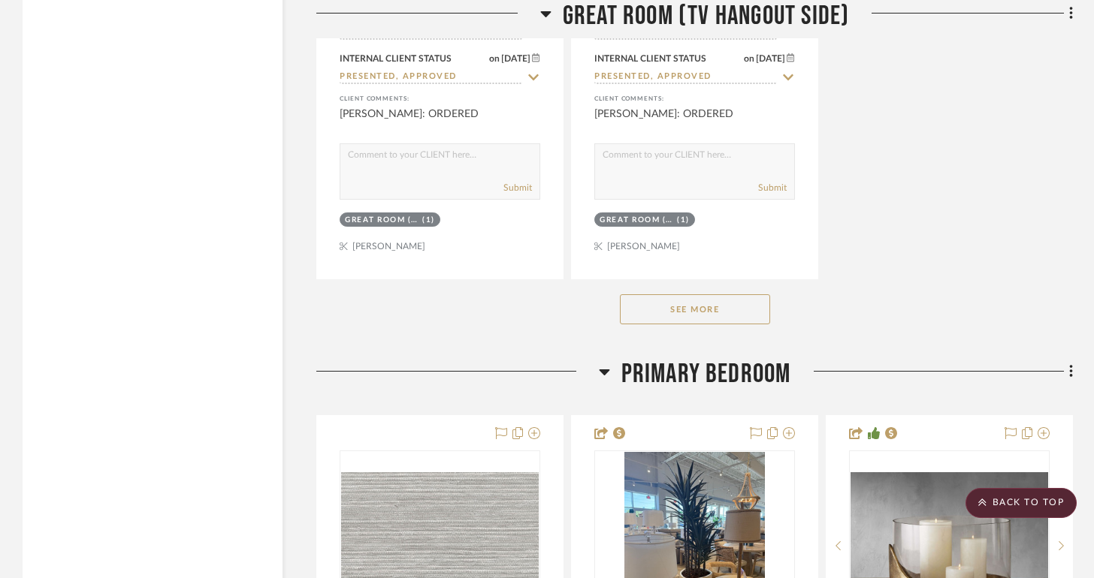
click at [736, 319] on div "See More" at bounding box center [694, 309] width 756 height 60
click at [726, 301] on button "See More" at bounding box center [695, 309] width 150 height 30
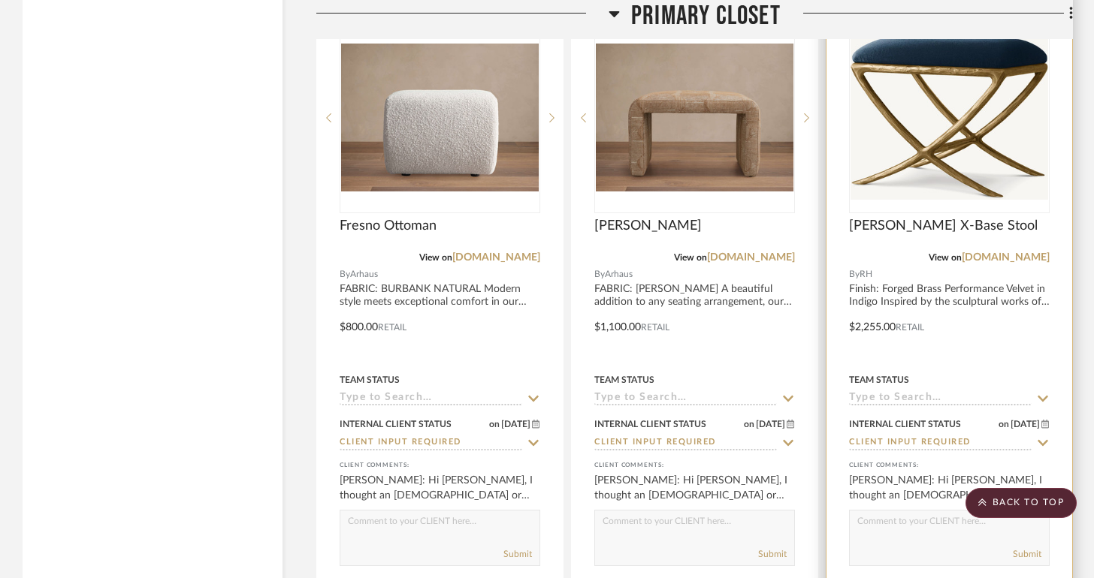
scroll to position [10275, 0]
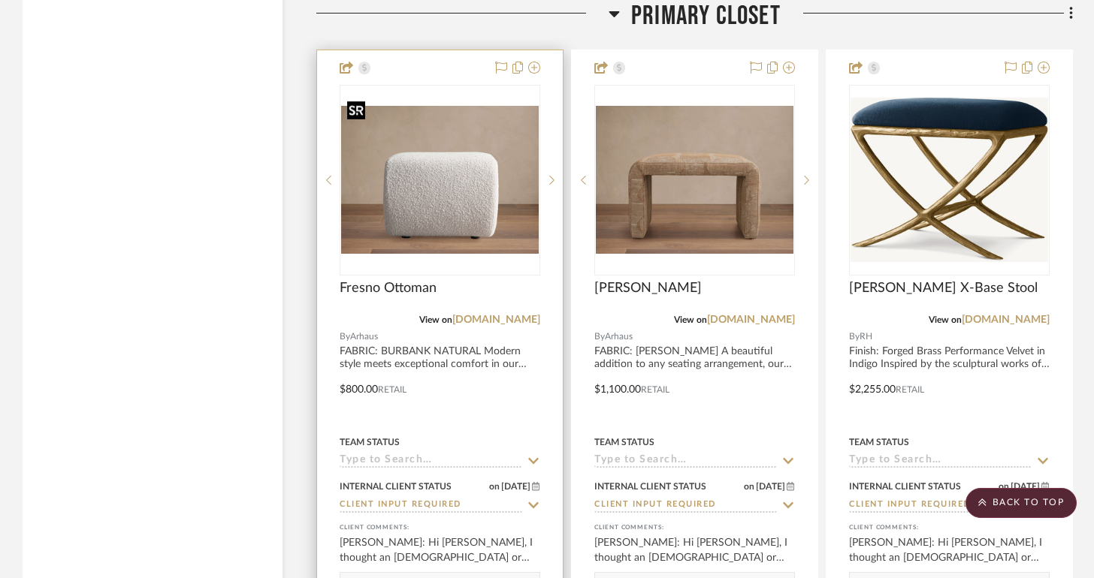
click at [0, 0] on img at bounding box center [0, 0] width 0 height 0
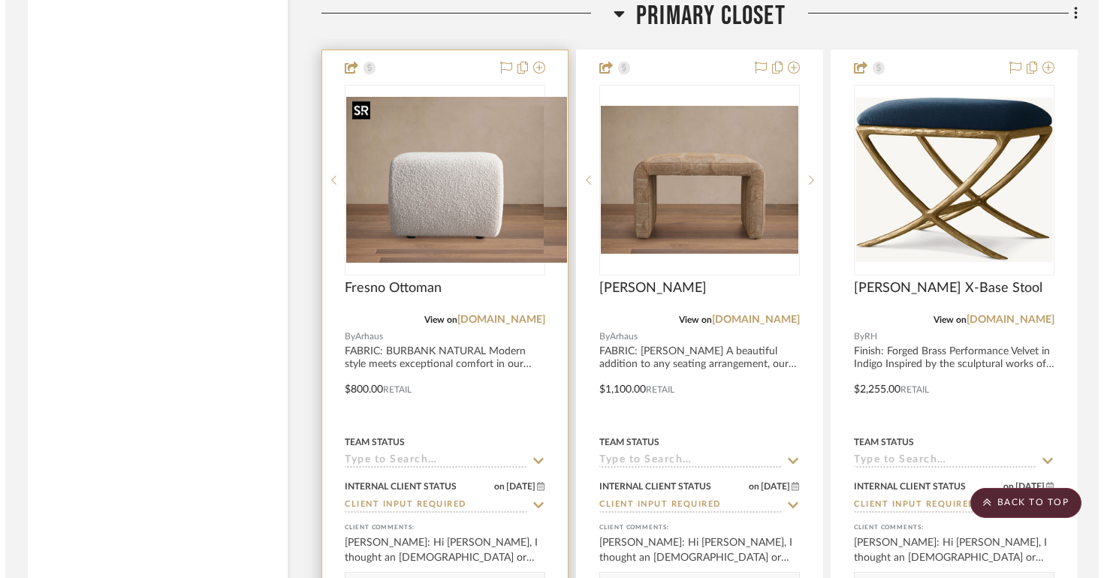
scroll to position [0, 0]
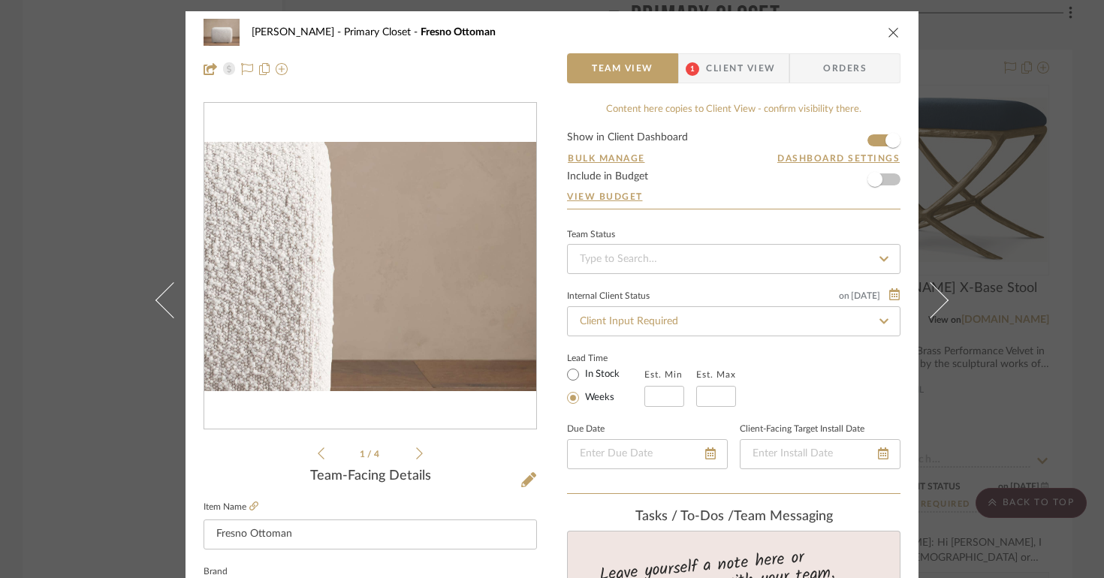
click at [500, 276] on img "0" at bounding box center [370, 266] width 332 height 249
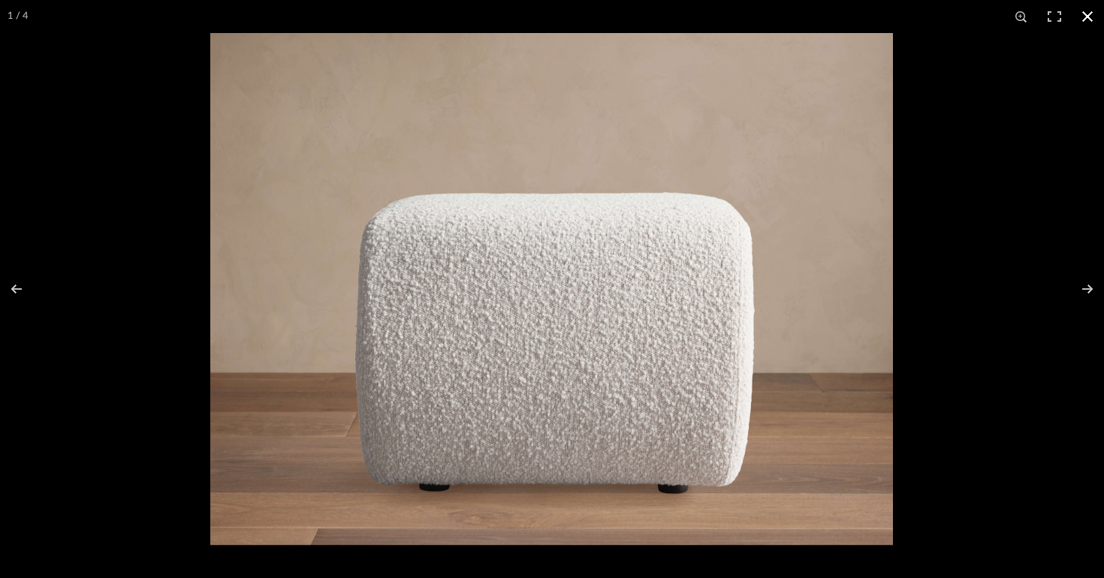
click at [992, 177] on div at bounding box center [762, 322] width 1104 height 578
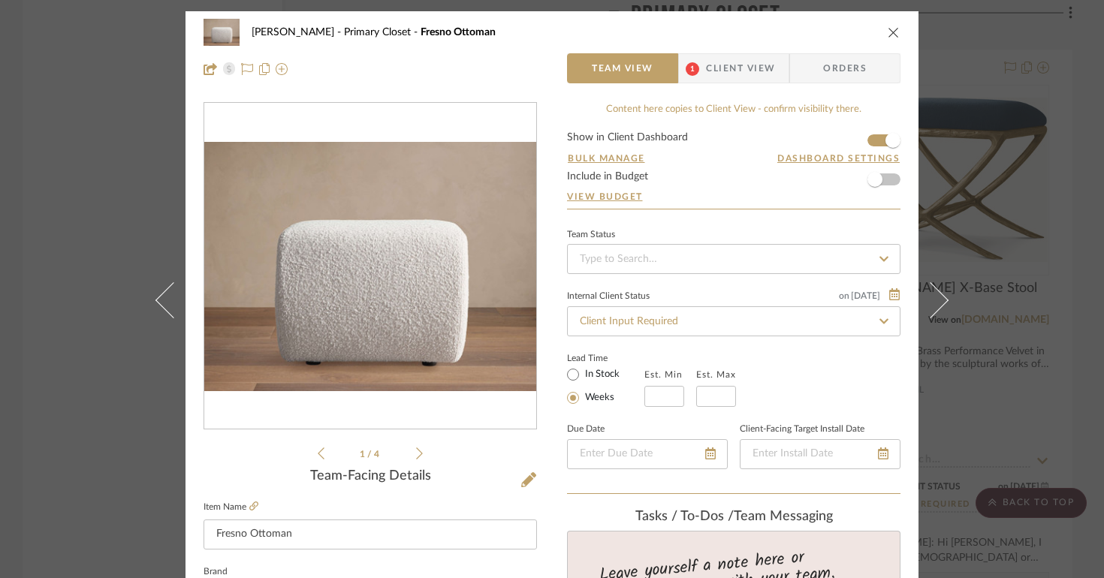
click at [1000, 265] on div "[PERSON_NAME] Primary Closet Fresno Ottoman Team View 1 Client View Orders 1 / …" at bounding box center [552, 289] width 1104 height 578
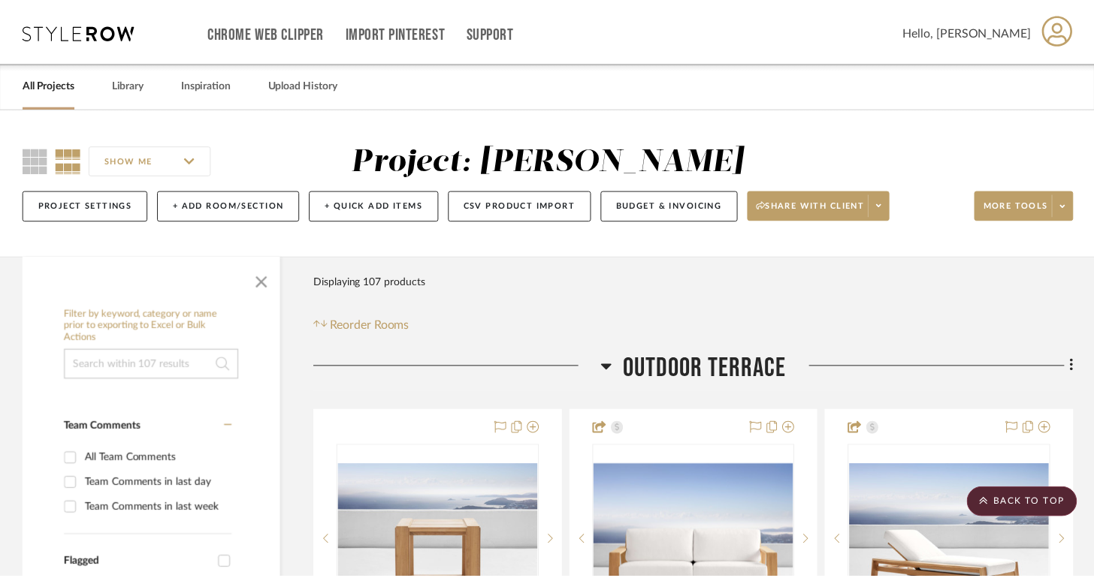
scroll to position [10275, 0]
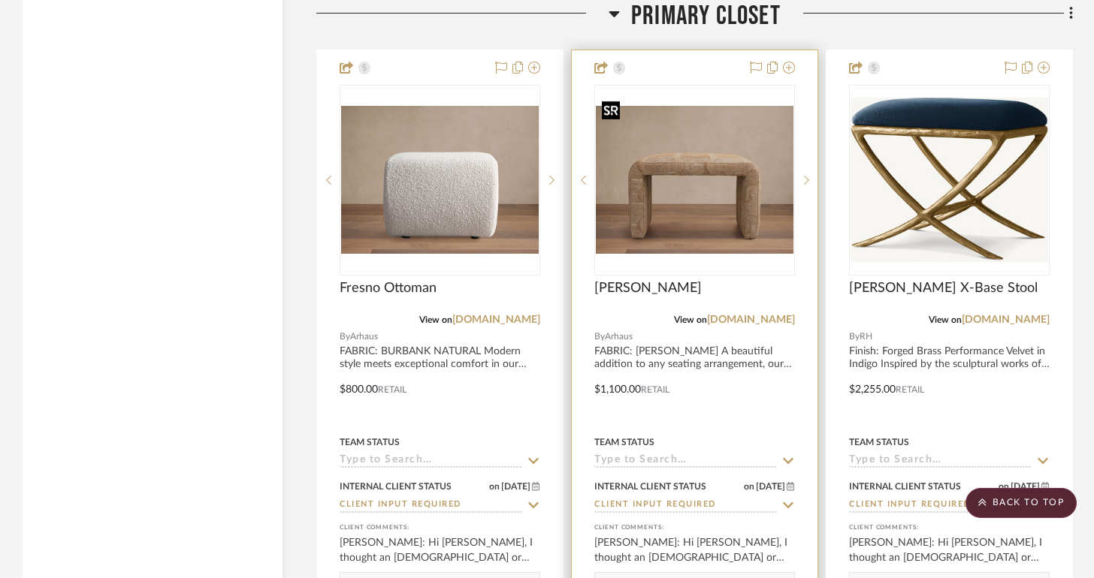
click at [699, 196] on img "0" at bounding box center [695, 180] width 198 height 149
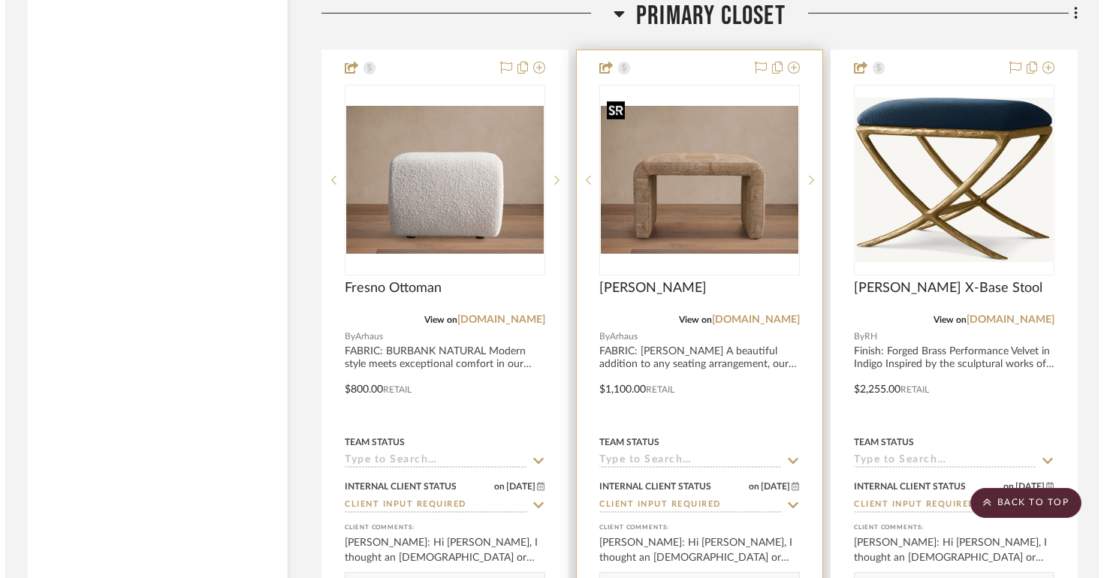
scroll to position [0, 0]
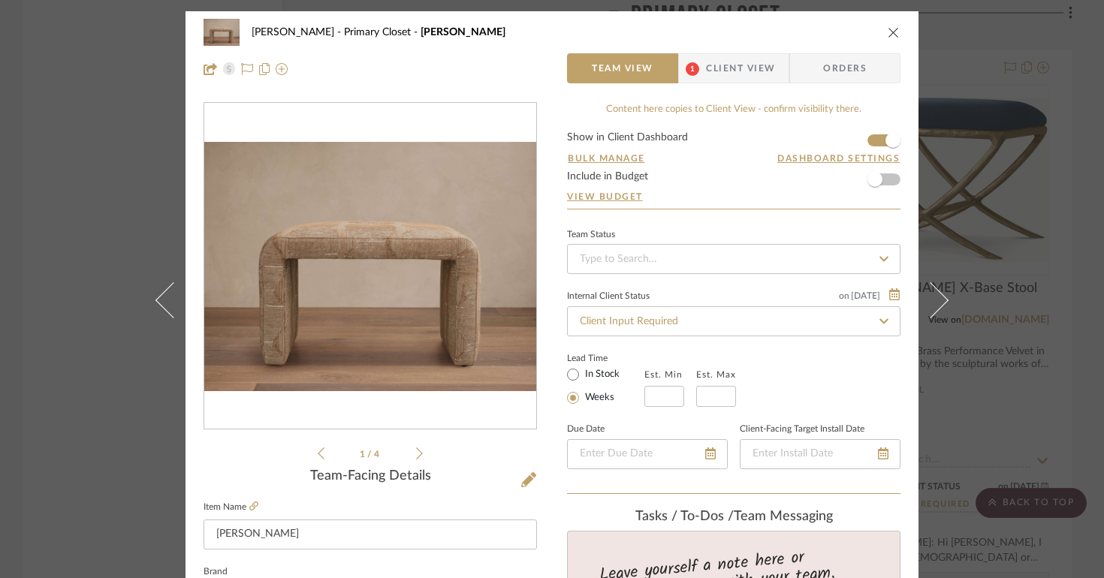
click at [417, 451] on icon at bounding box center [419, 454] width 7 height 14
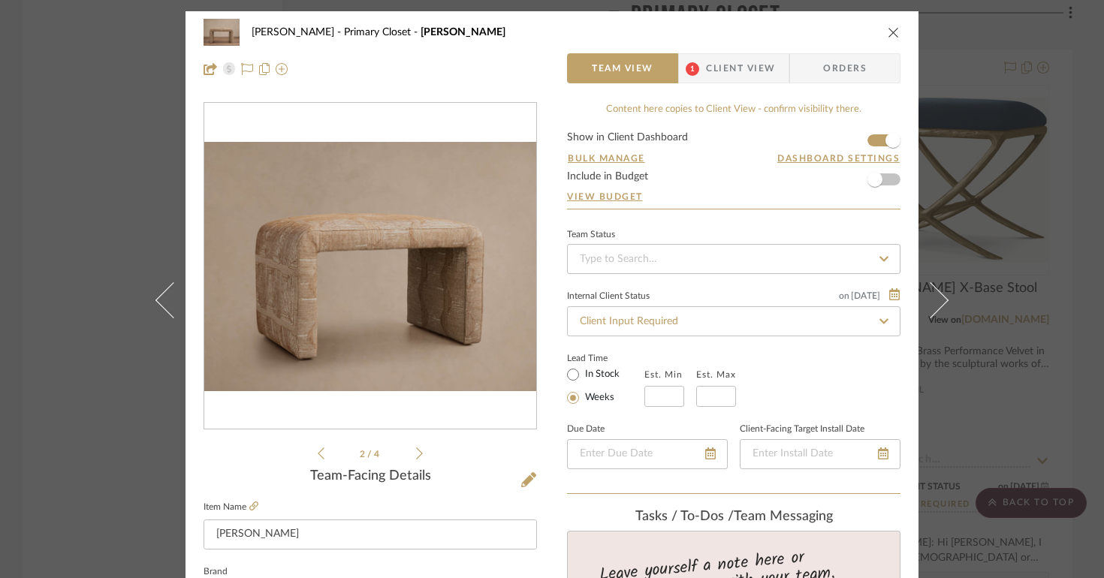
click at [417, 451] on icon at bounding box center [419, 454] width 7 height 14
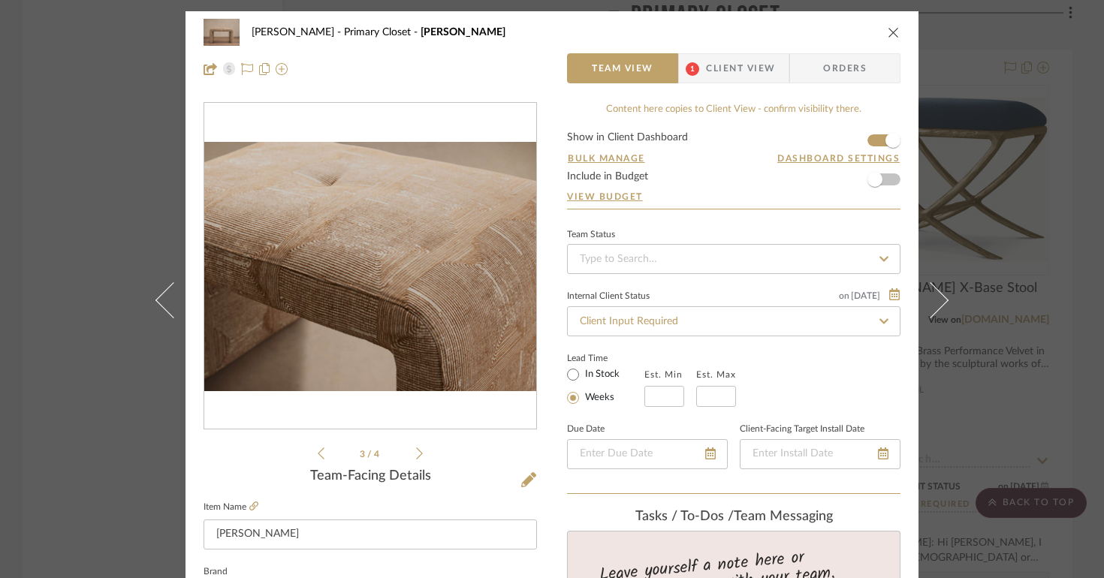
click at [895, 27] on button "close" at bounding box center [894, 33] width 14 height 14
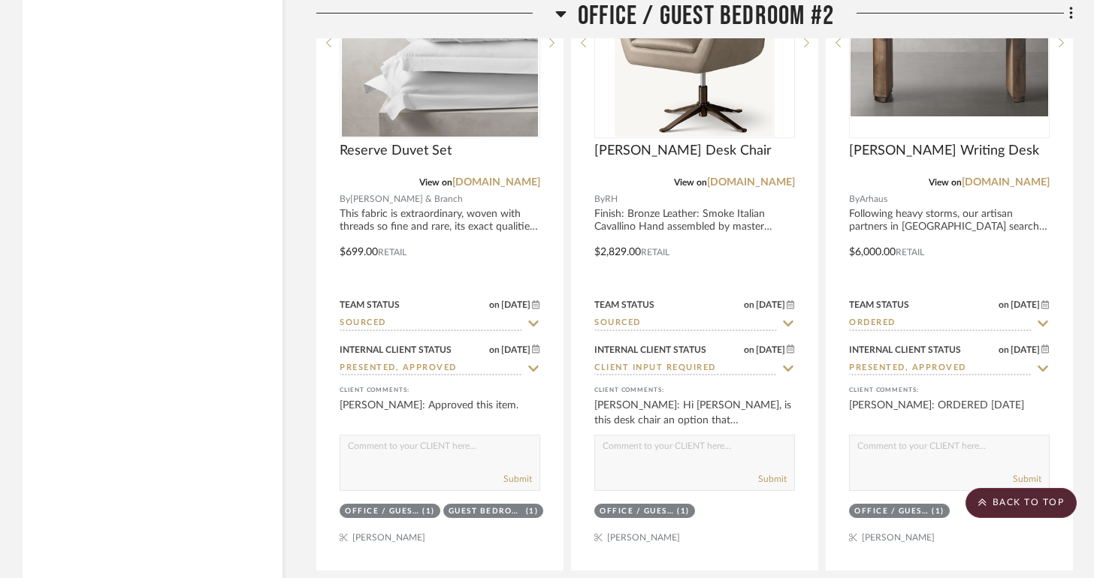
scroll to position [14193, 0]
